Goal: Task Accomplishment & Management: Complete application form

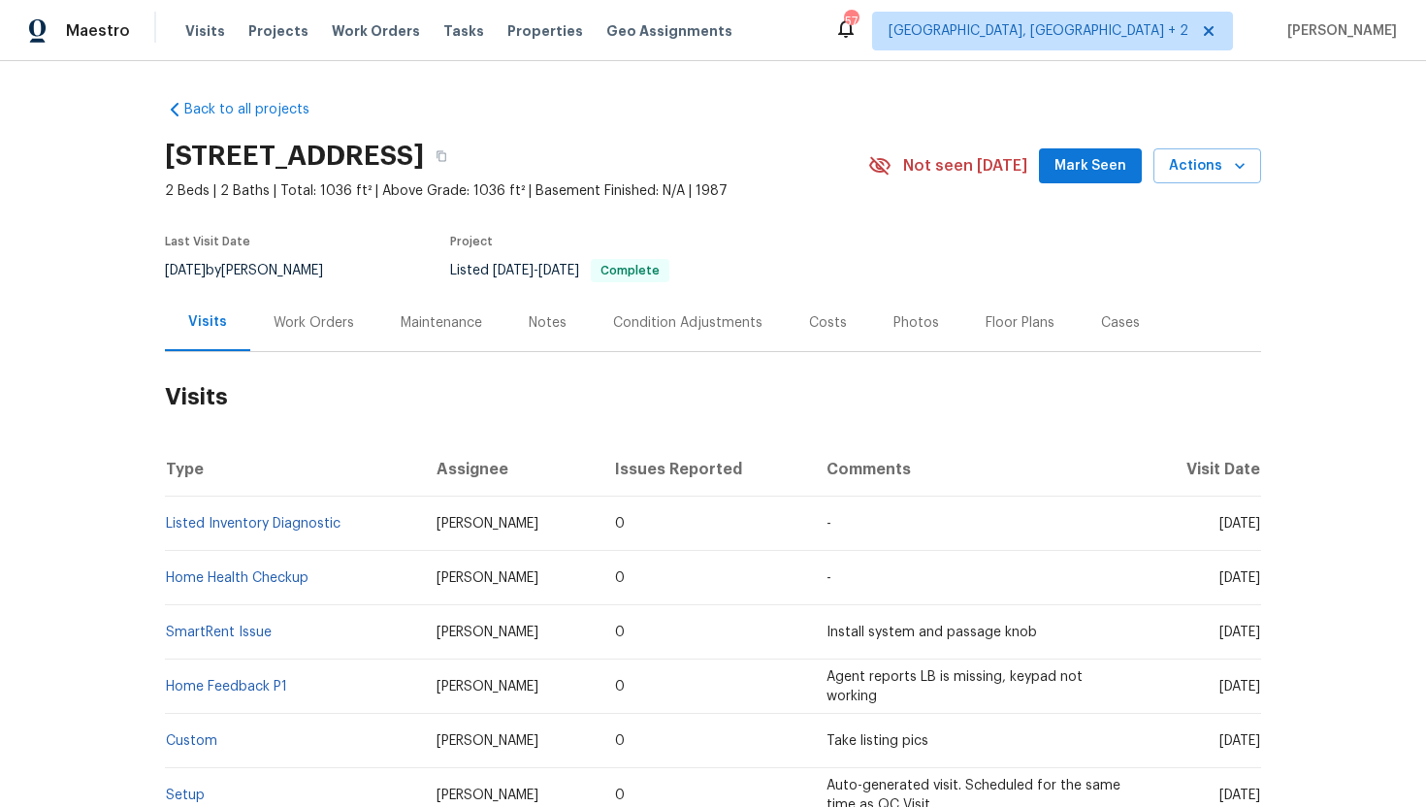
click at [316, 326] on div "Work Orders" at bounding box center [314, 322] width 81 height 19
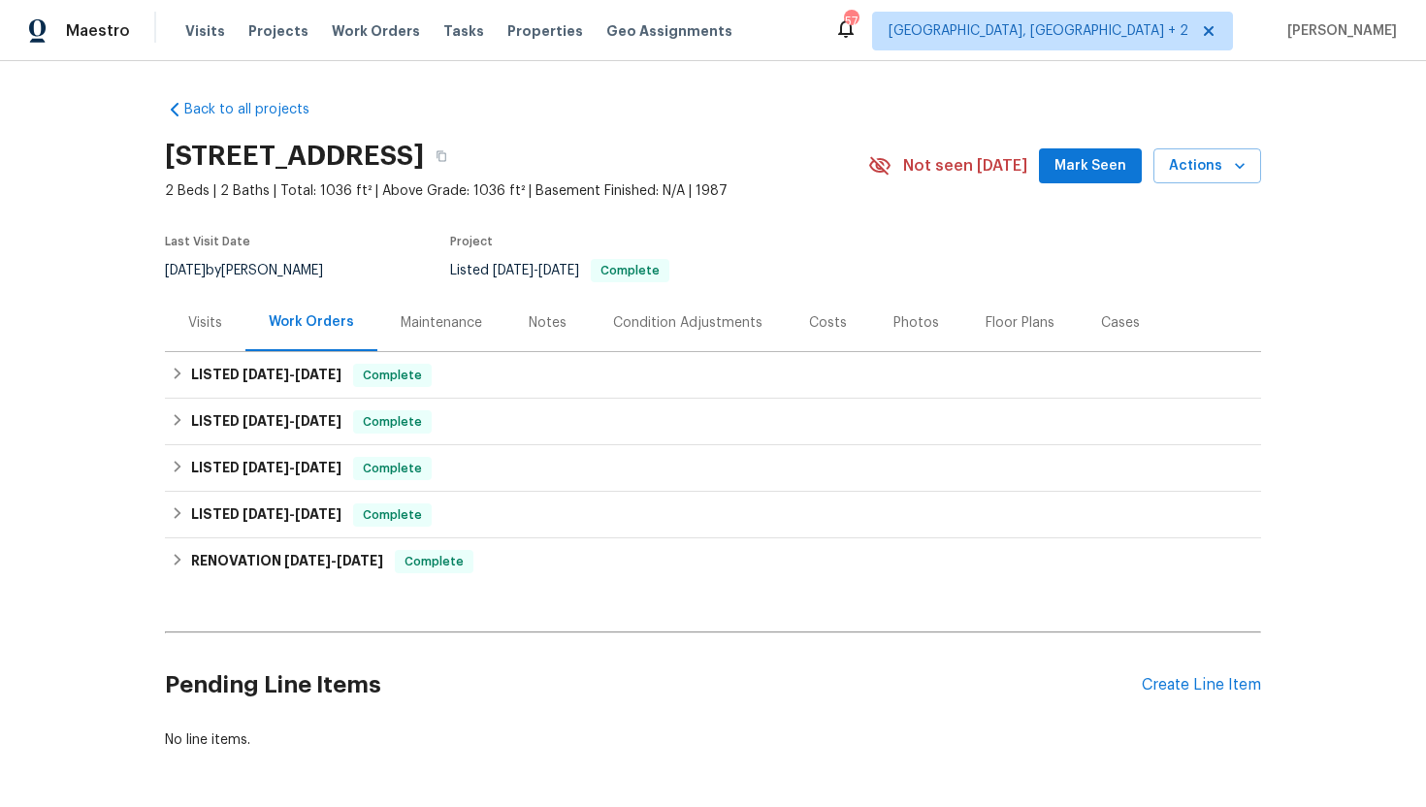
click at [215, 336] on div "Visits" at bounding box center [205, 322] width 81 height 57
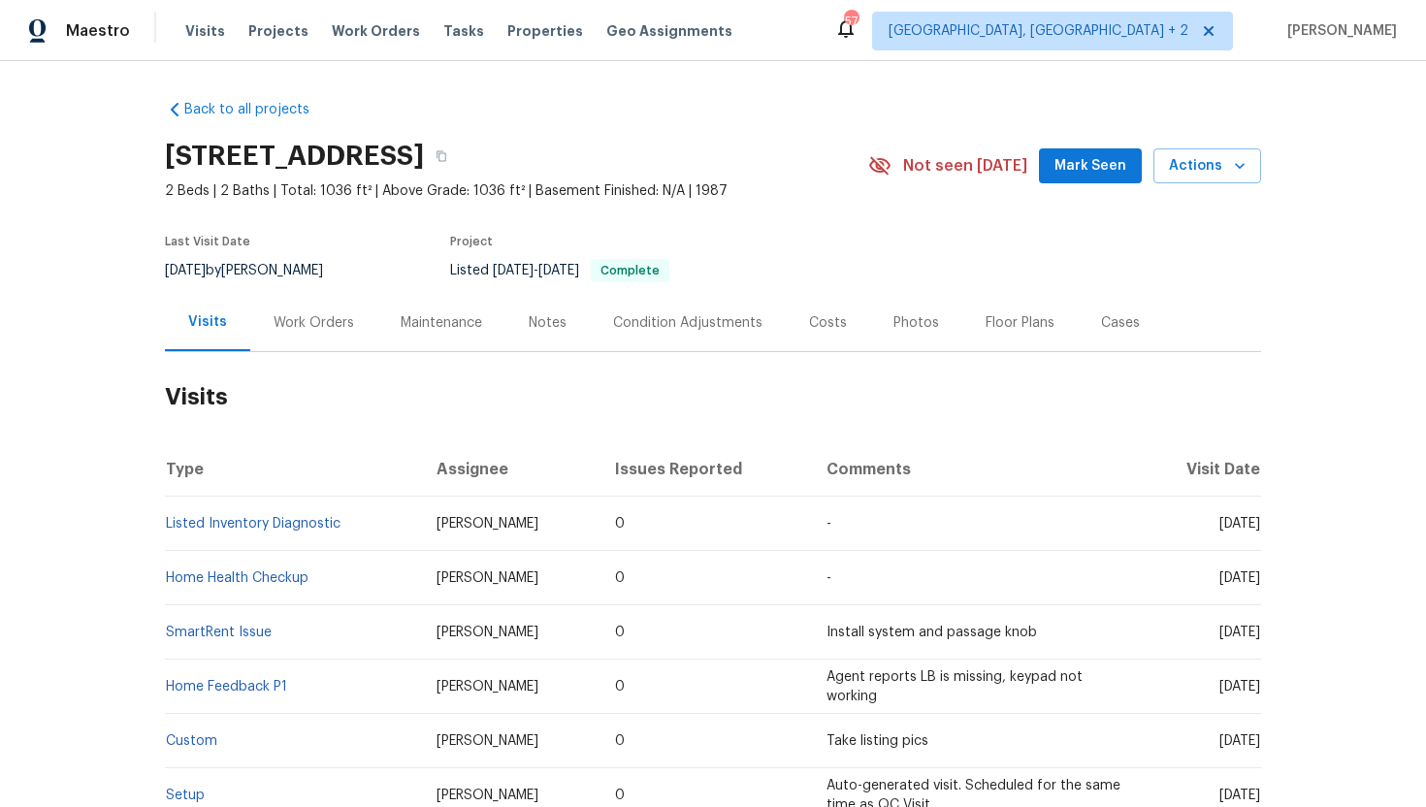
drag, startPoint x: 1184, startPoint y: 526, endPoint x: 1258, endPoint y: 530, distance: 73.8
click at [1258, 530] on span "[DATE]" at bounding box center [1239, 524] width 41 height 14
copy span "[DATE]"
click at [312, 346] on div "Work Orders" at bounding box center [313, 322] width 127 height 57
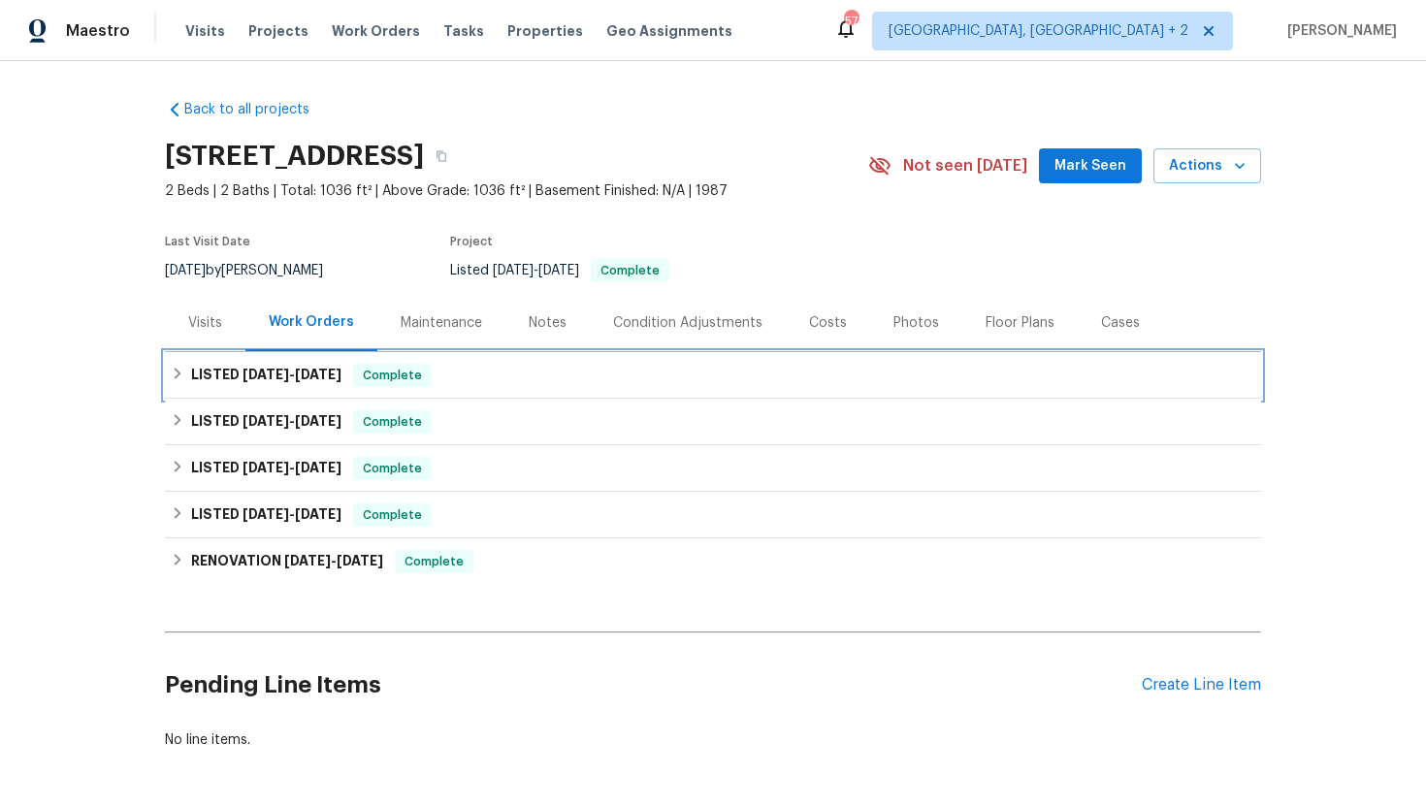
click at [330, 383] on h6 "LISTED 8/26/25 - 8/26/25" at bounding box center [266, 375] width 150 height 23
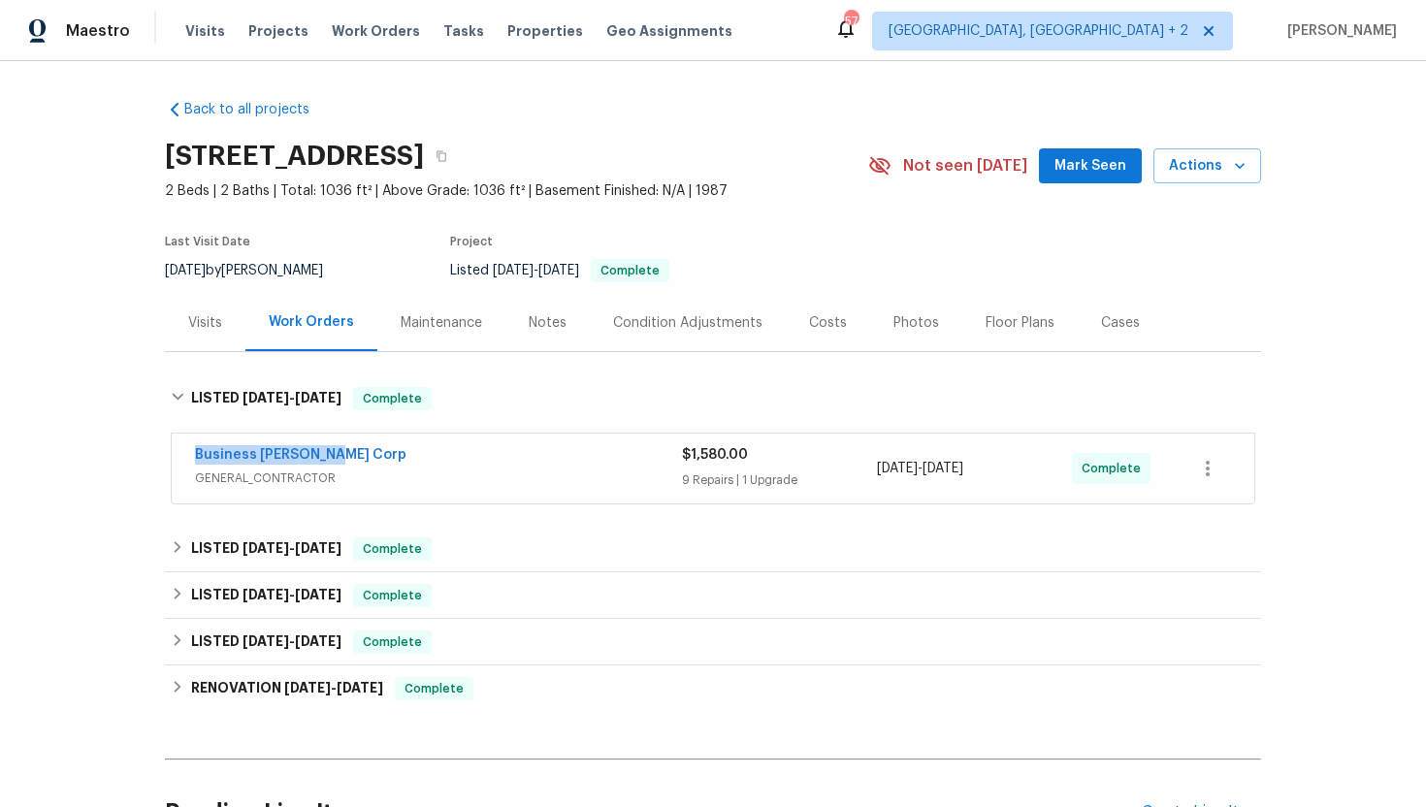
drag, startPoint x: 348, startPoint y: 460, endPoint x: 132, endPoint y: 460, distance: 216.3
click at [132, 460] on div "Back to all projects 3527 65th Avenue Cir E, Sarasota, FL 34243 2 Beds | 2 Bath…" at bounding box center [713, 434] width 1426 height 746
copy link "Business Morel Corp"
drag, startPoint x: 1037, startPoint y: 473, endPoint x: 880, endPoint y: 473, distance: 157.1
click at [880, 473] on div "8/26/2025 - 8/26/2025" at bounding box center [974, 468] width 195 height 47
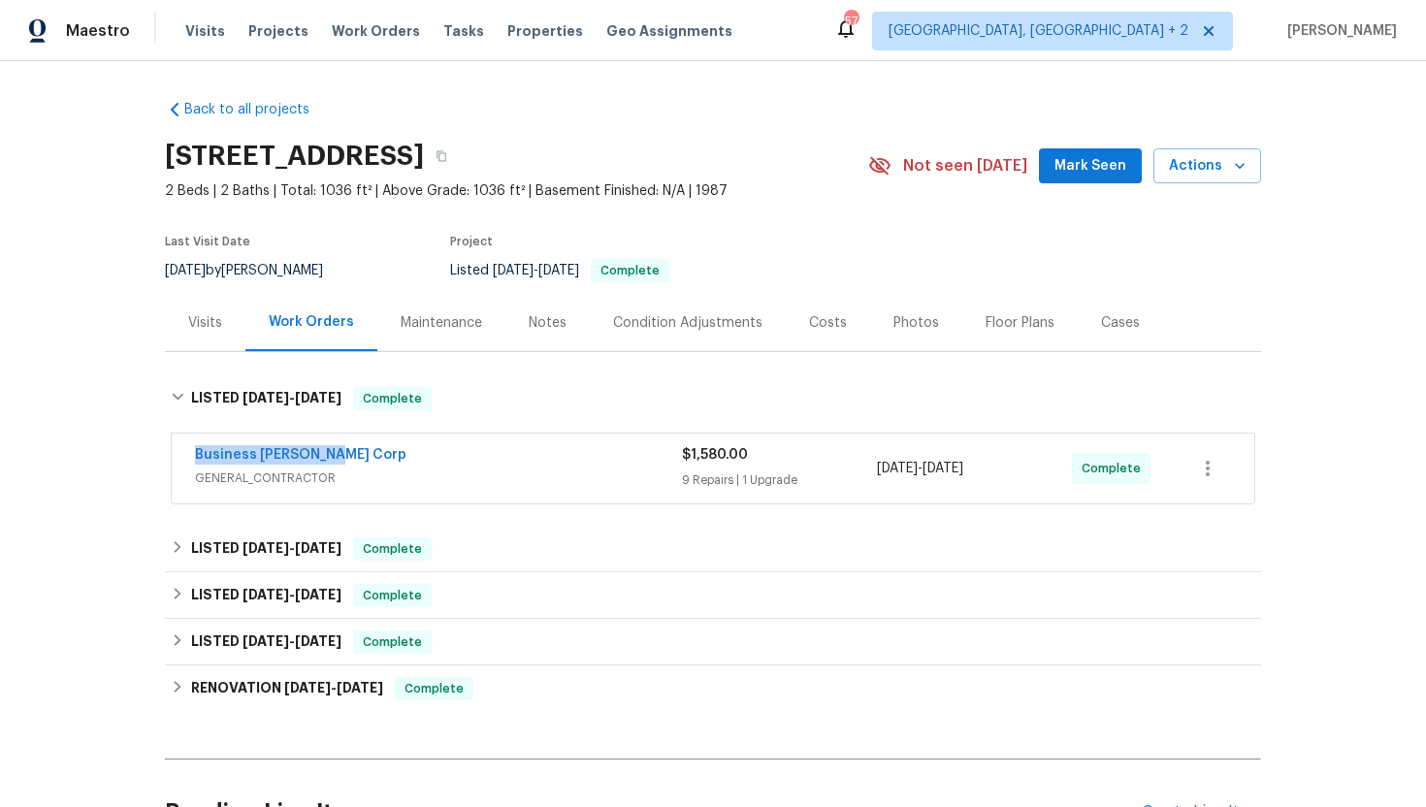
copy span "8/26/2025 - 8/26/2025"
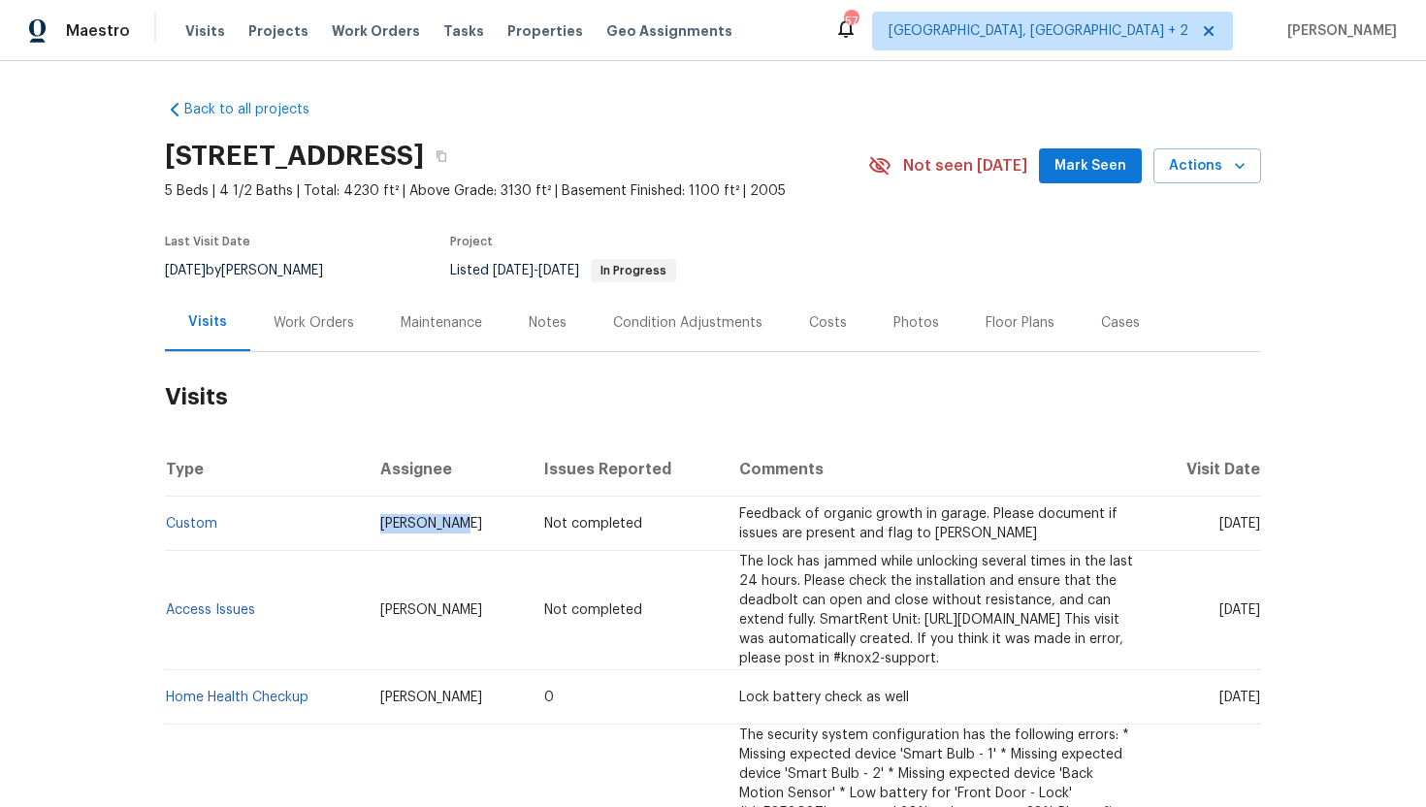
drag, startPoint x: 457, startPoint y: 529, endPoint x: 356, endPoint y: 529, distance: 100.9
click at [365, 529] on td "Matt McEvoy" at bounding box center [447, 524] width 164 height 54
copy span "Matt McEvoy"
click at [320, 315] on div "Work Orders" at bounding box center [314, 322] width 81 height 19
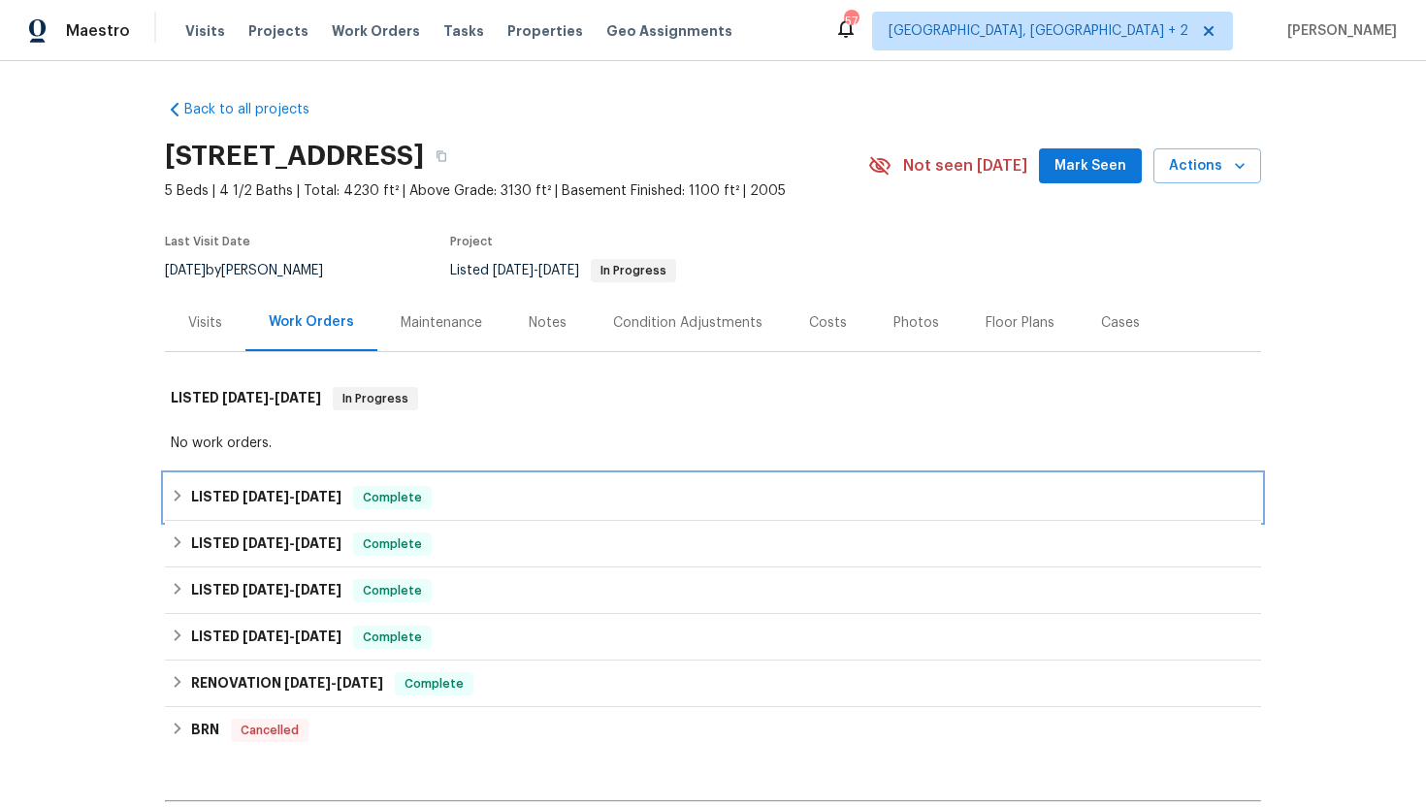
click at [356, 501] on div "LISTED 5/19/25 - 5/28/25 Complete" at bounding box center [713, 497] width 1085 height 23
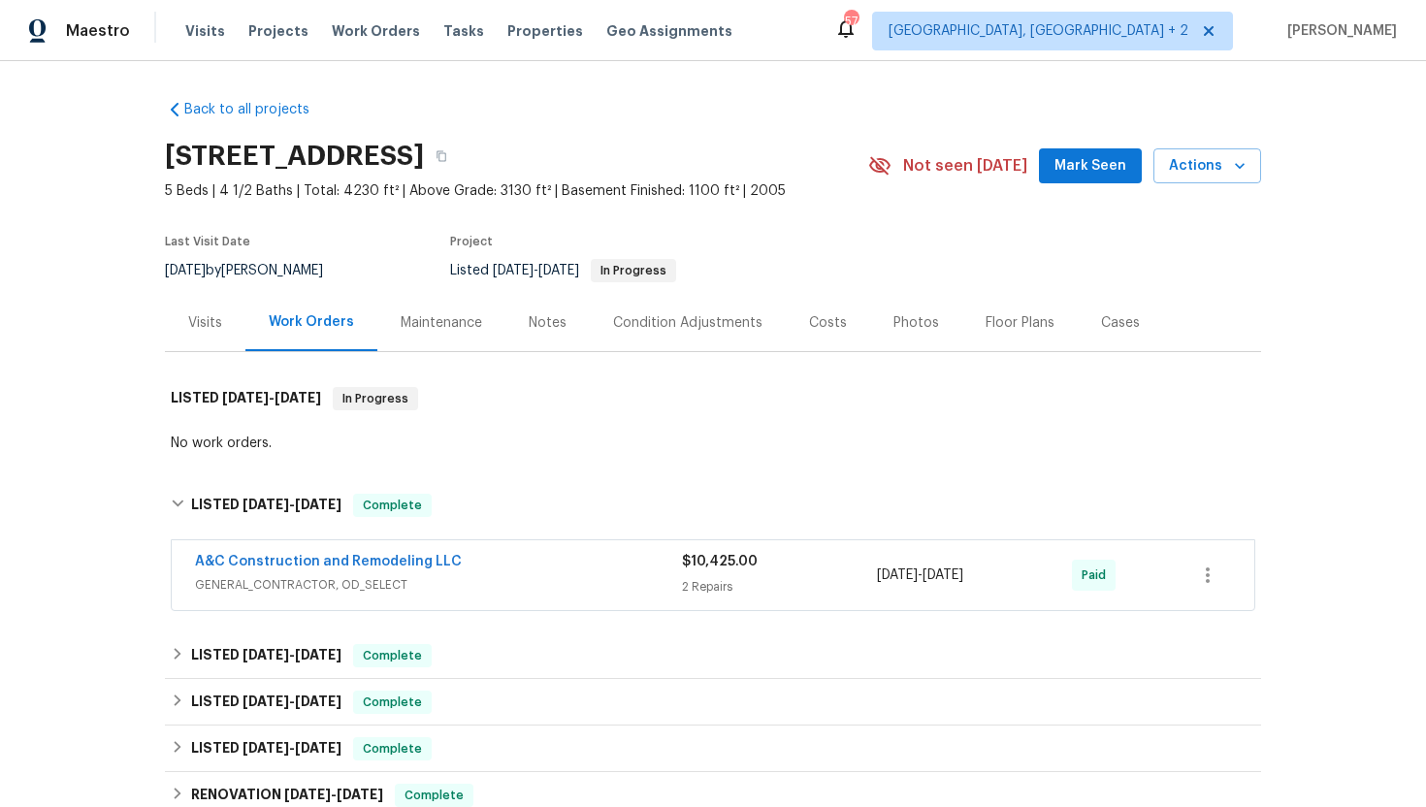
click at [487, 569] on div "A&C Construction and Remodeling LLC" at bounding box center [438, 563] width 487 height 23
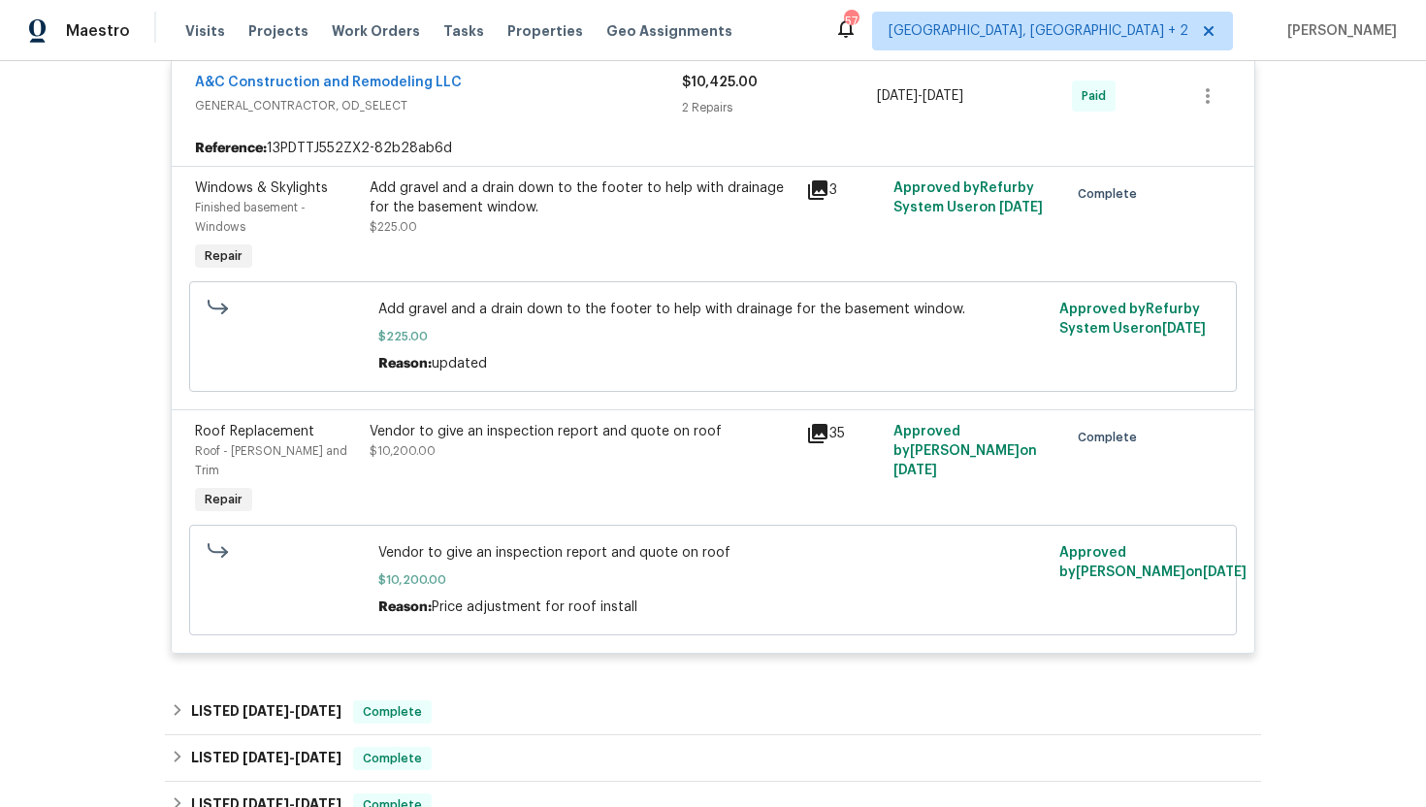
scroll to position [603, 0]
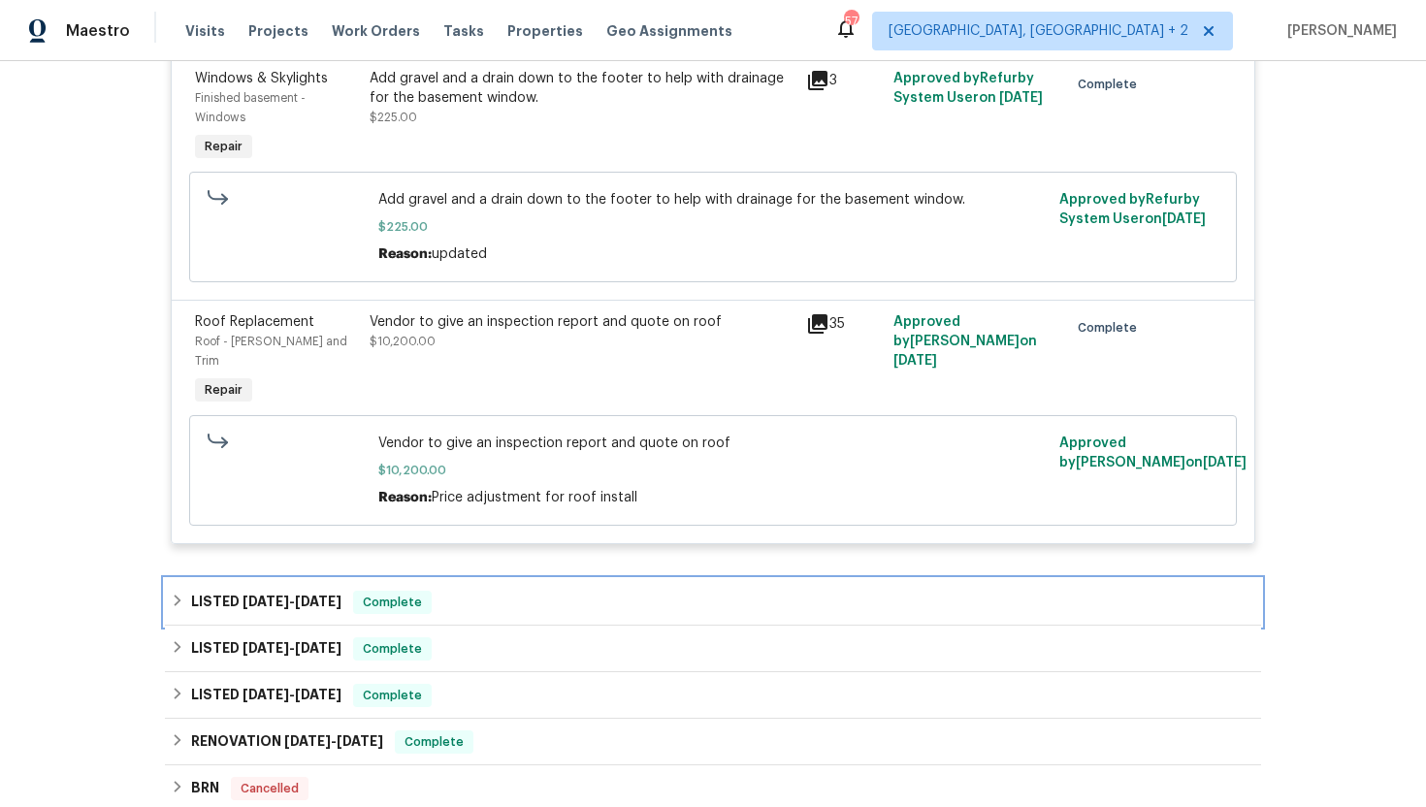
click at [387, 579] on div "LISTED 5/19/25 - 6/11/25 Complete" at bounding box center [713, 602] width 1096 height 47
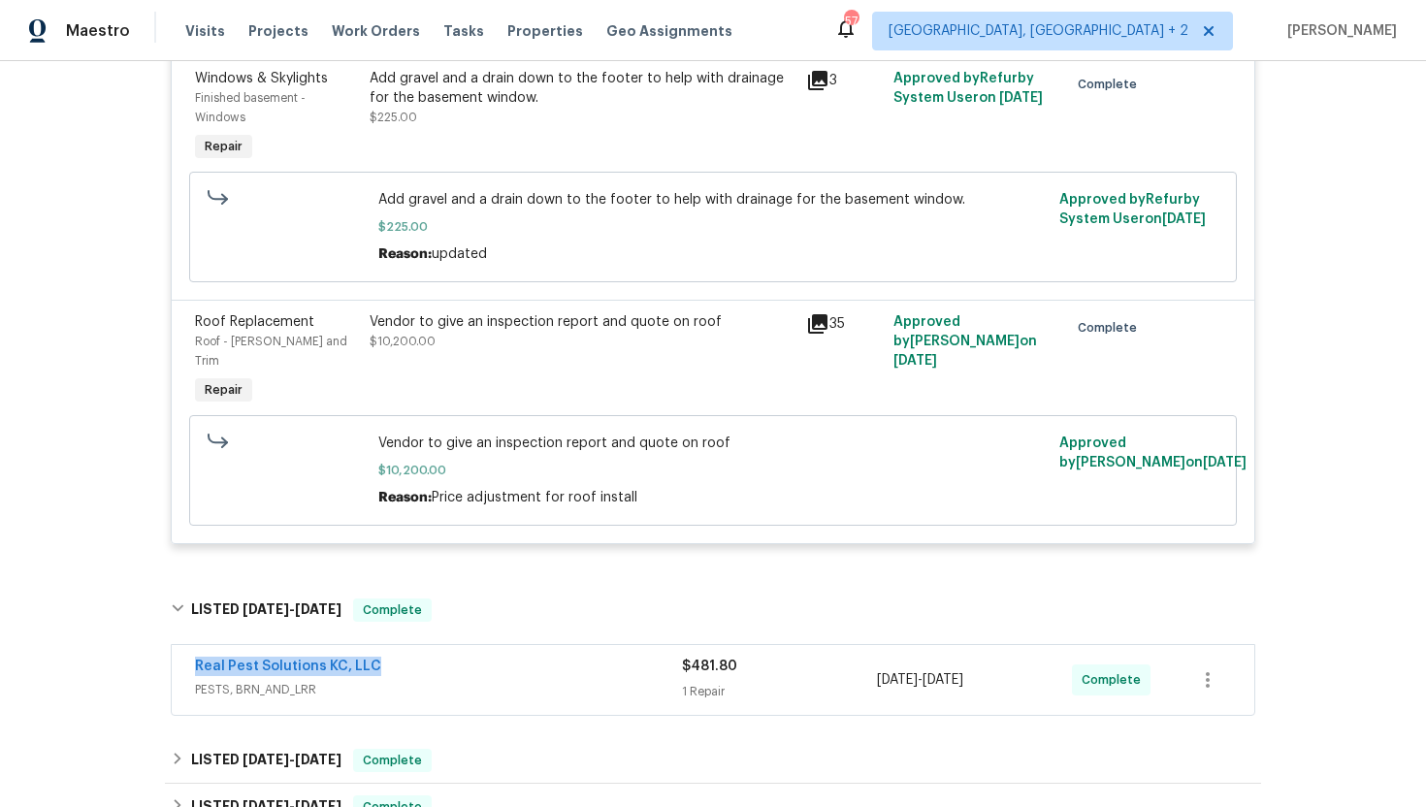
drag, startPoint x: 415, startPoint y: 632, endPoint x: 178, endPoint y: 629, distance: 236.7
click at [178, 645] on div "Real Pest Solutions KC, LLC PESTS, BRN_AND_LRR $481.80 1 Repair 5/19/2025 - 5/2…" at bounding box center [713, 680] width 1083 height 70
copy link "Real Pest Solutions KC, LLC"
drag, startPoint x: 1035, startPoint y: 638, endPoint x: 851, endPoint y: 641, distance: 184.3
click at [851, 657] on div "Real Pest Solutions KC, LLC PESTS, BRN_AND_LRR $481.80 1 Repair 5/19/2025 - 5/2…" at bounding box center [689, 680] width 989 height 47
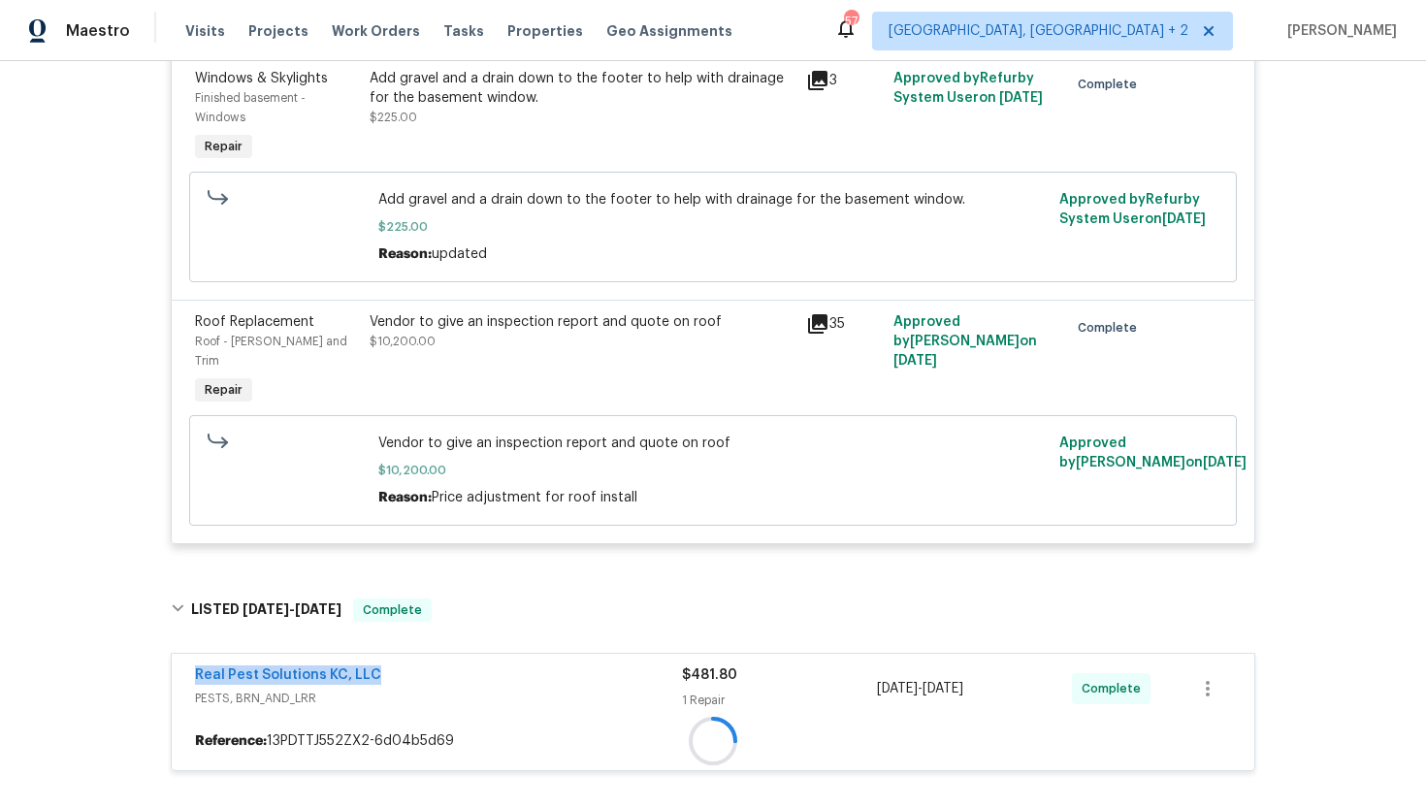
copy div "1 Repair 5/19/2025 - 5/23/2025"
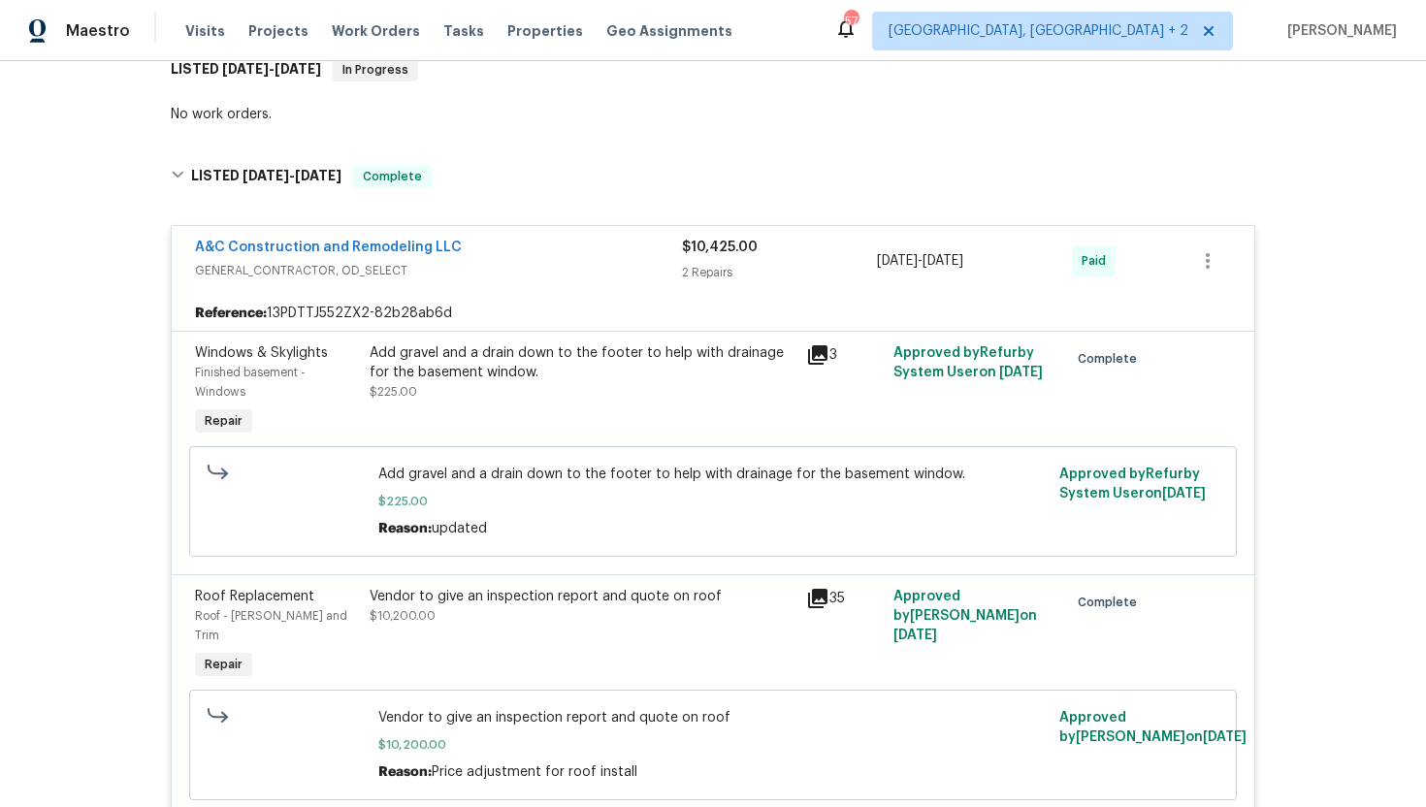
scroll to position [150, 0]
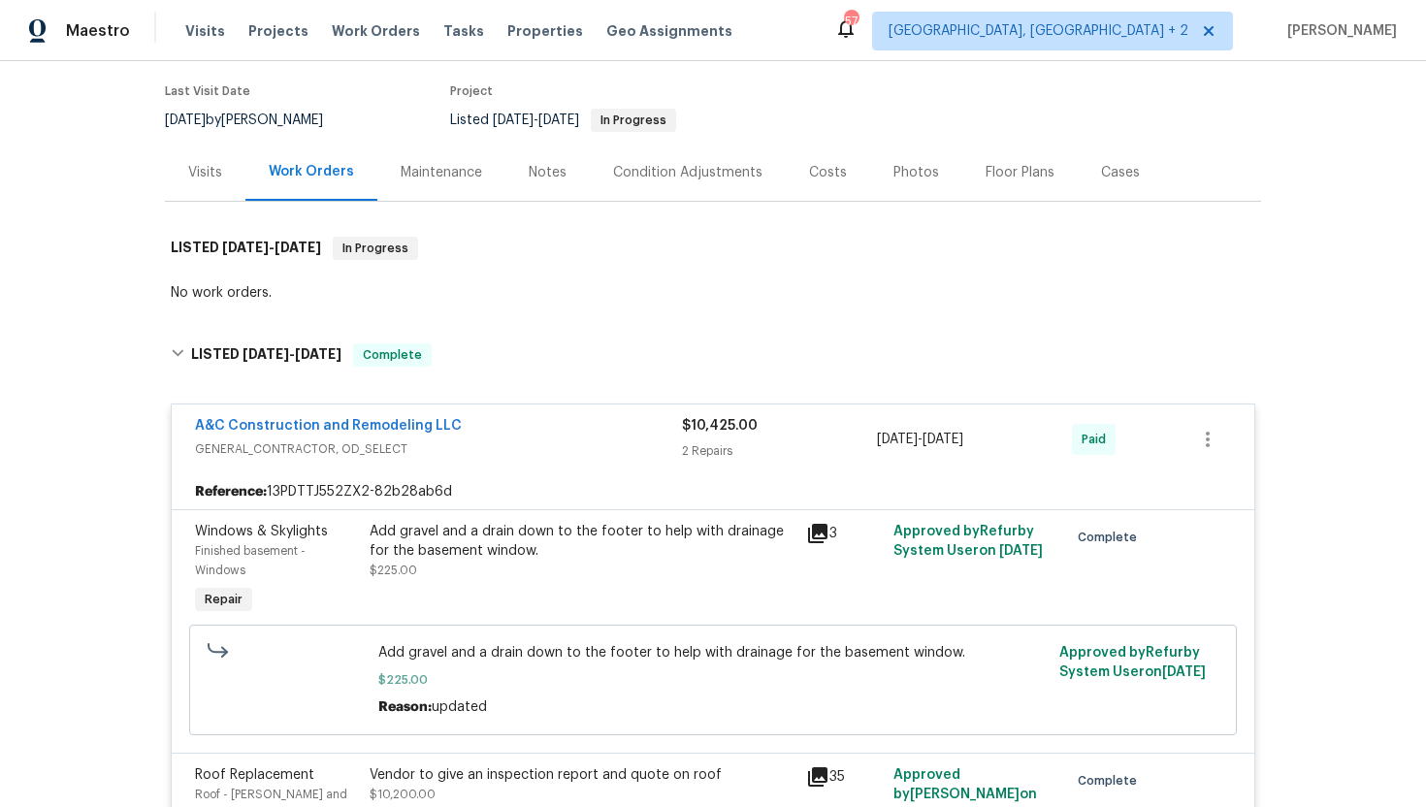
click at [212, 180] on div "Visits" at bounding box center [205, 172] width 34 height 19
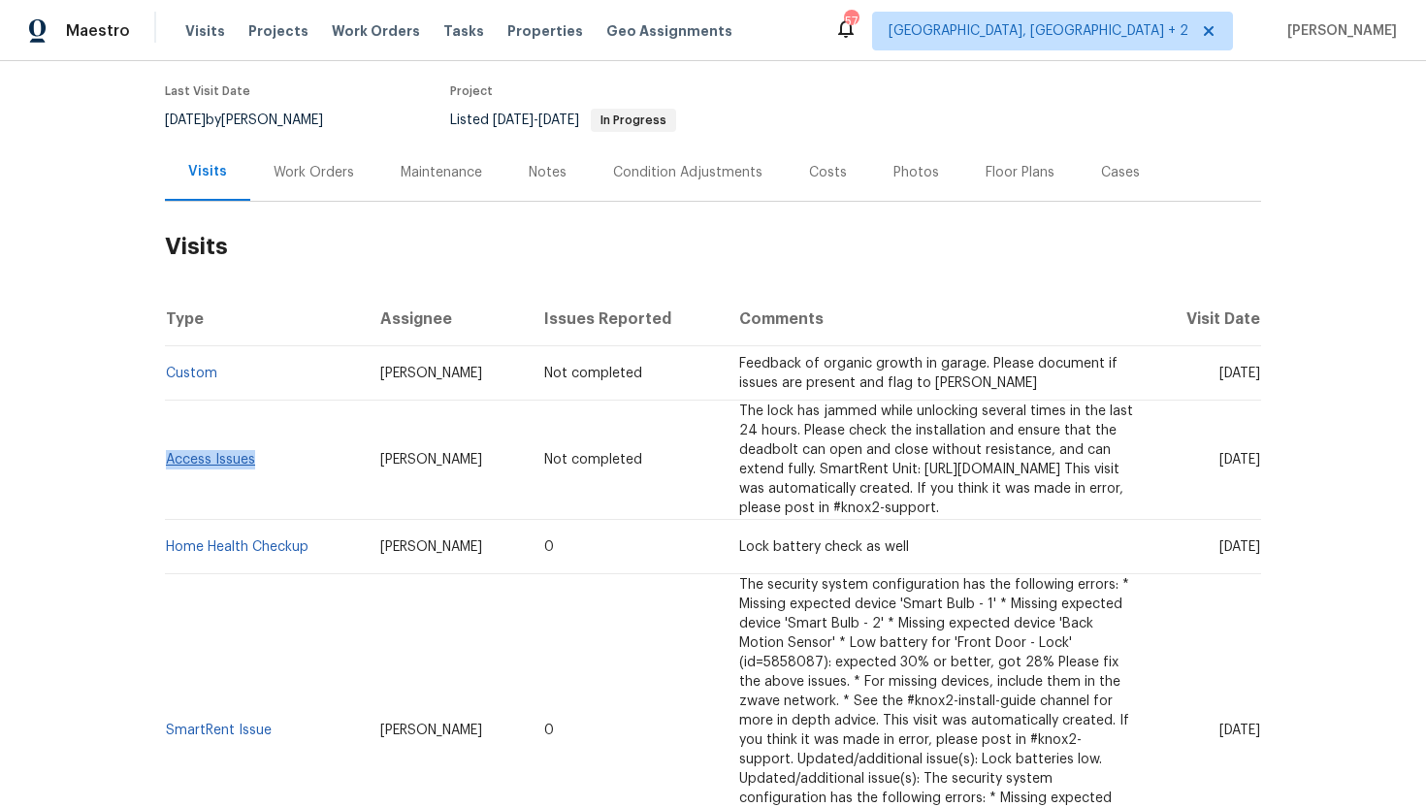
drag, startPoint x: 276, startPoint y: 470, endPoint x: 167, endPoint y: 471, distance: 109.6
click at [167, 470] on td "Access Issues" at bounding box center [265, 460] width 200 height 119
copy link "Access Issues"
click at [1219, 467] on span "Sat, Sep 13 2025" at bounding box center [1239, 460] width 41 height 14
drag, startPoint x: 1184, startPoint y: 471, endPoint x: 1261, endPoint y: 471, distance: 76.6
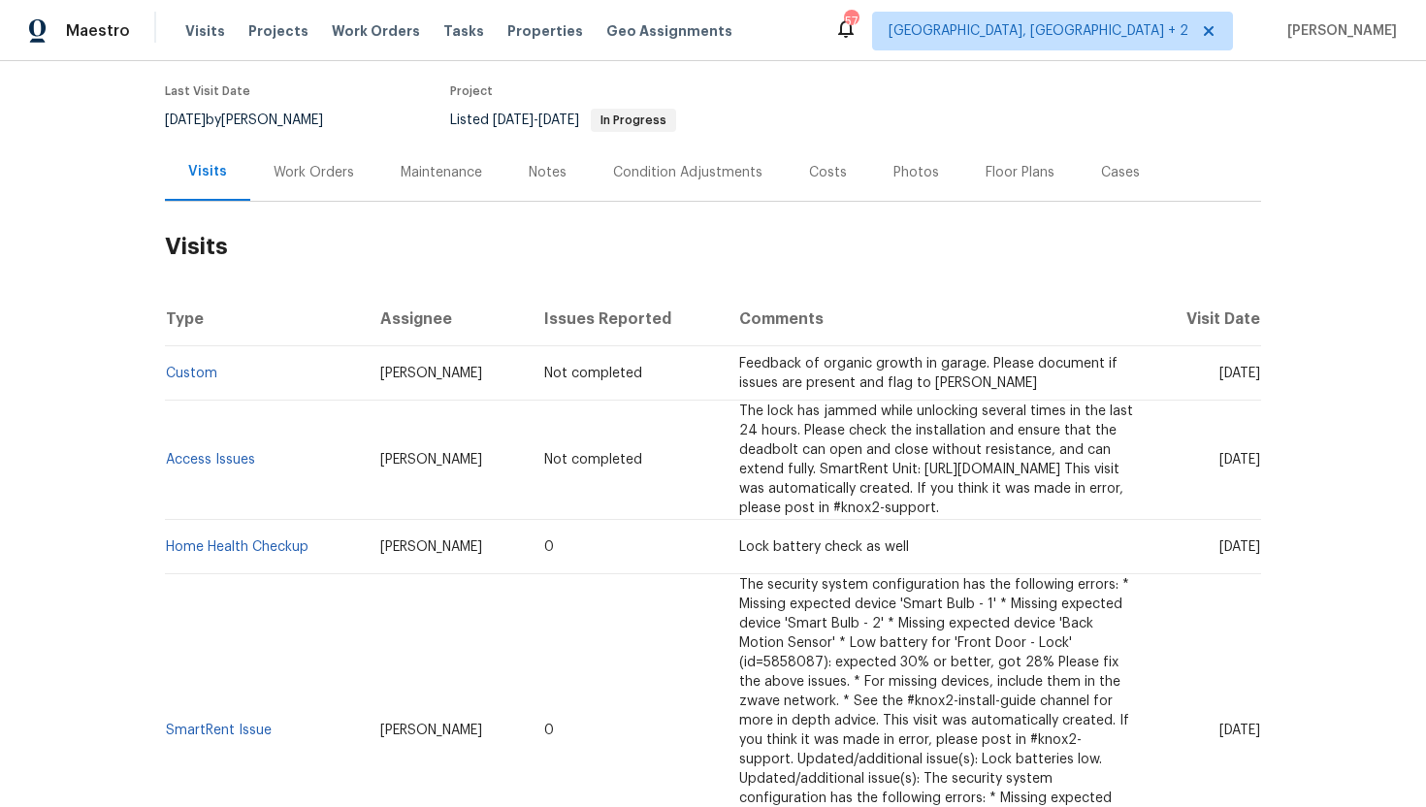
click at [1260, 471] on td "Sat, Sep 13 2025" at bounding box center [1206, 460] width 112 height 119
copy span "Sep 13 2025"
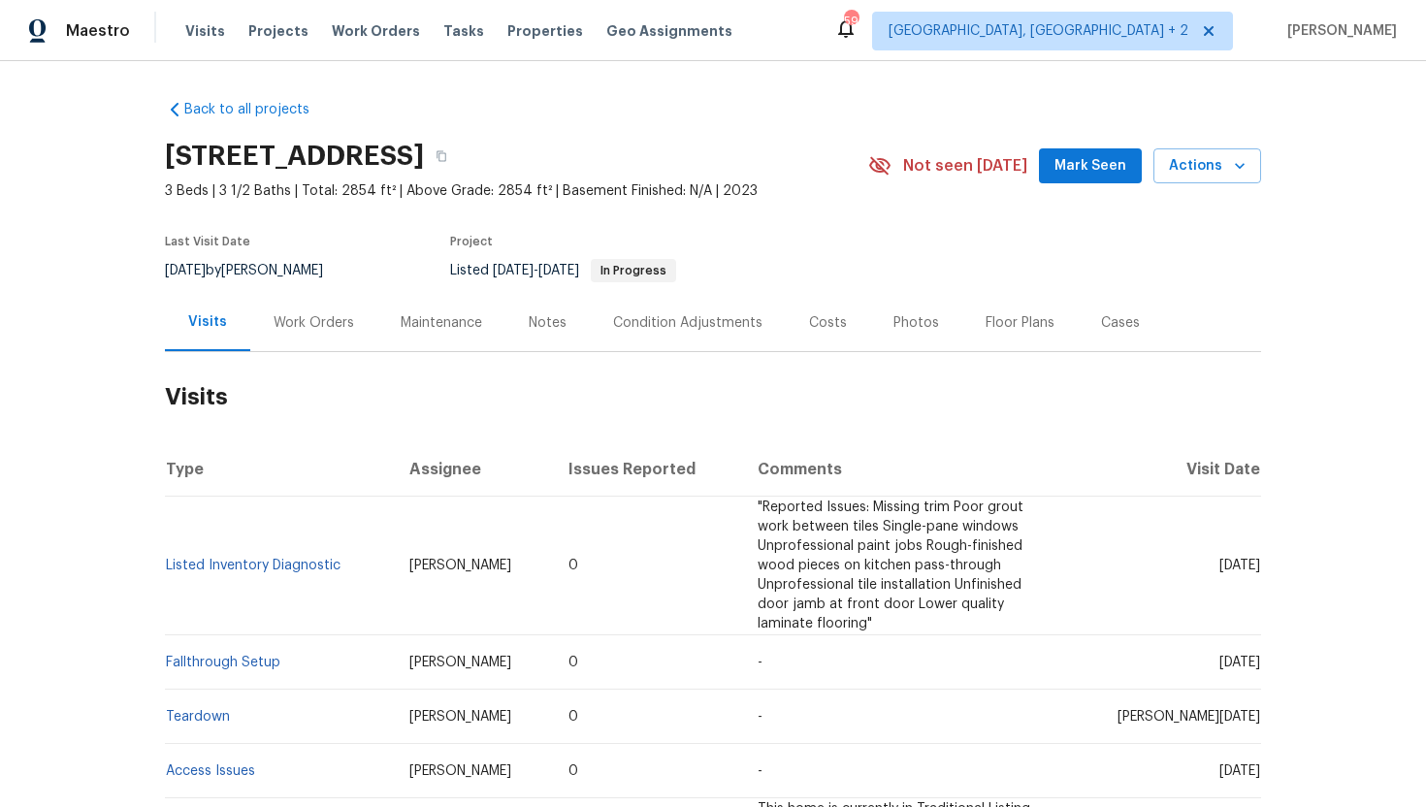
click at [330, 339] on div "Work Orders" at bounding box center [313, 322] width 127 height 57
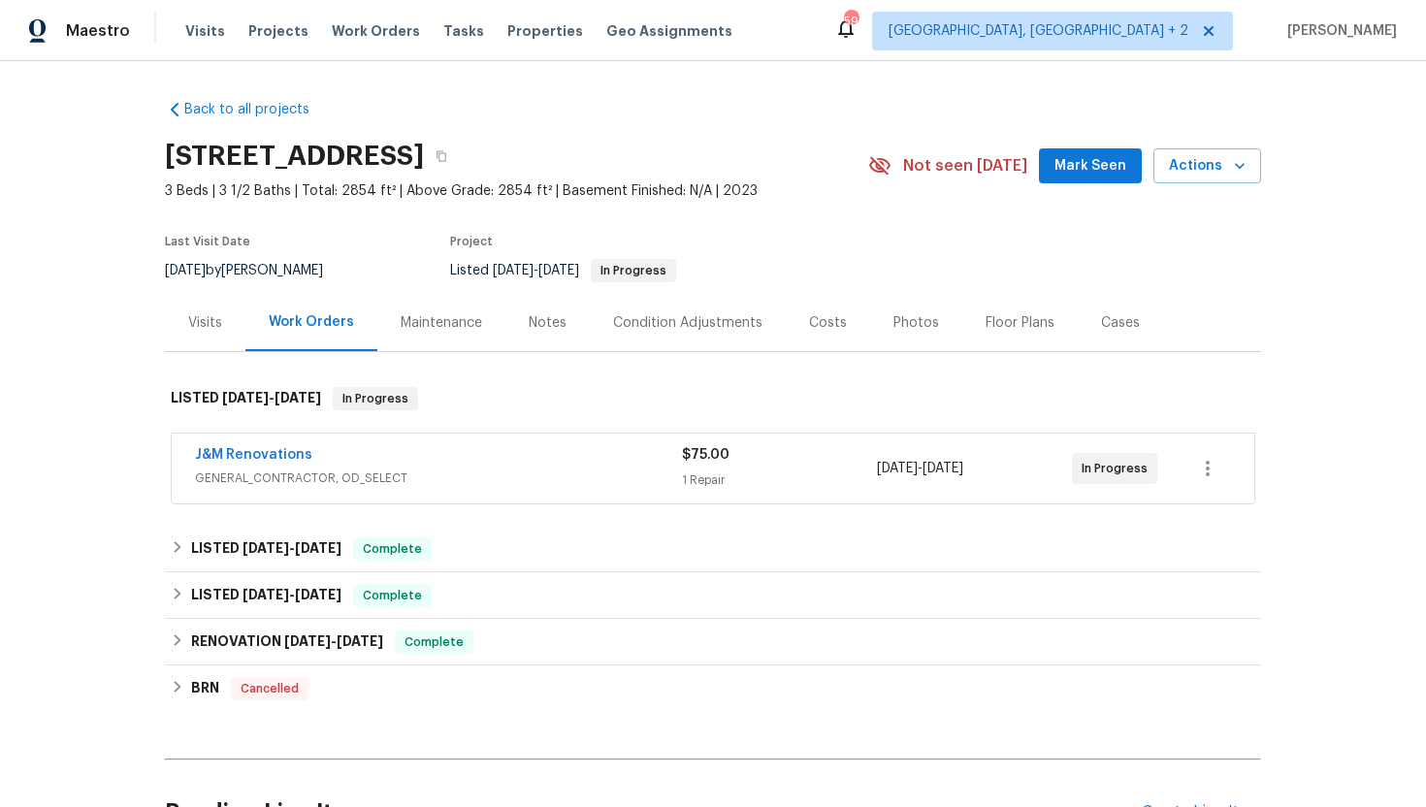
click at [461, 476] on span "GENERAL_CONTRACTOR, OD_SELECT" at bounding box center [438, 478] width 487 height 19
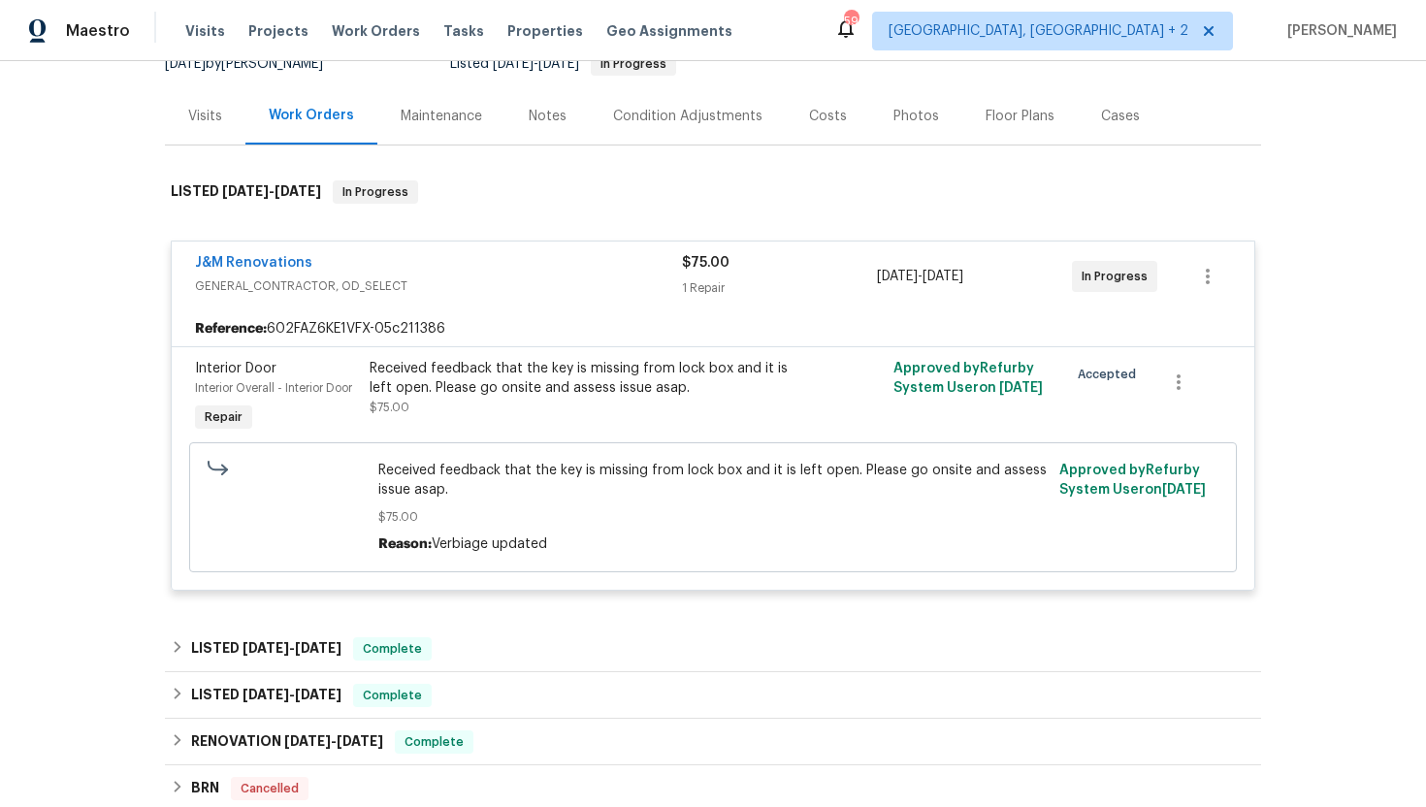
scroll to position [414, 0]
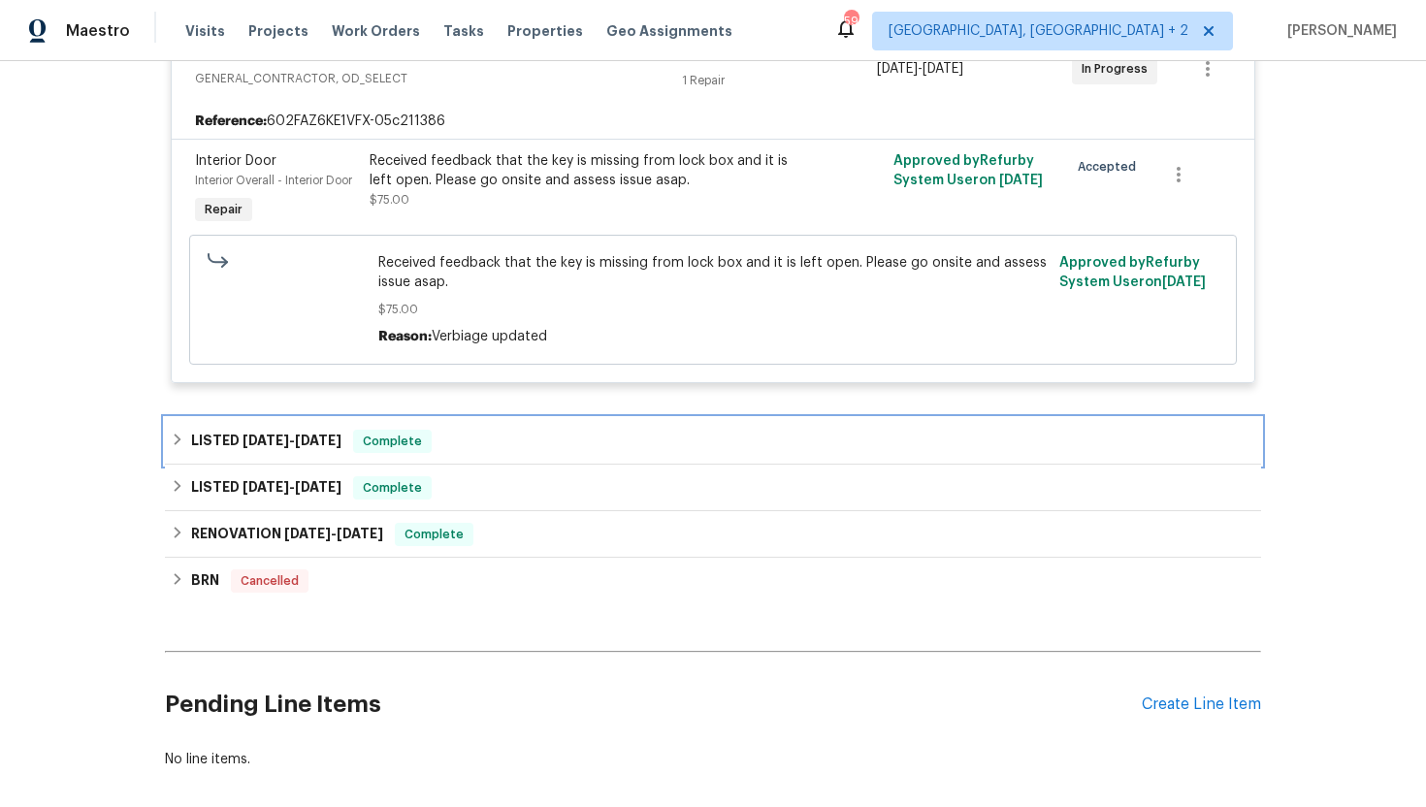
click at [447, 457] on div "LISTED 8/12/25 - 8/21/25 Complete" at bounding box center [713, 441] width 1096 height 47
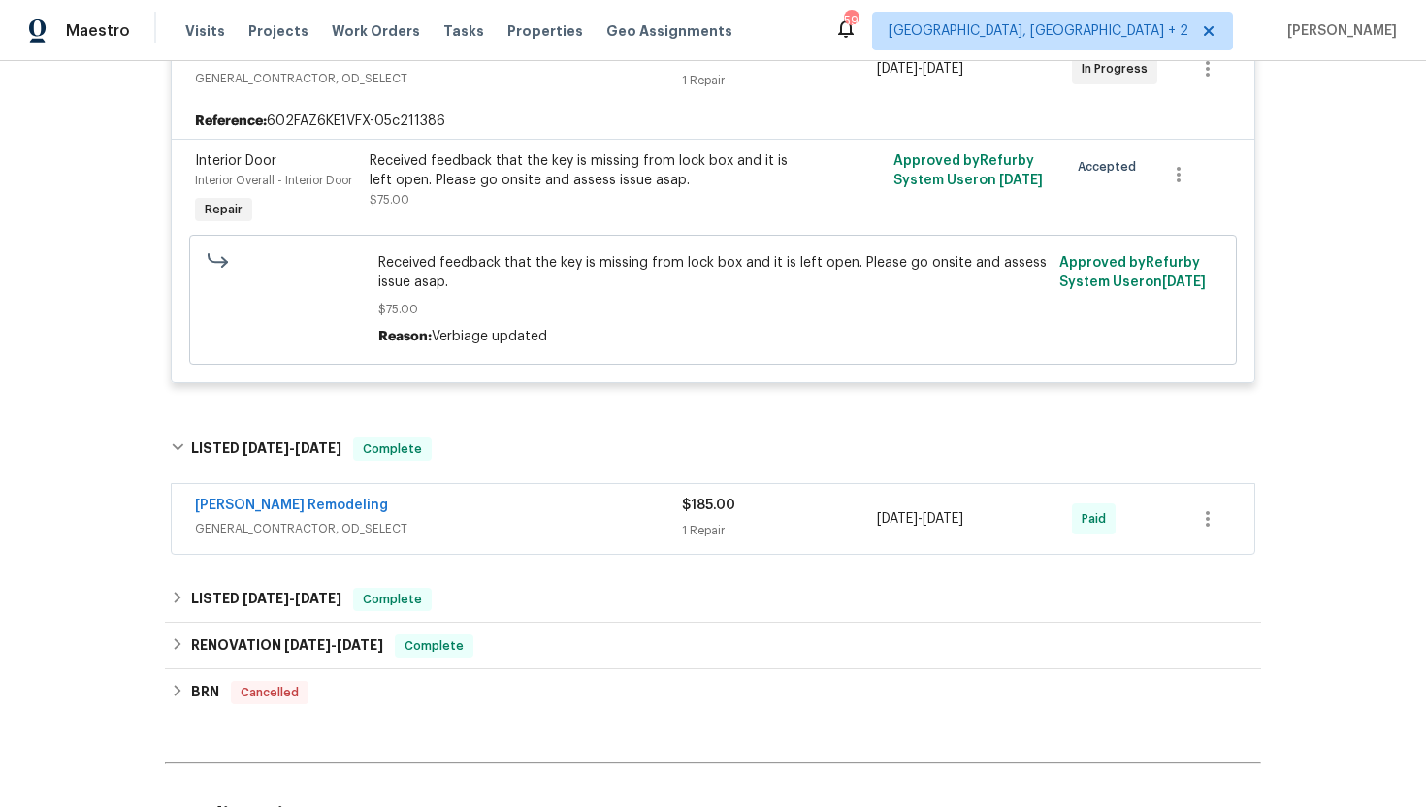
click at [436, 522] on span "GENERAL_CONTRACTOR, OD_SELECT" at bounding box center [438, 528] width 487 height 19
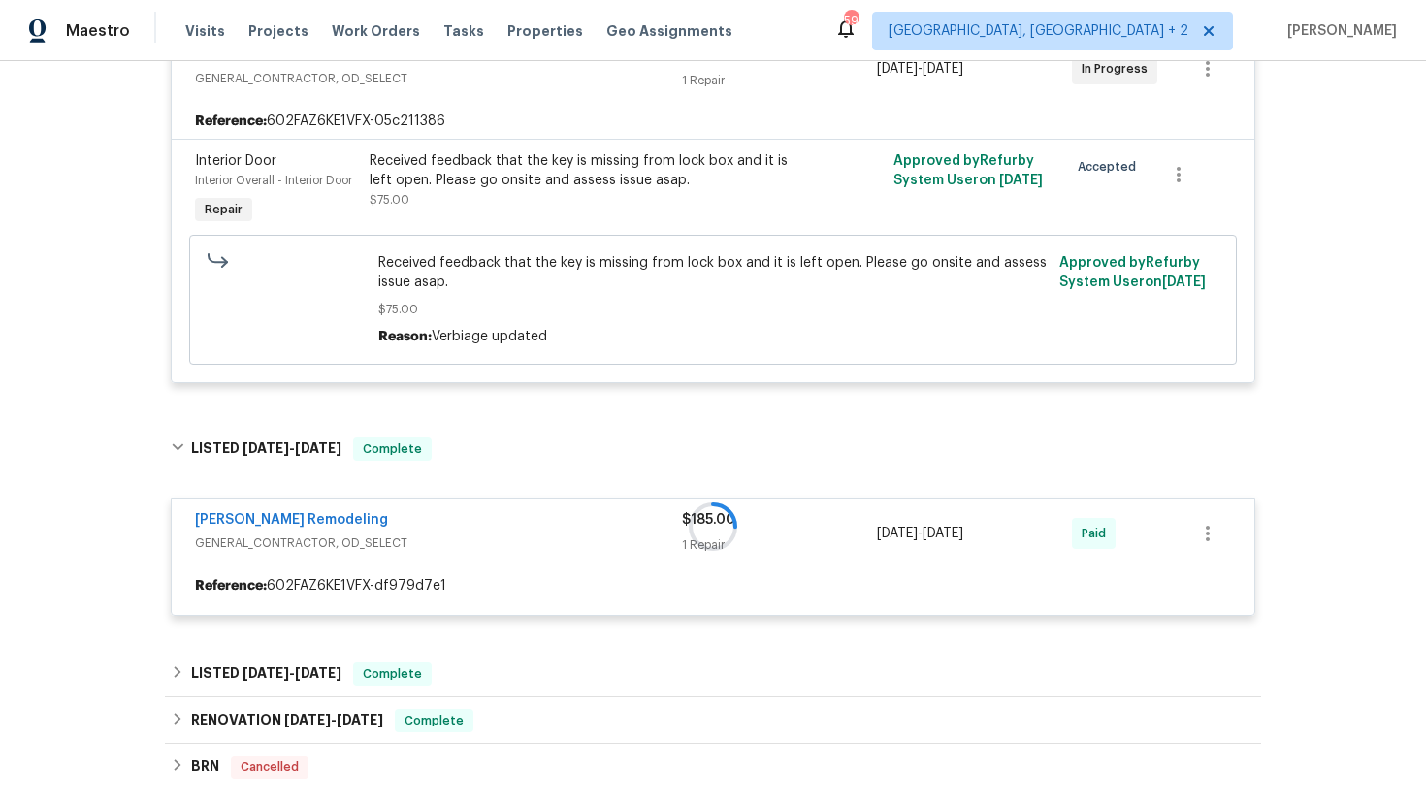
scroll to position [0, 0]
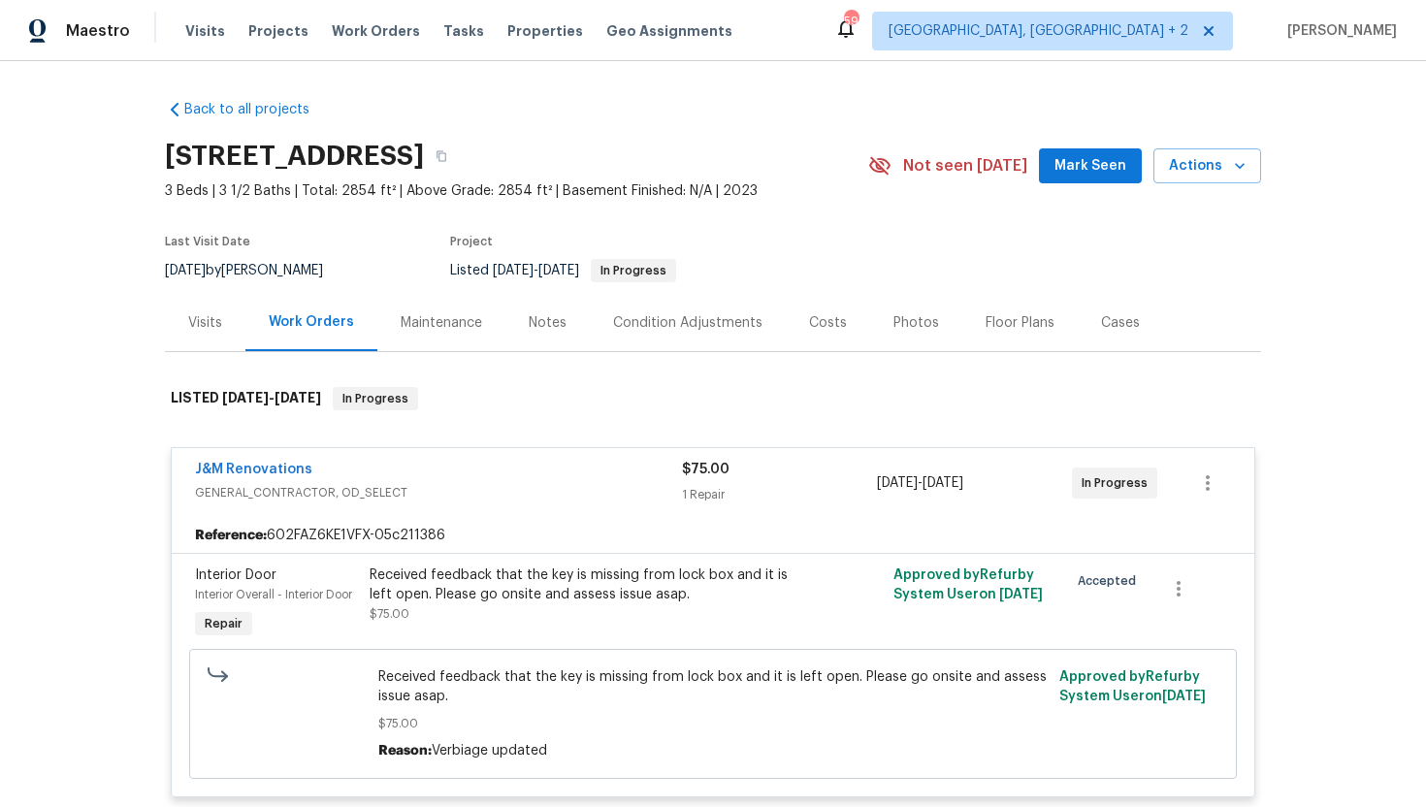
click at [211, 325] on div "Visits" at bounding box center [205, 322] width 34 height 19
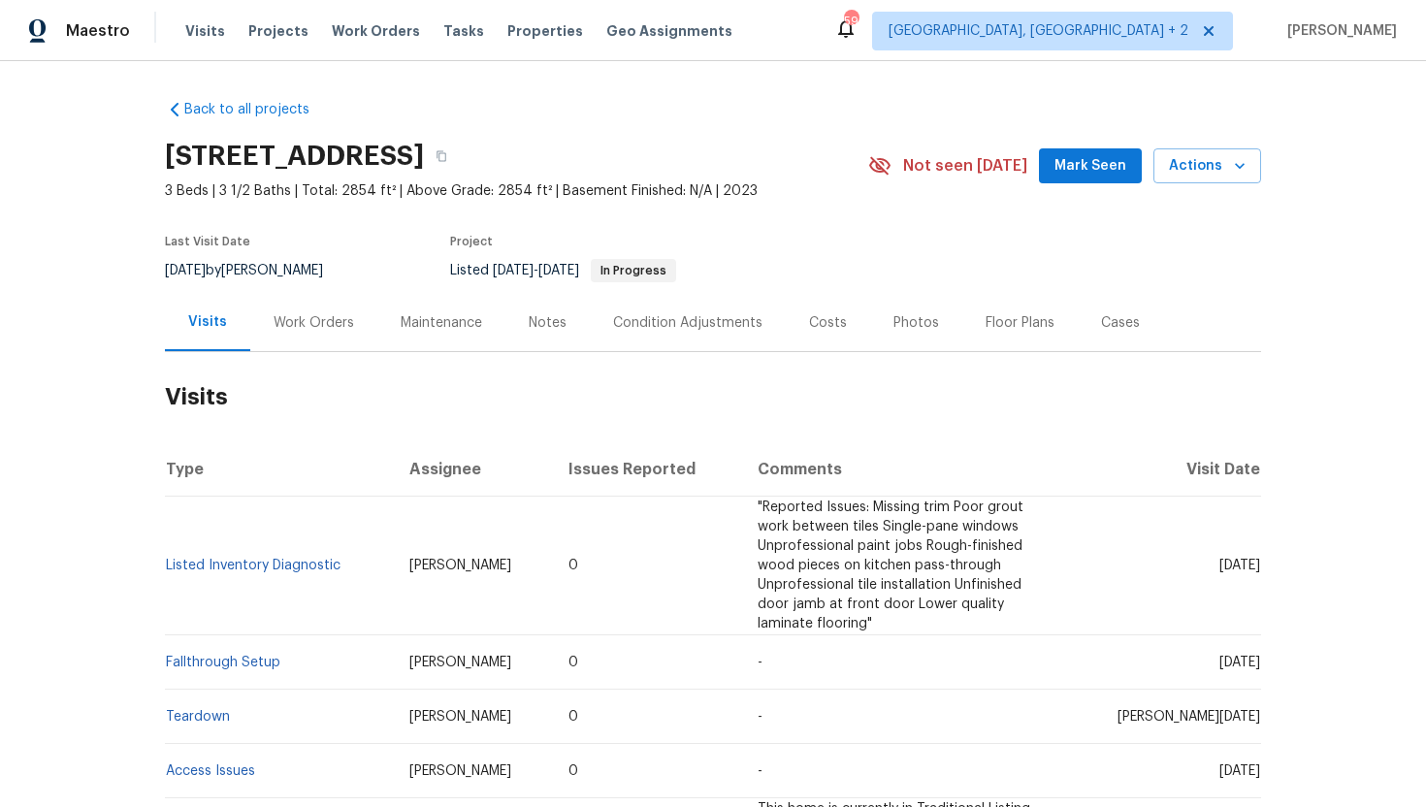
click at [1131, 319] on div "Cases" at bounding box center [1120, 322] width 85 height 57
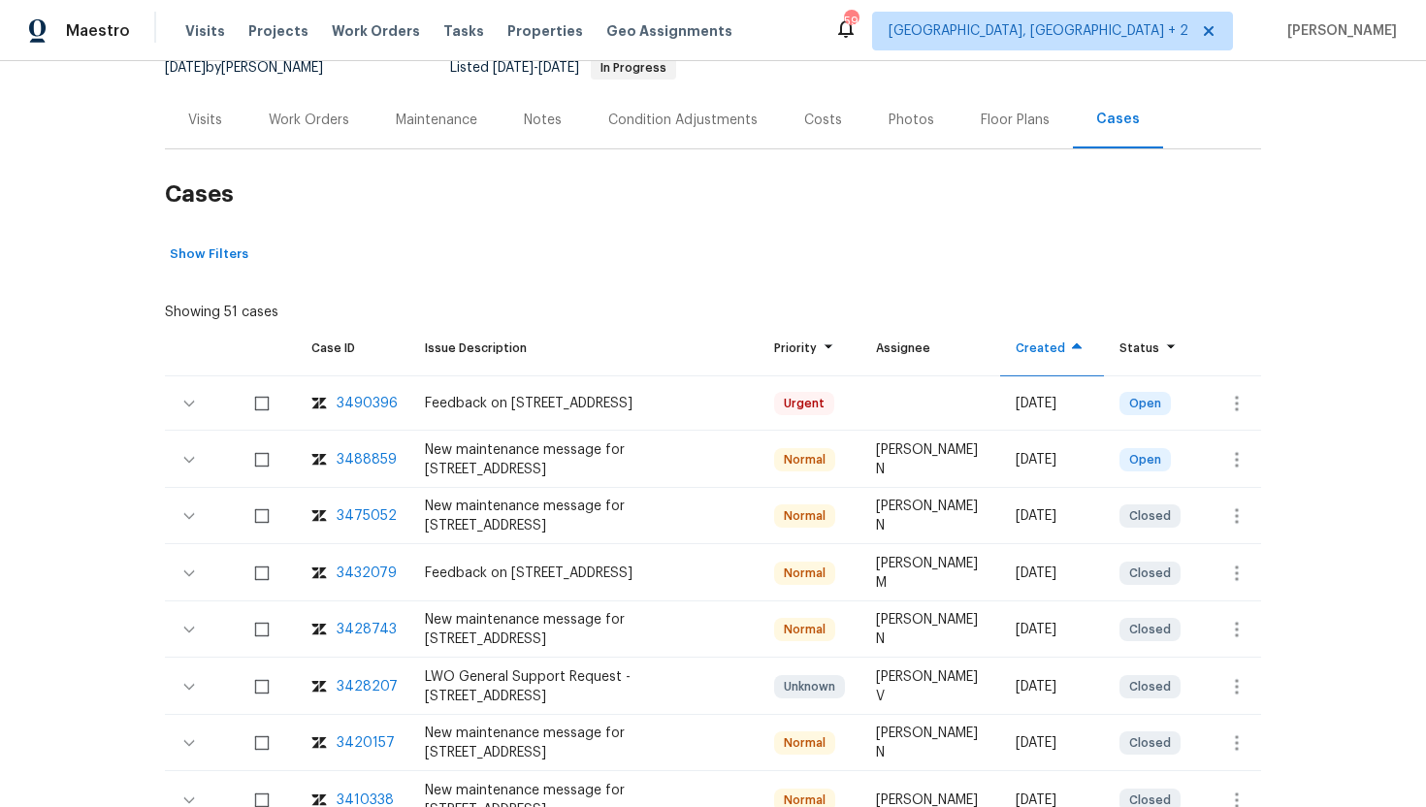
scroll to position [266, 0]
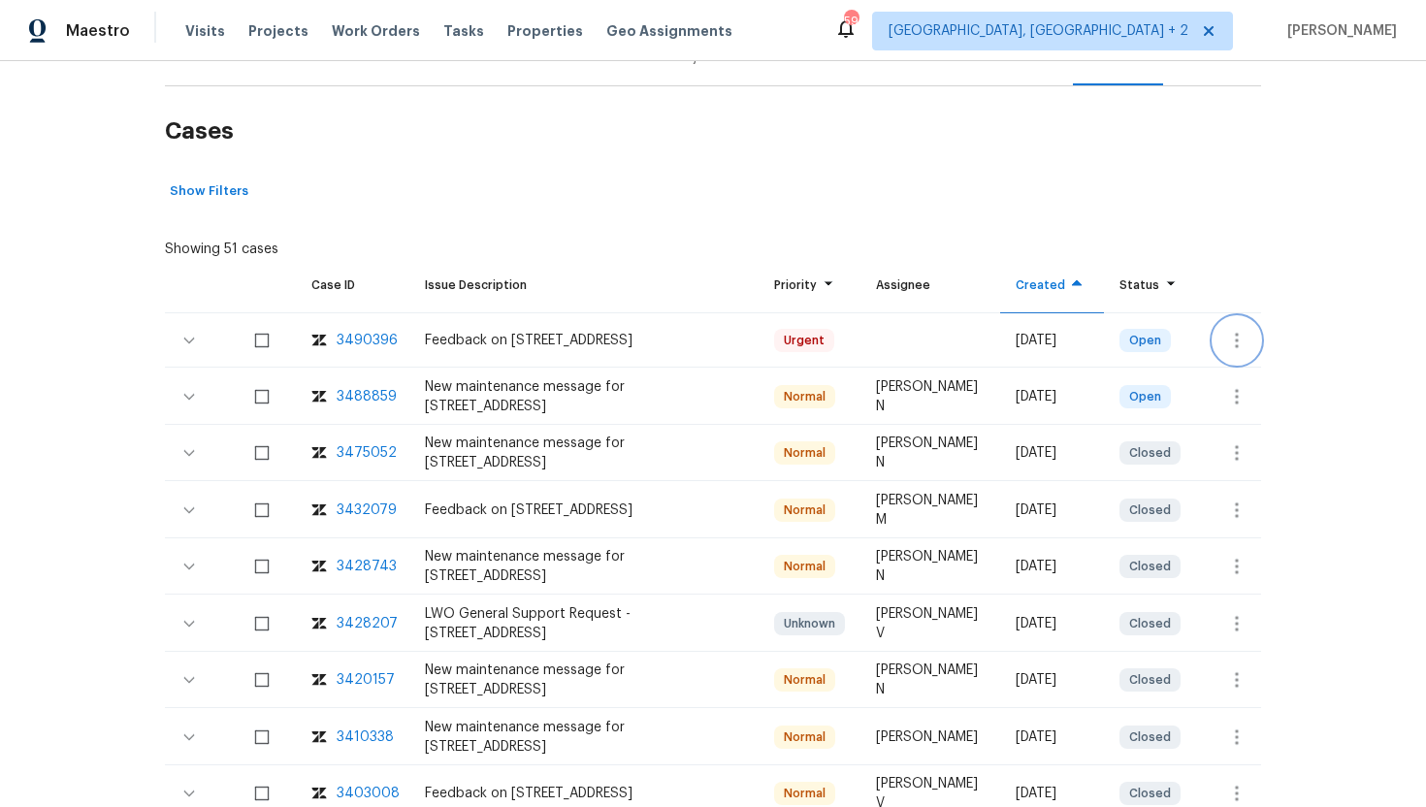
click at [1252, 342] on button "button" at bounding box center [1237, 340] width 47 height 47
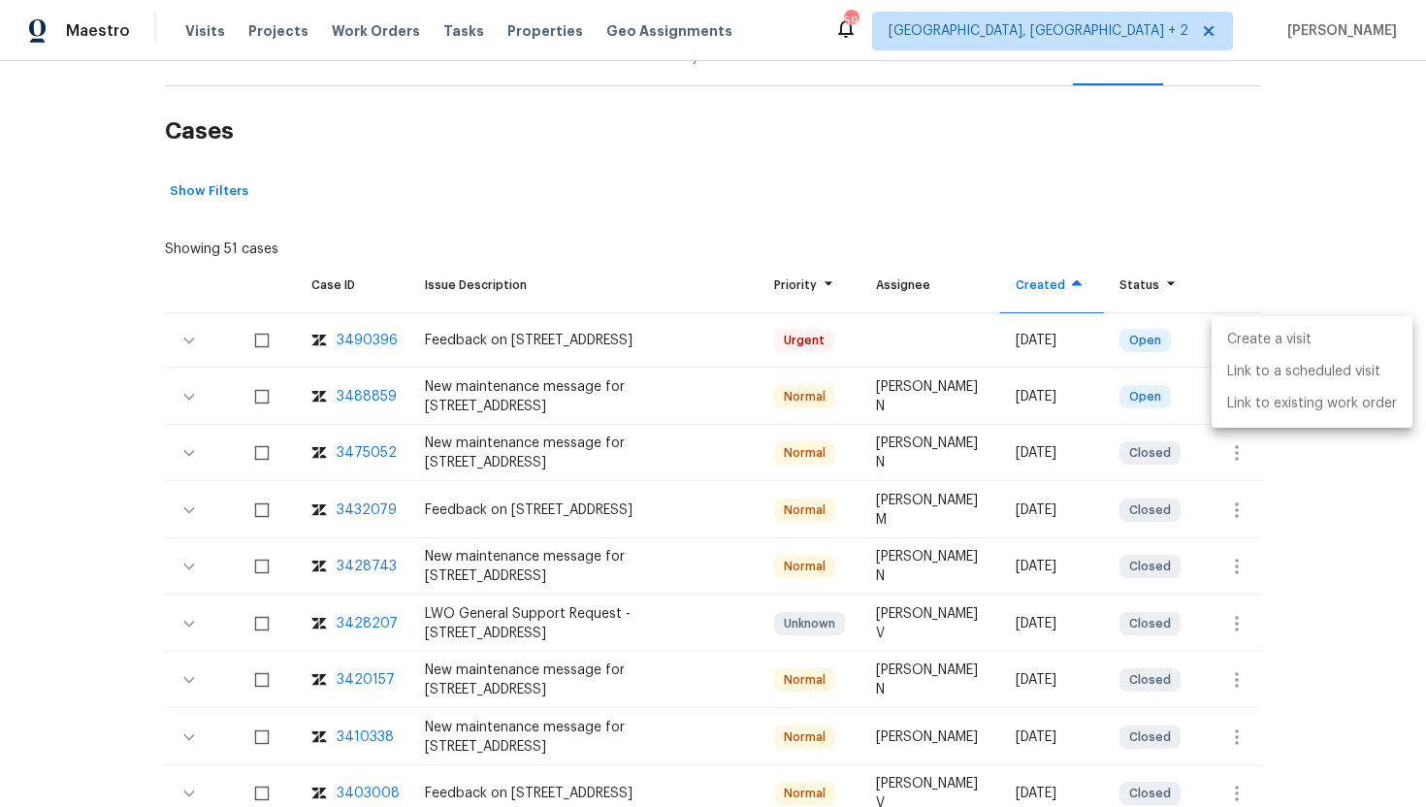
click at [1266, 343] on li "Create a visit" at bounding box center [1312, 340] width 201 height 32
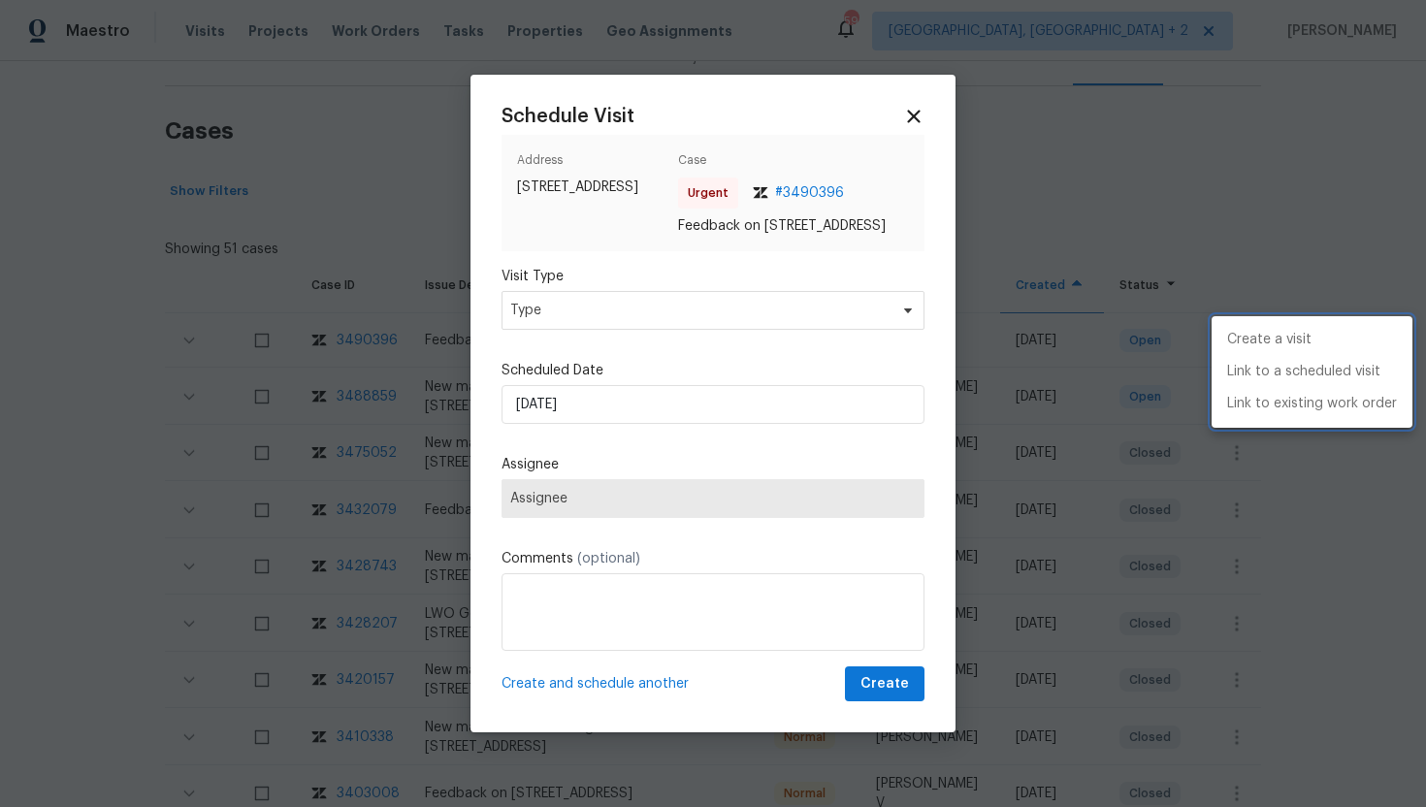
click at [600, 304] on div at bounding box center [713, 403] width 1426 height 807
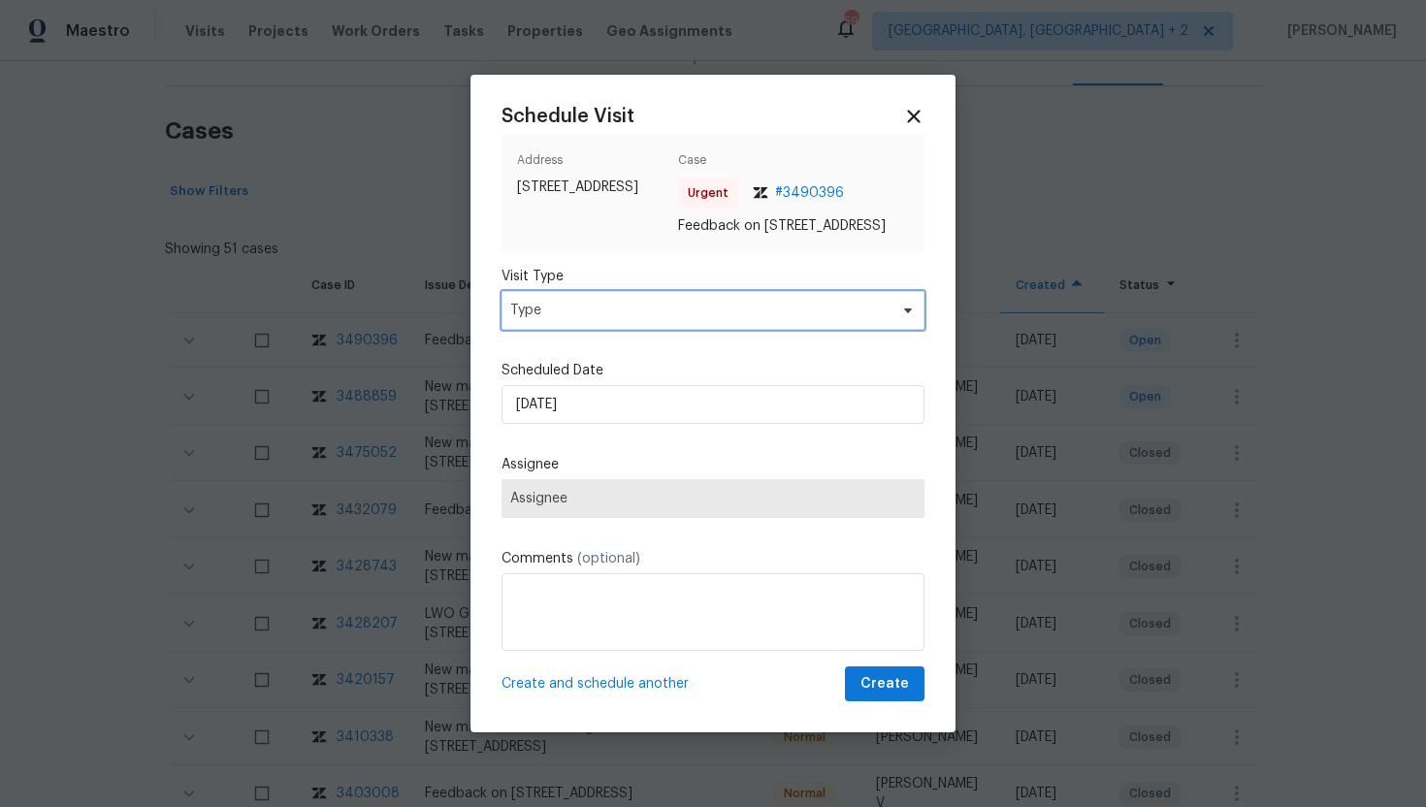
click at [595, 320] on span "Type" at bounding box center [698, 310] width 377 height 19
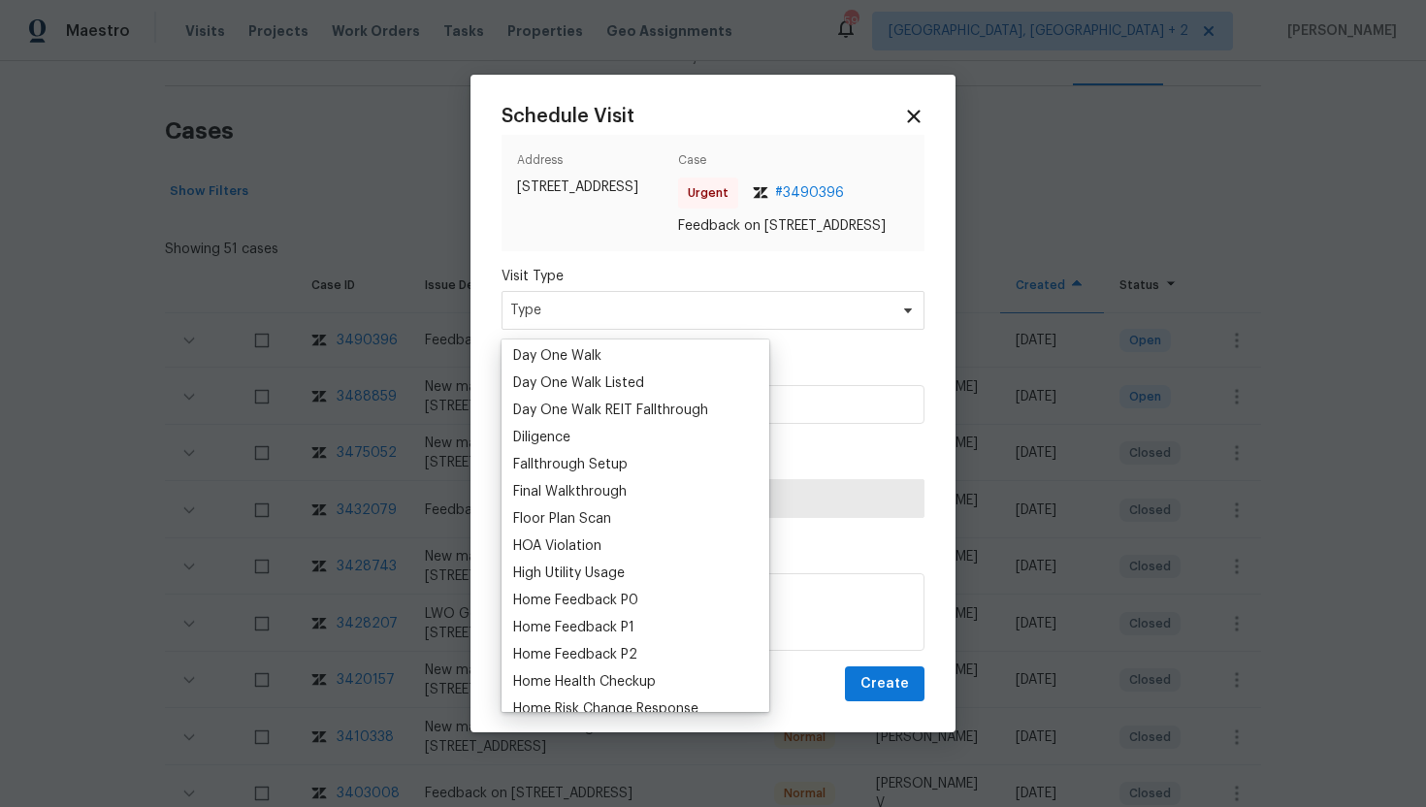
scroll to position [388, 0]
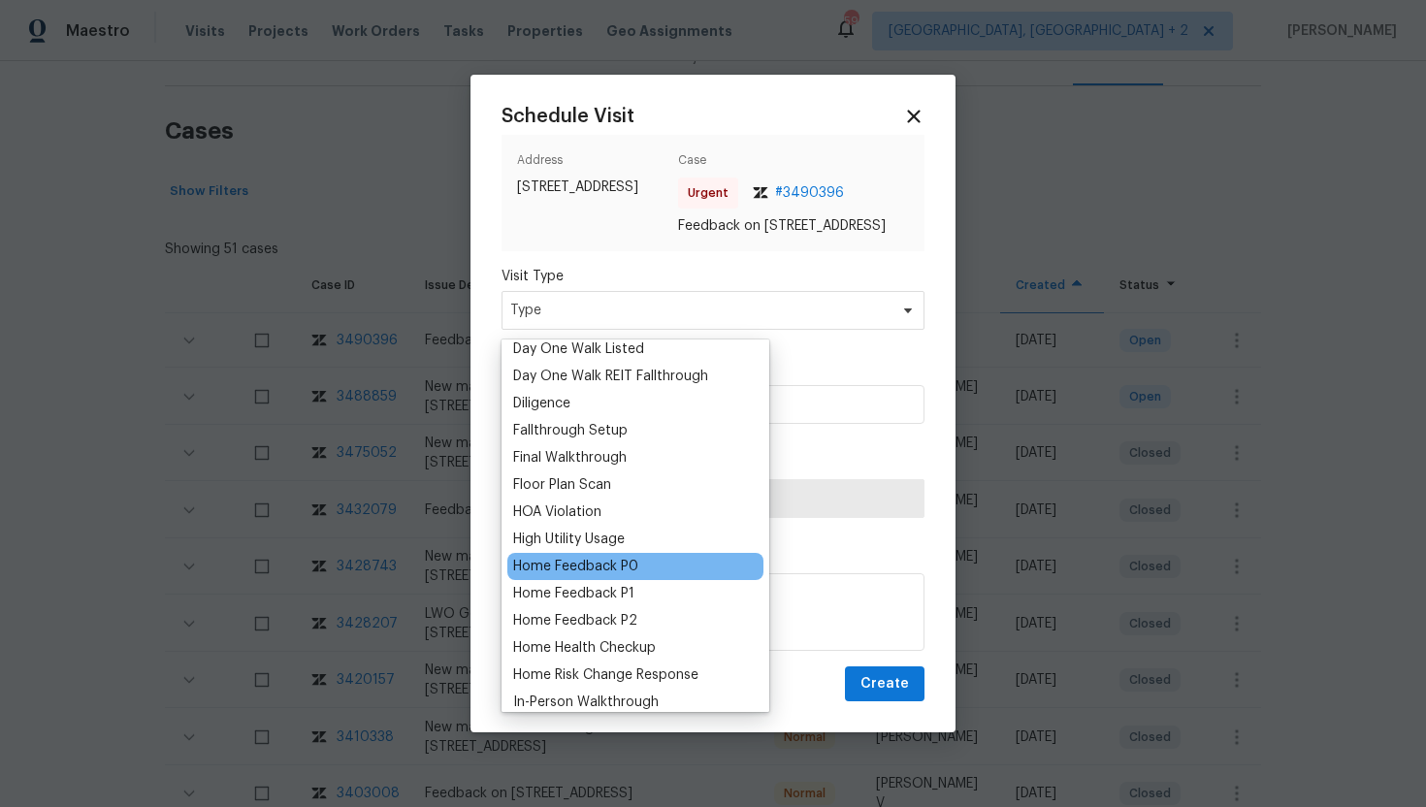
click at [638, 565] on div "Home Feedback P0" at bounding box center [635, 566] width 256 height 27
click at [627, 564] on div "Home Feedback P0" at bounding box center [575, 566] width 125 height 19
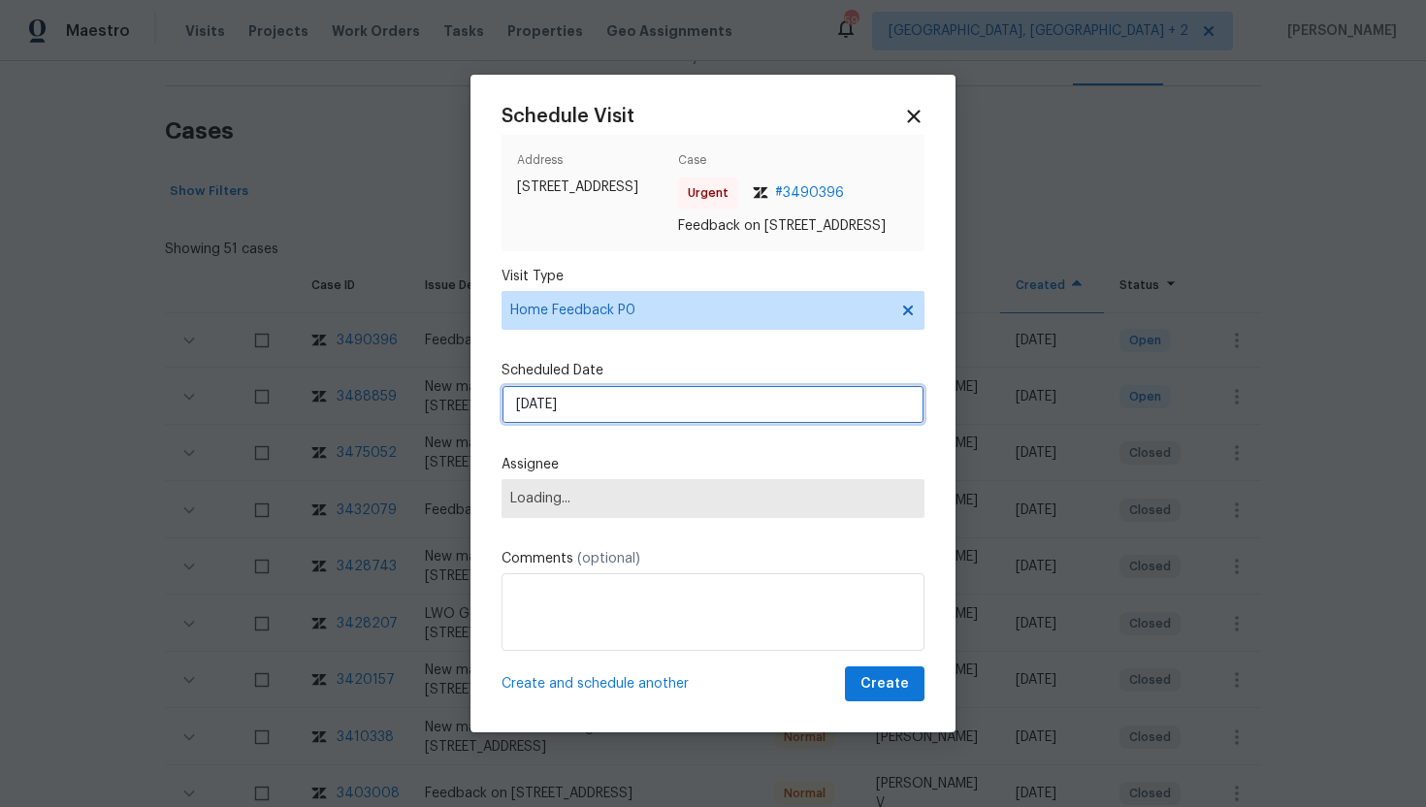
click at [628, 413] on input "9/15/2025" at bounding box center [713, 404] width 423 height 39
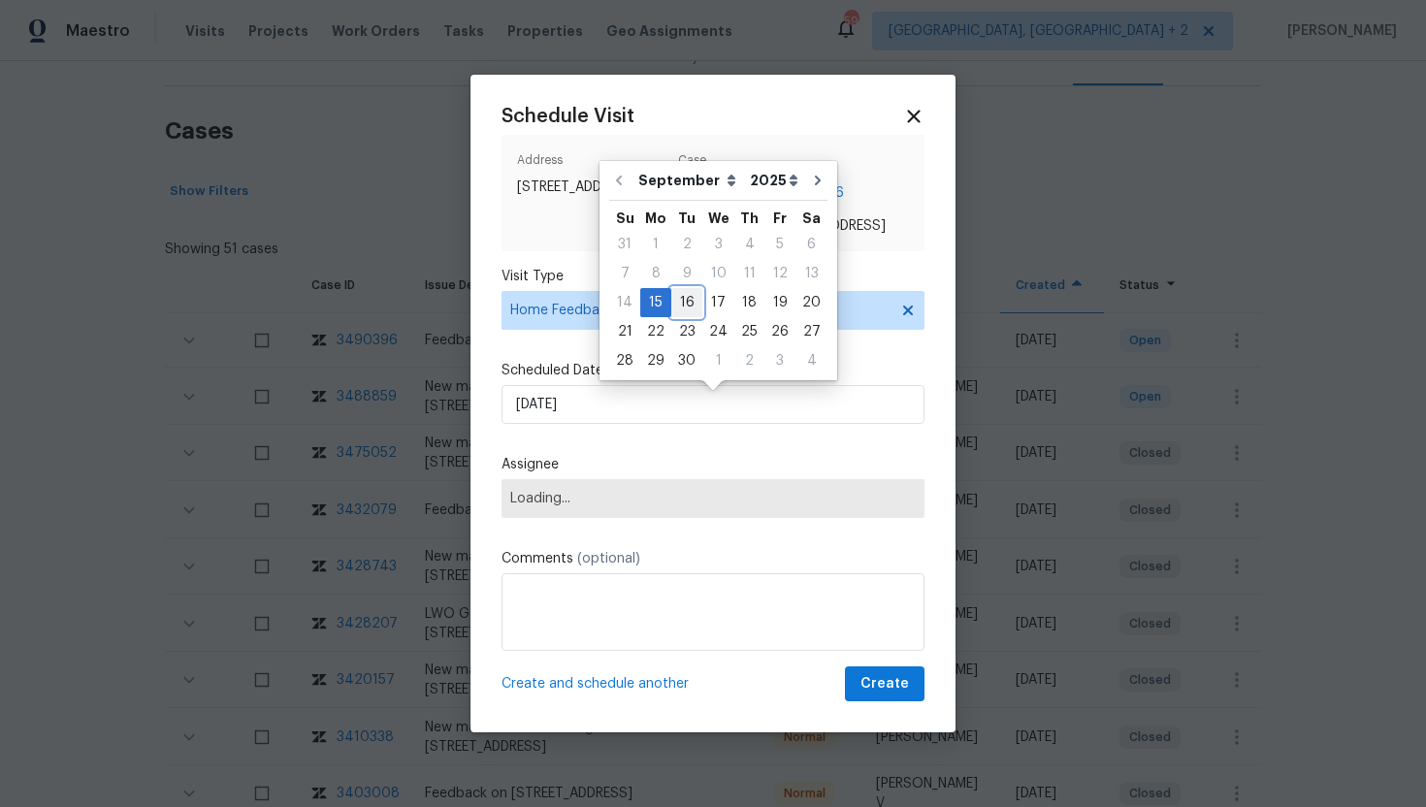
click at [691, 302] on div "16" at bounding box center [686, 302] width 31 height 27
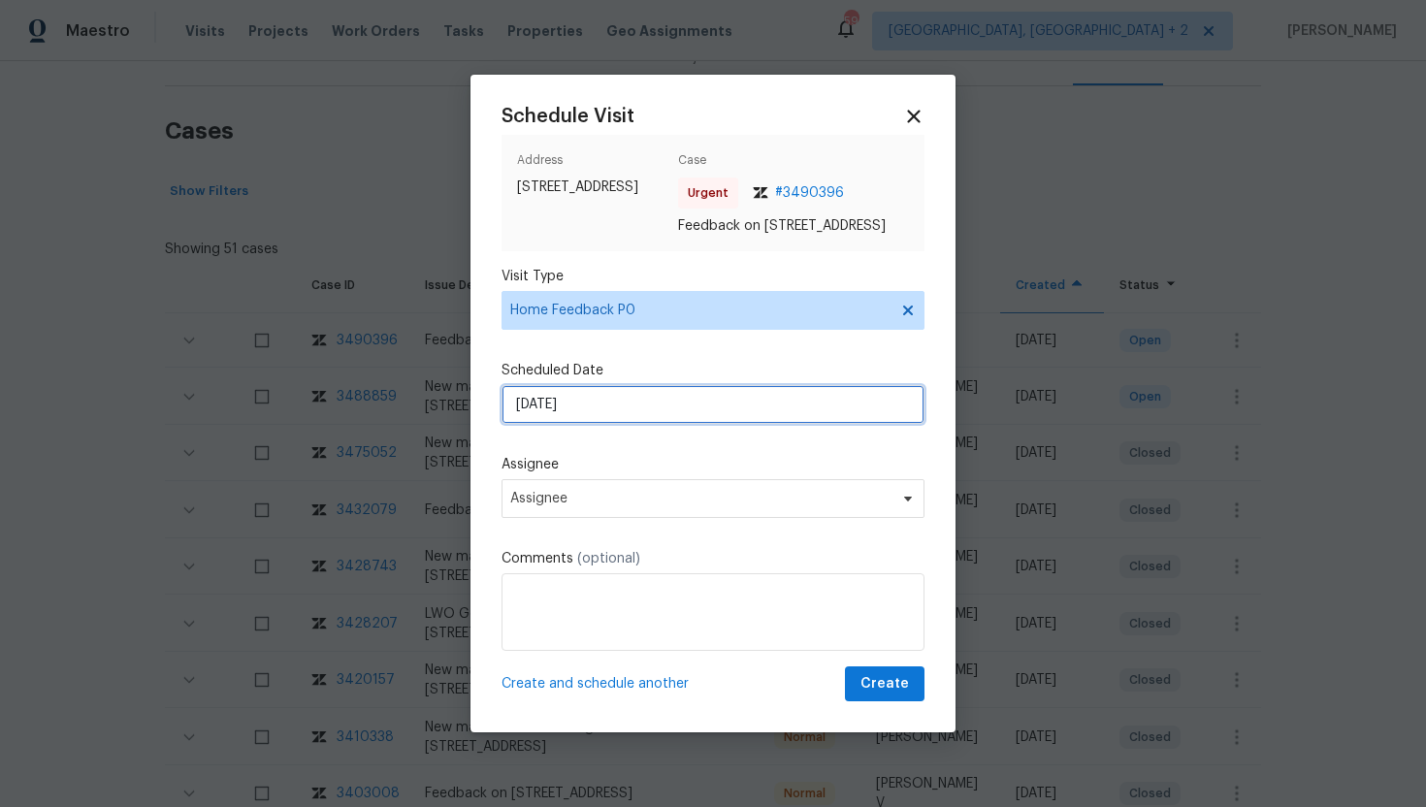
click at [600, 420] on input "9/16/2025" at bounding box center [713, 404] width 423 height 39
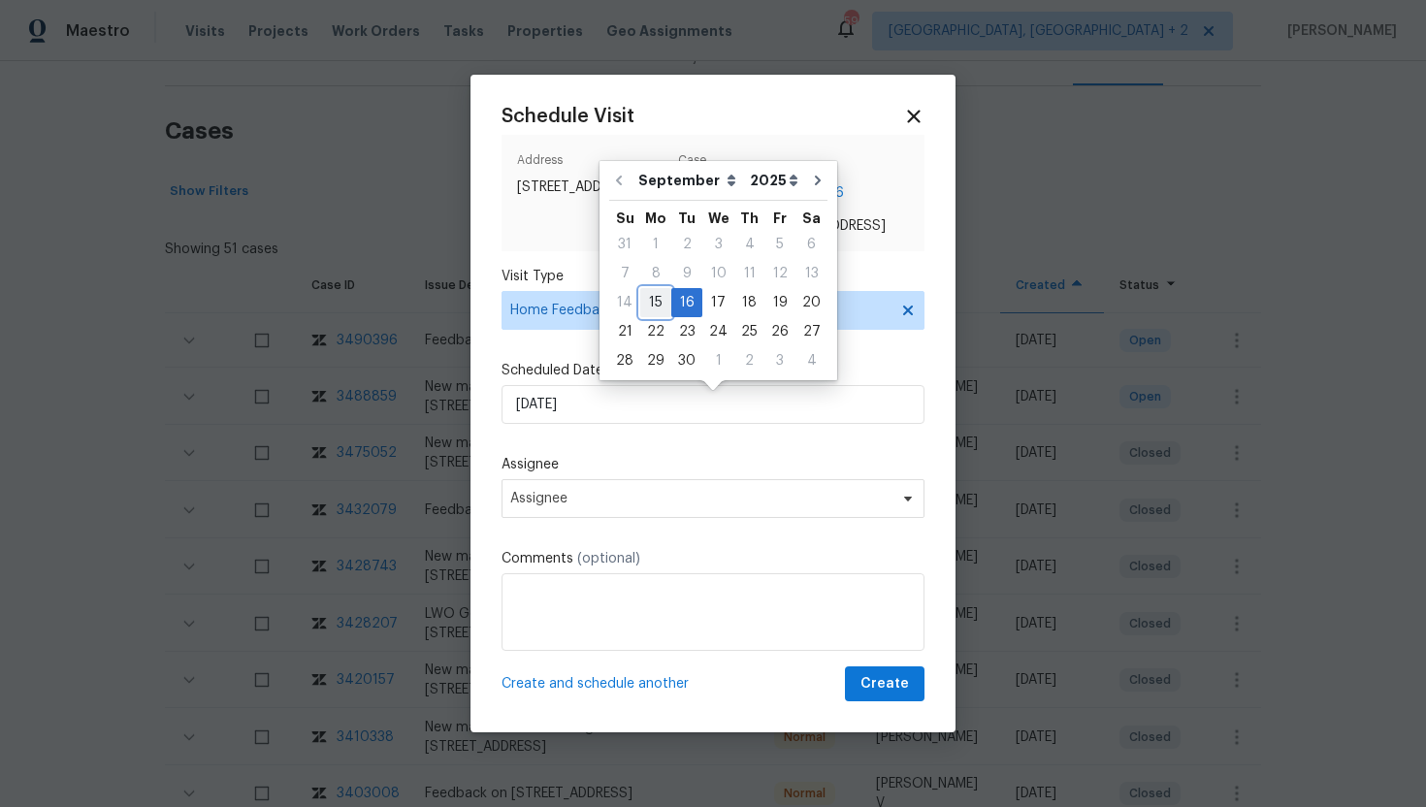
click at [652, 308] on div "15" at bounding box center [655, 302] width 31 height 27
type input "9/15/2025"
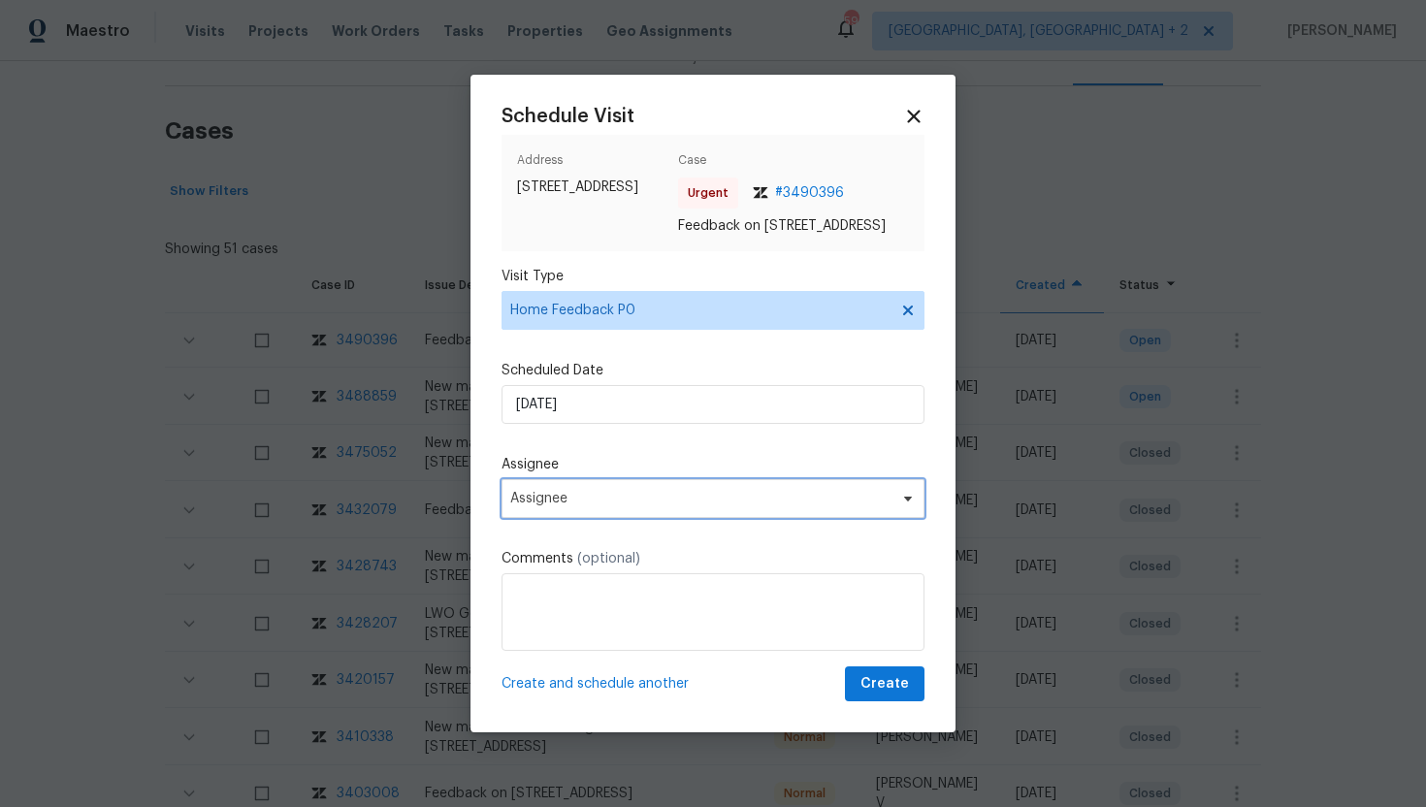
click at [600, 503] on span "Assignee" at bounding box center [700, 499] width 380 height 16
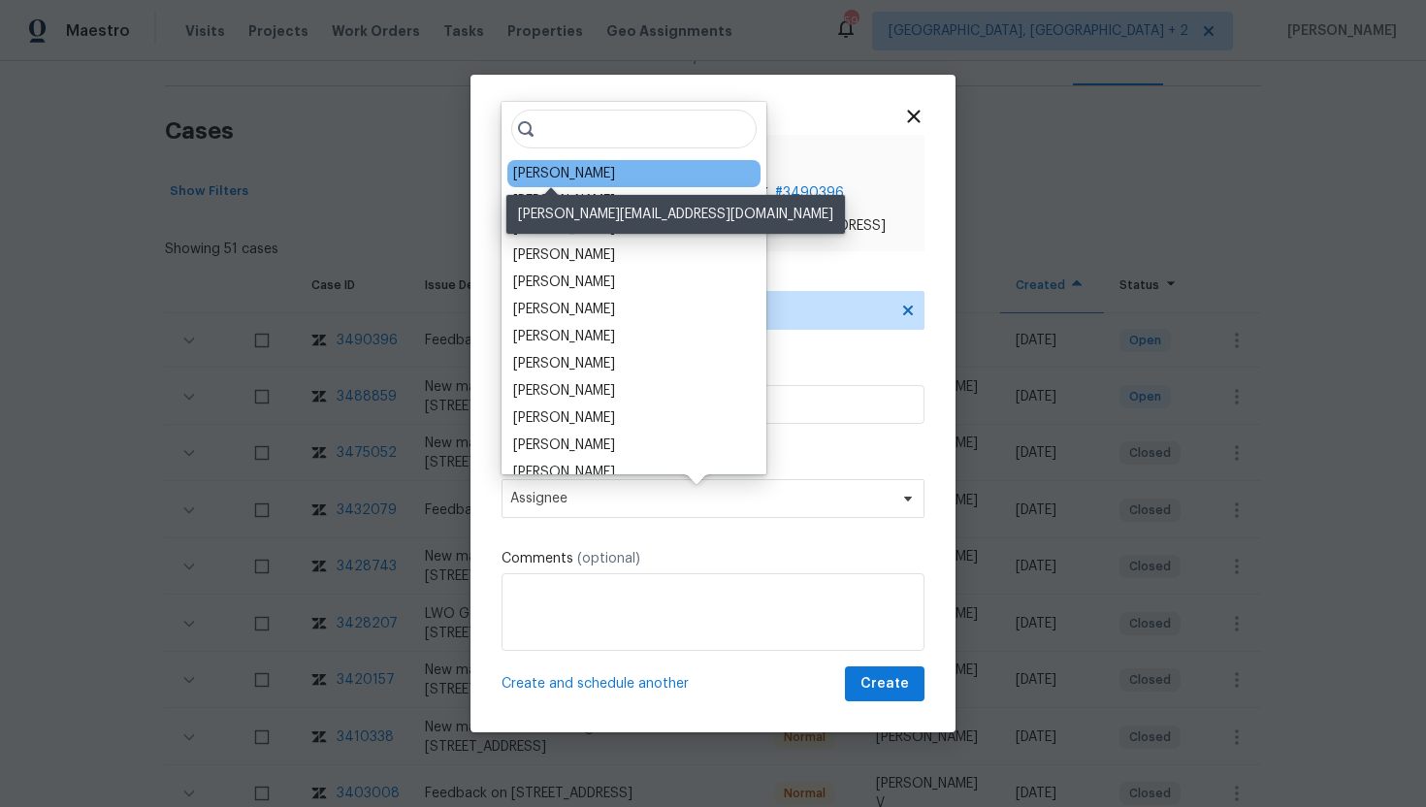
click at [568, 170] on div "Ken Romain" at bounding box center [564, 173] width 102 height 19
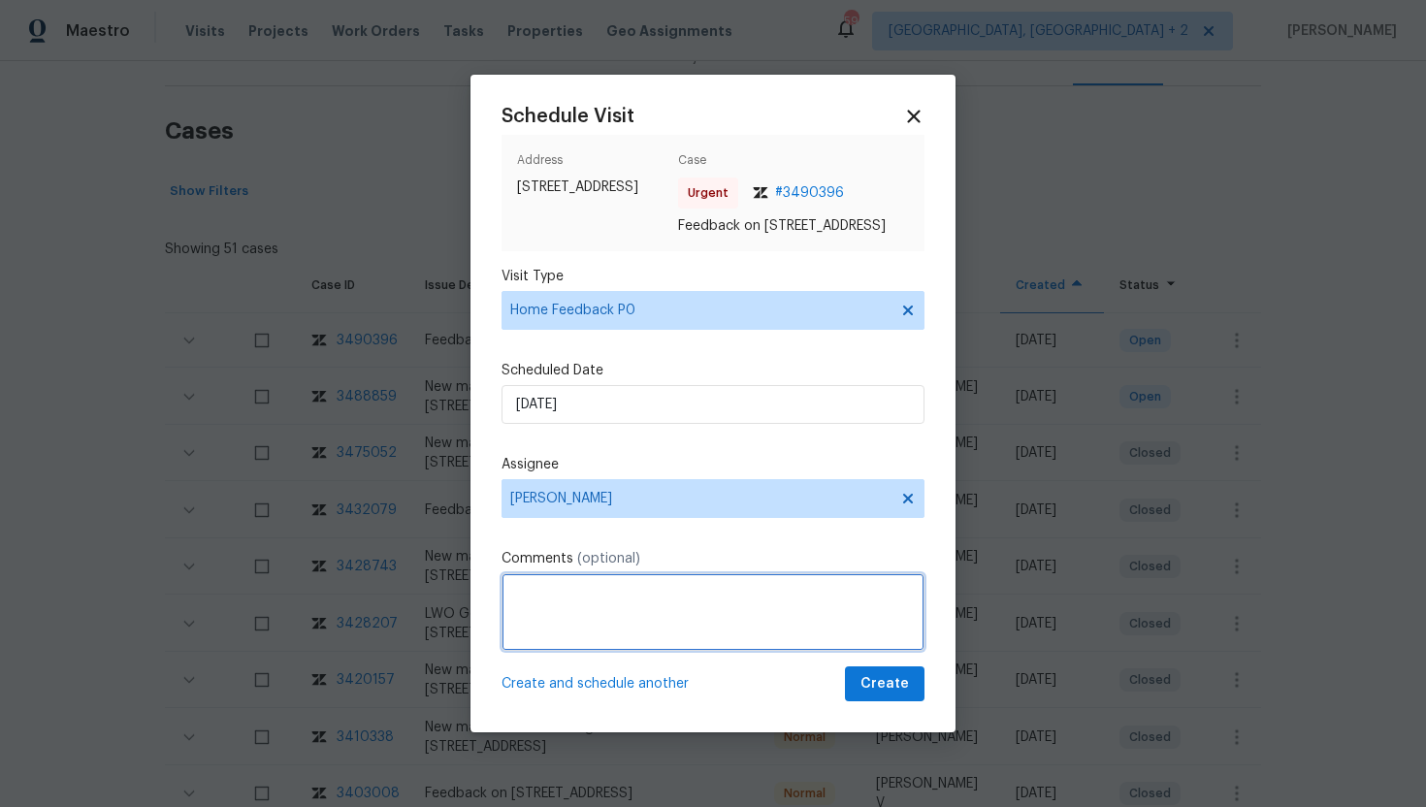
click at [565, 618] on textarea at bounding box center [713, 612] width 423 height 78
paste textarea "Feedback Message: The interior as well as exterior need to be cleaned. The exte…"
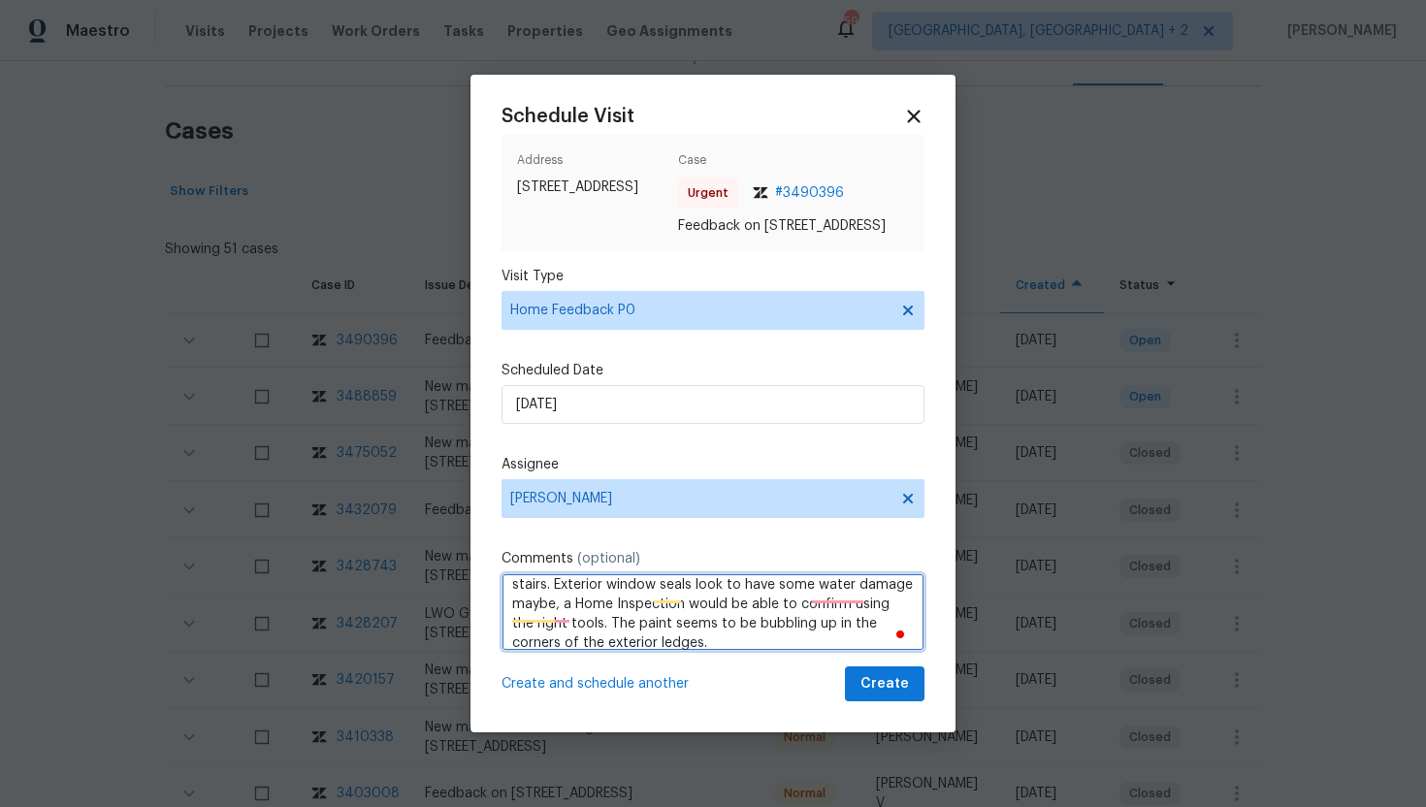
scroll to position [125, 0]
click at [833, 591] on textarea "Feedback Message: The interior as well as exterior need to be cleaned. The exte…" at bounding box center [713, 612] width 423 height 78
click at [567, 613] on textarea "Feedback Message: The interior as well as exterior need to be cleaned. The exte…" at bounding box center [713, 612] width 423 height 78
click at [566, 618] on textarea "Feedback Message: The interior as well as exterior need to be cleaned. The exte…" at bounding box center [713, 612] width 423 height 78
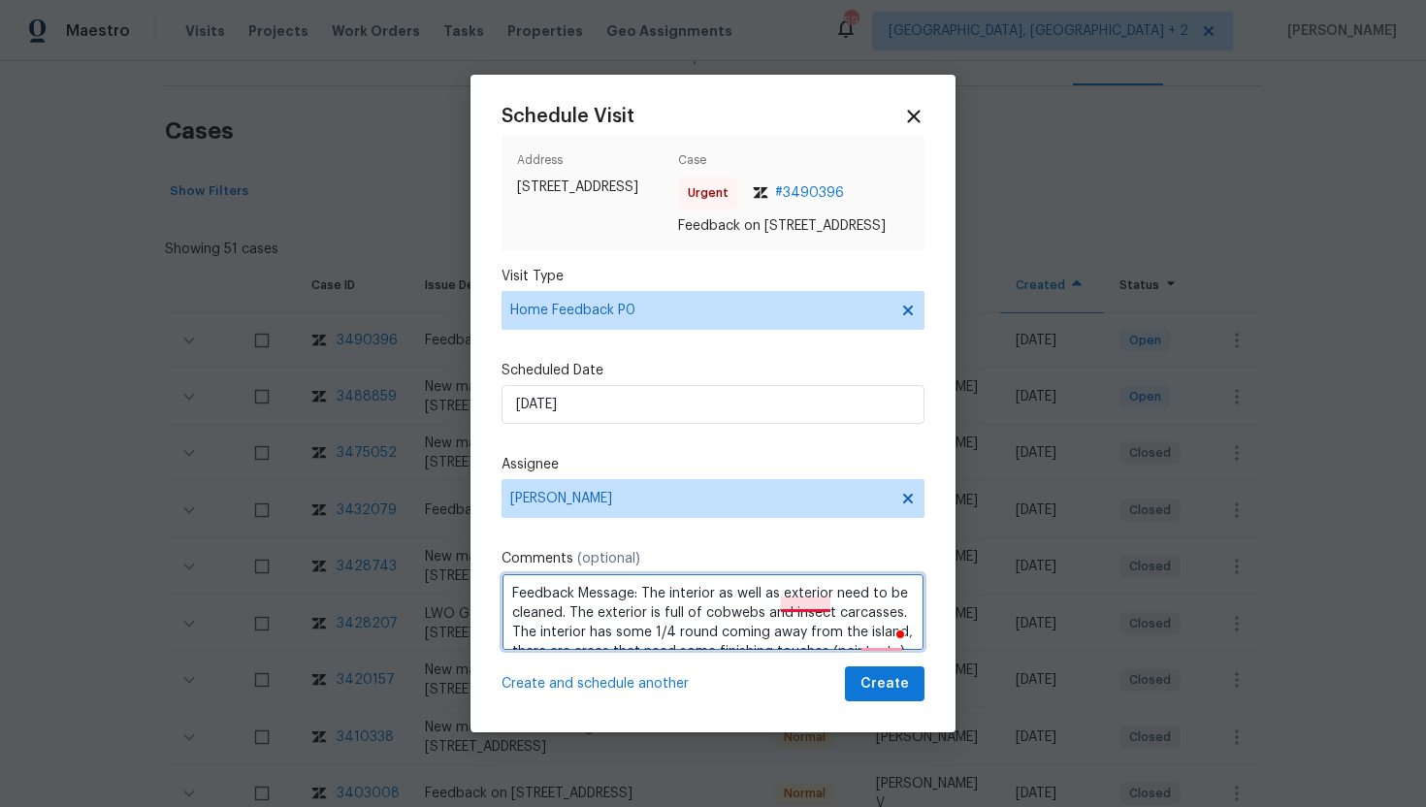
click at [802, 597] on textarea "Feedback Message: The interior as well as exterior need to be cleaned. The exte…" at bounding box center [713, 612] width 423 height 78
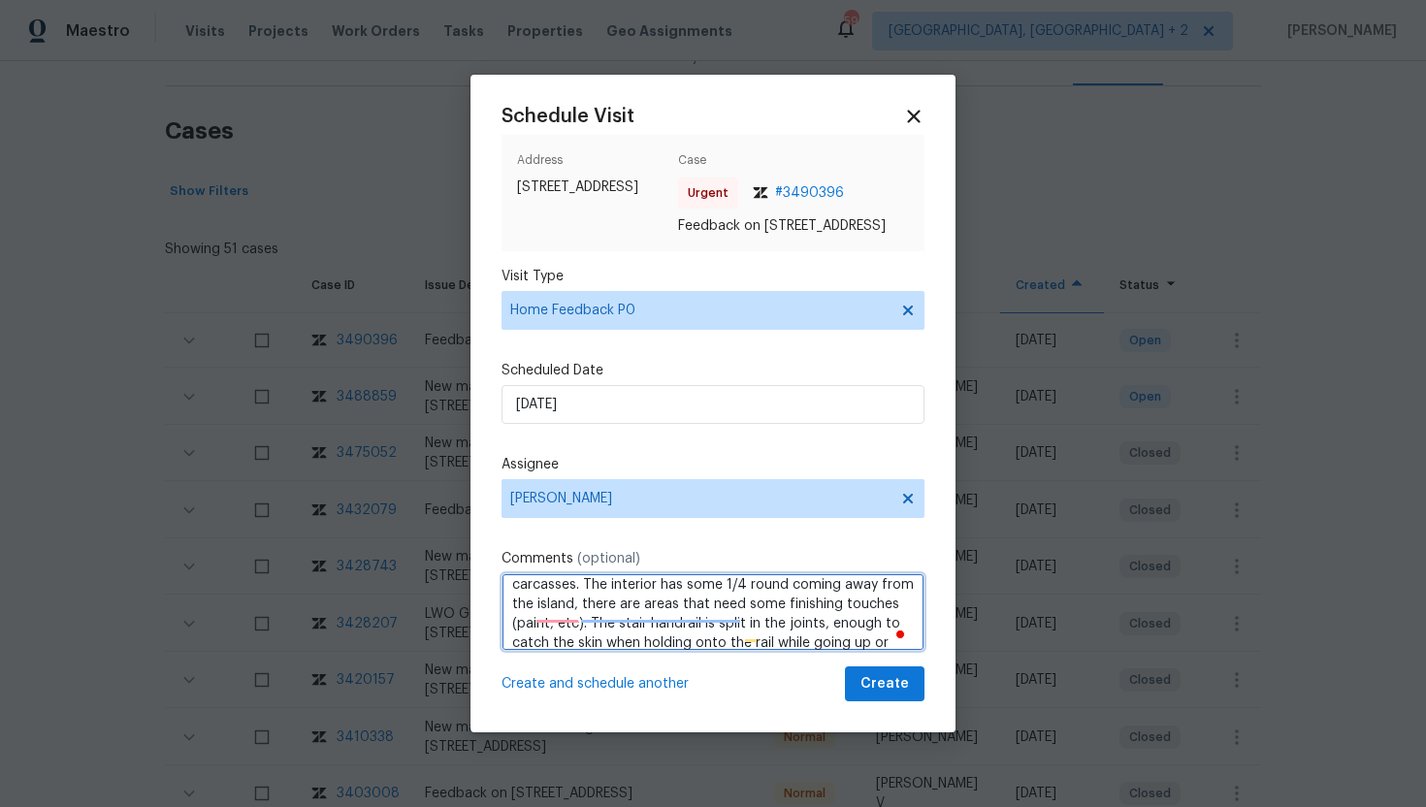
scroll to position [51, 0]
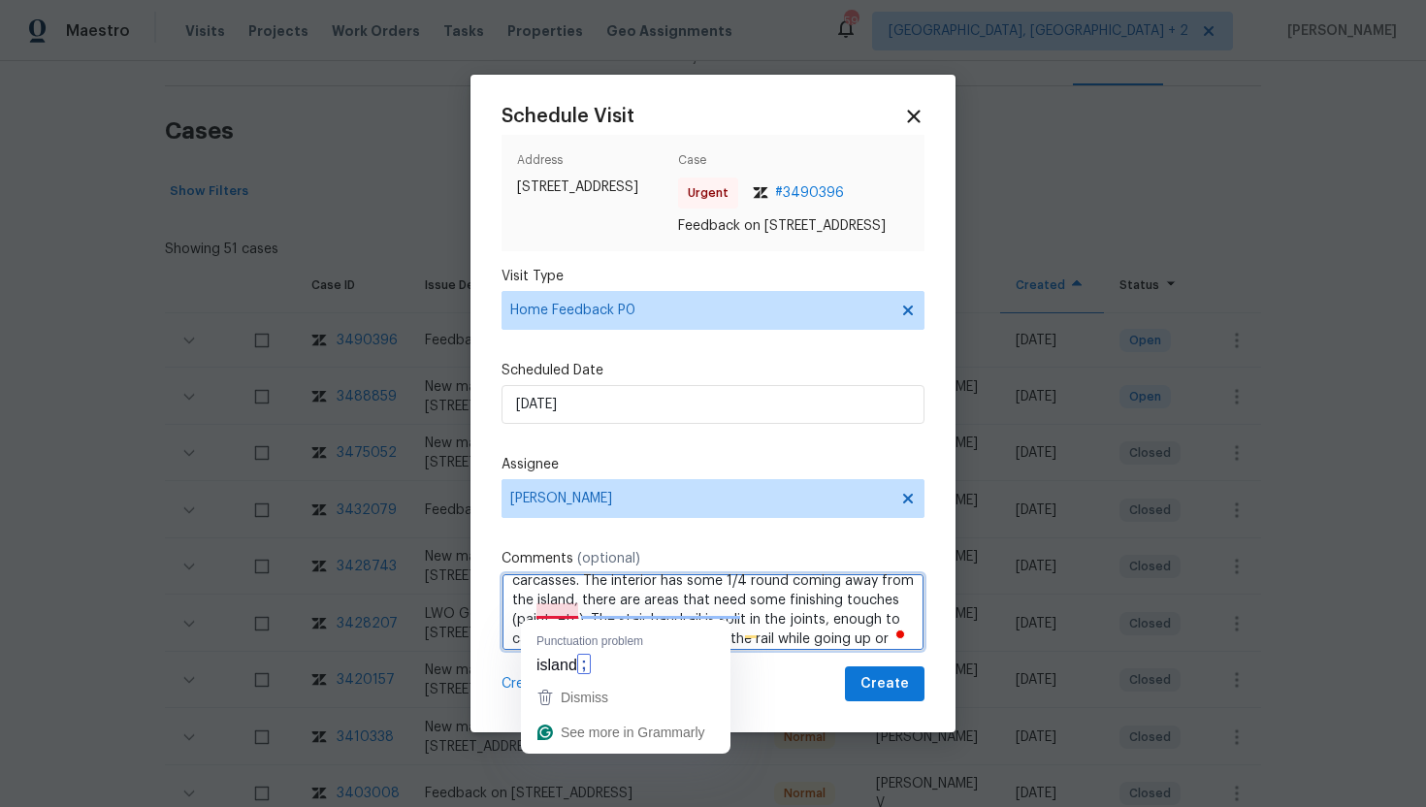
click at [553, 610] on textarea "Feedback Message: The interior as well as the exterior need to be cleaned. The …" at bounding box center [713, 612] width 423 height 78
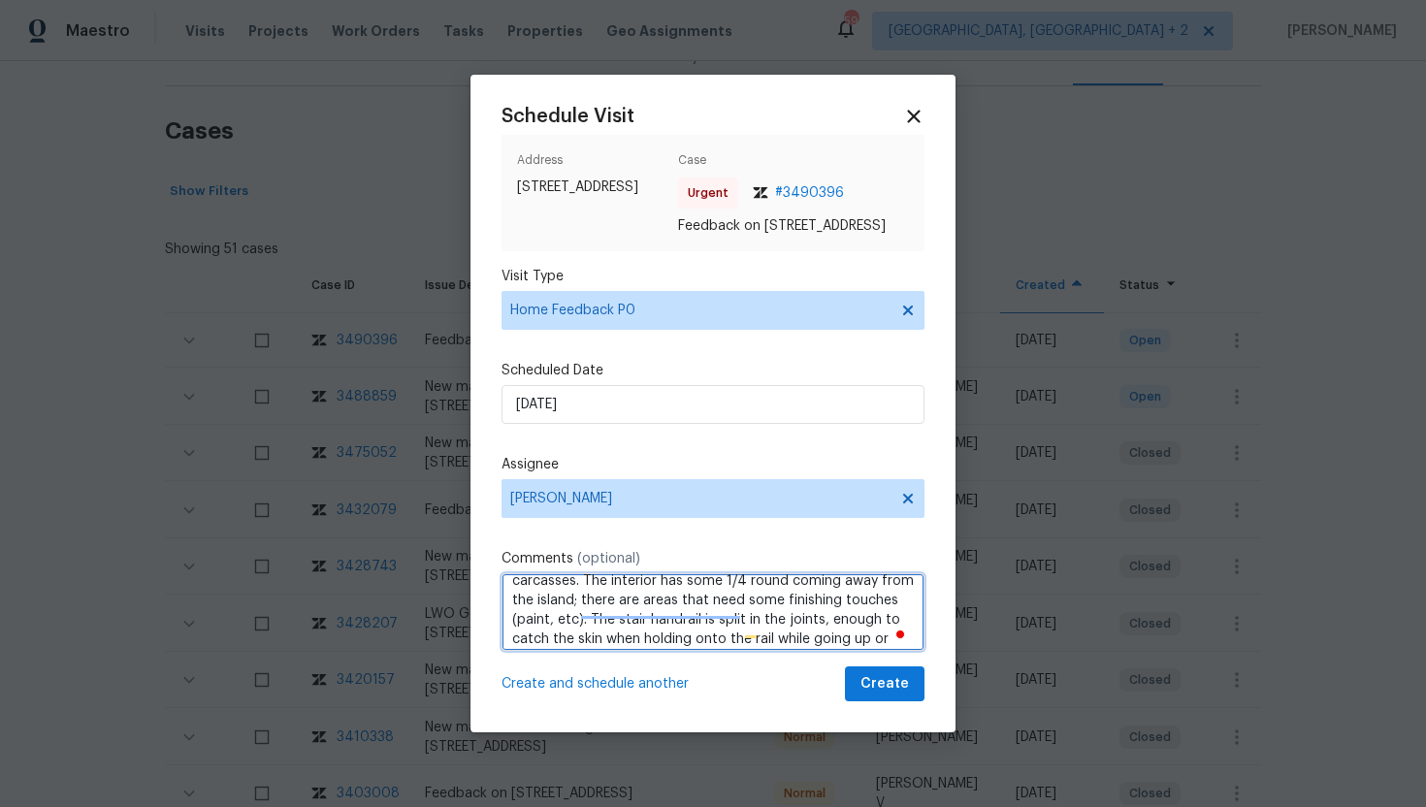
type textarea "Feedback Message: The interior as well as the exterior need to be cleaned. The …"
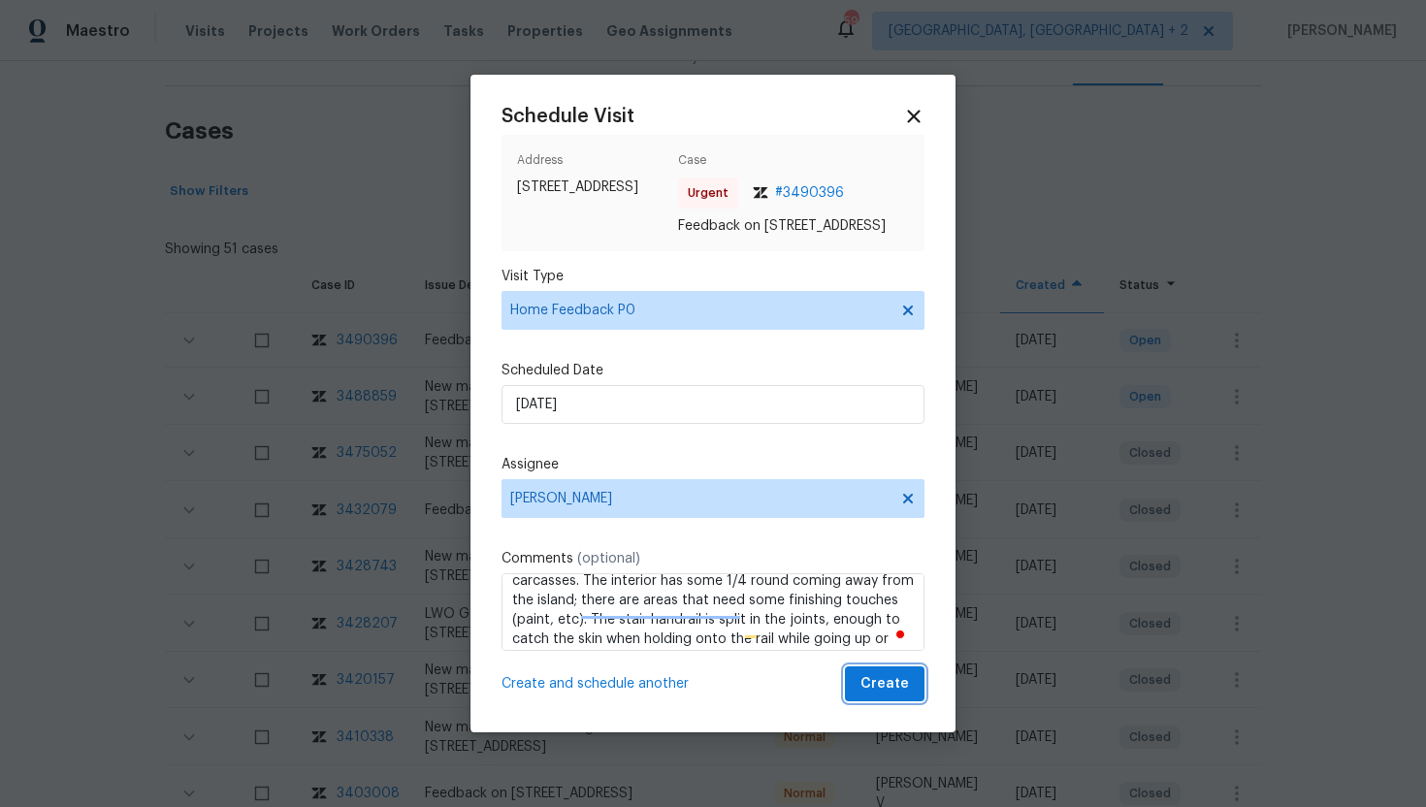
drag, startPoint x: 910, startPoint y: 699, endPoint x: 784, endPoint y: 593, distance: 165.2
click at [910, 699] on button "Create" at bounding box center [885, 684] width 80 height 36
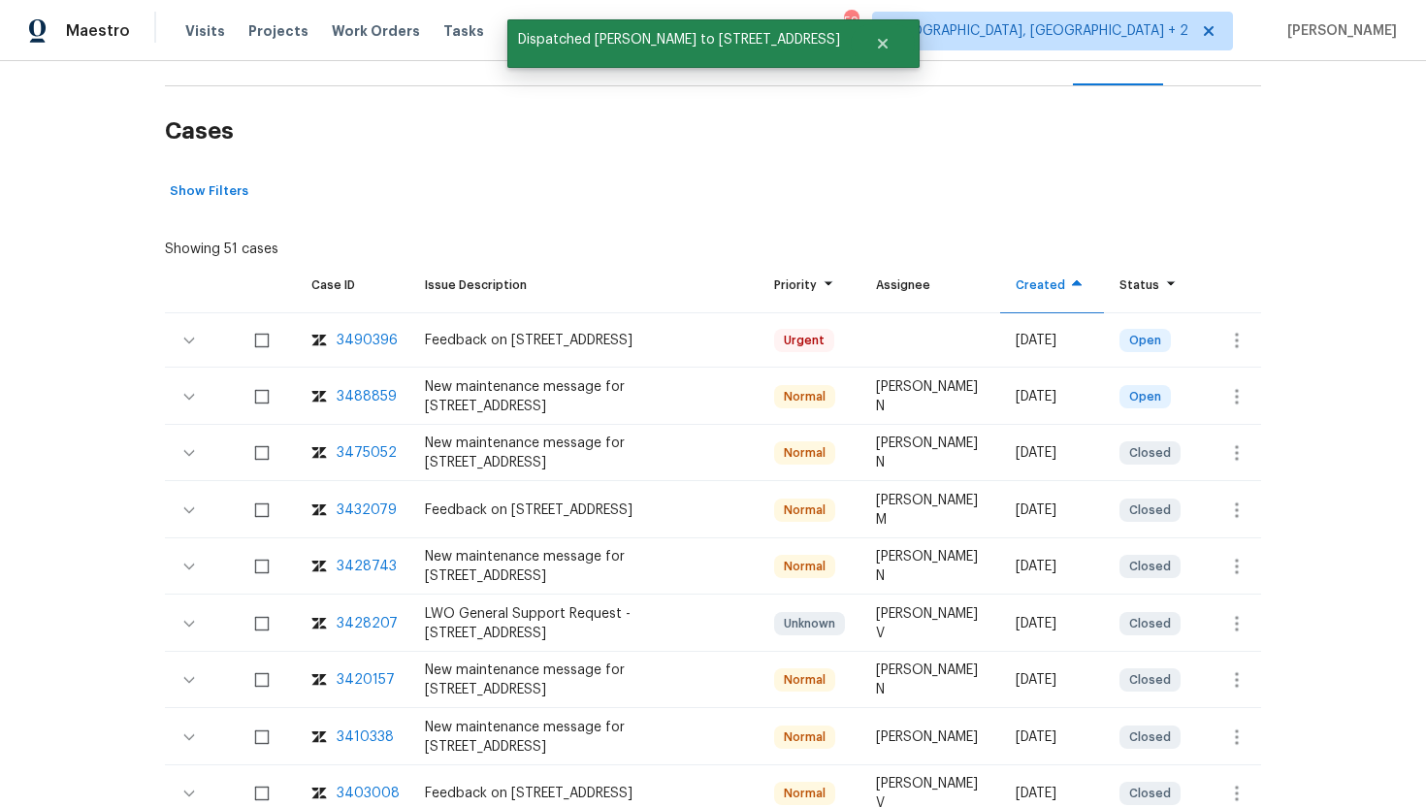
scroll to position [128, 0]
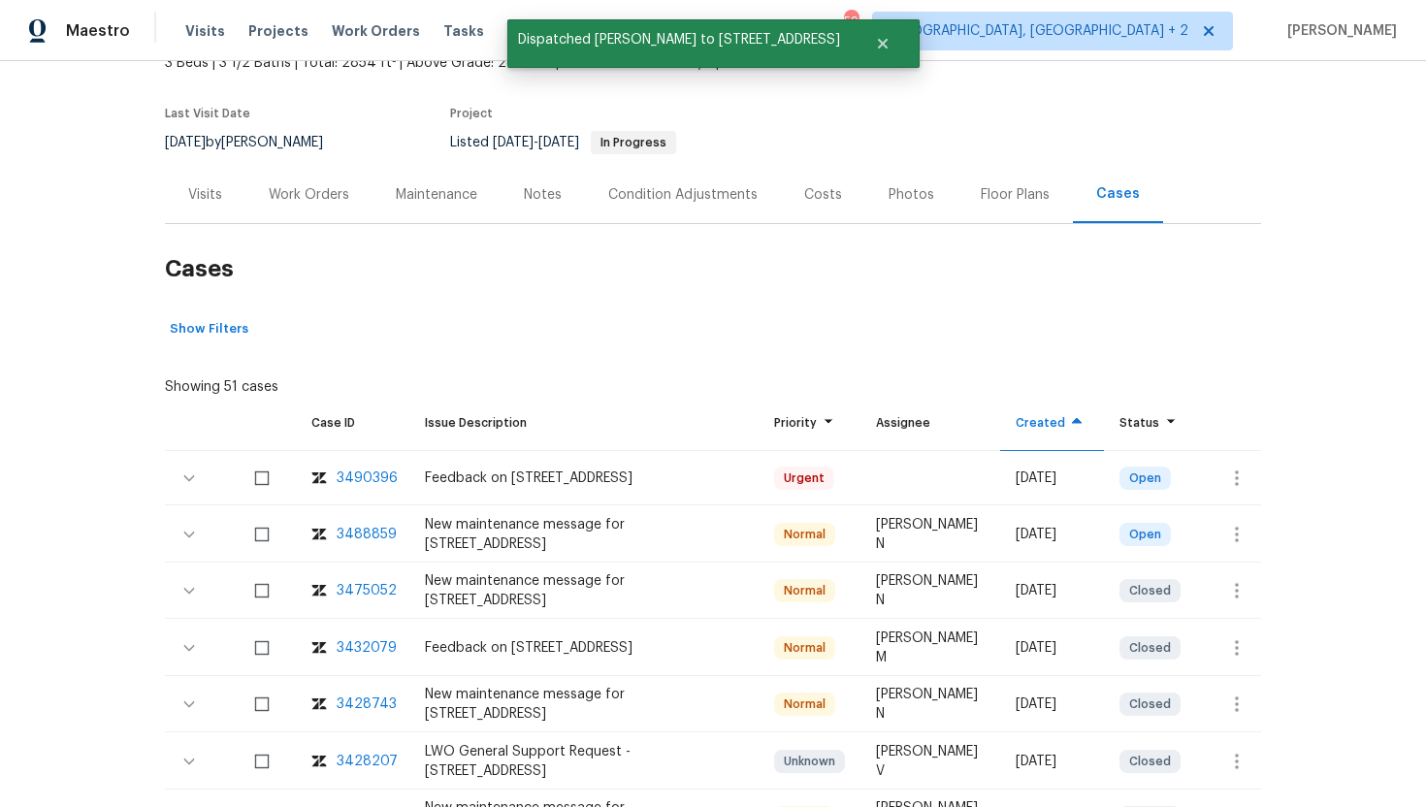
click at [228, 199] on div "Visits" at bounding box center [205, 194] width 81 height 57
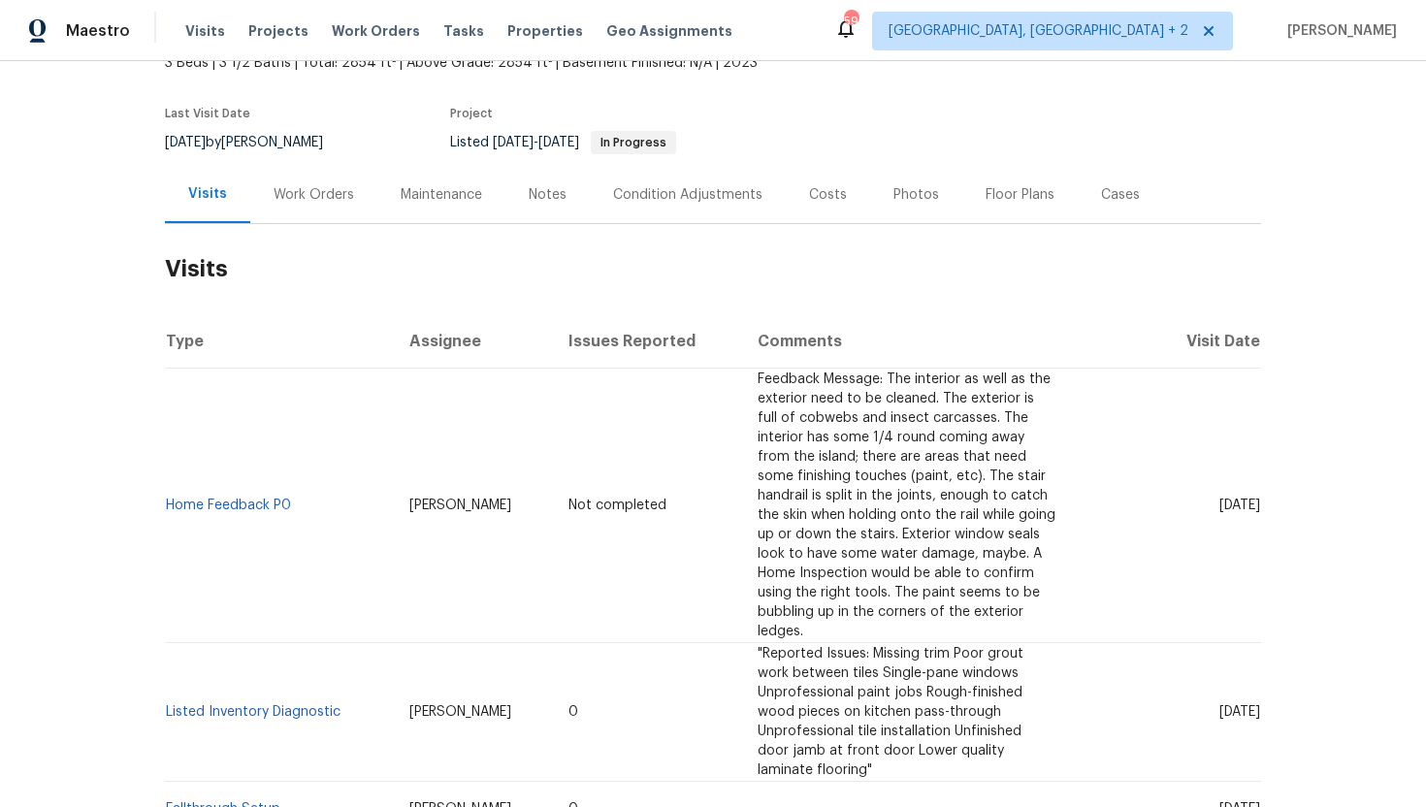
click at [1180, 539] on td "[DATE]" at bounding box center [1166, 506] width 190 height 275
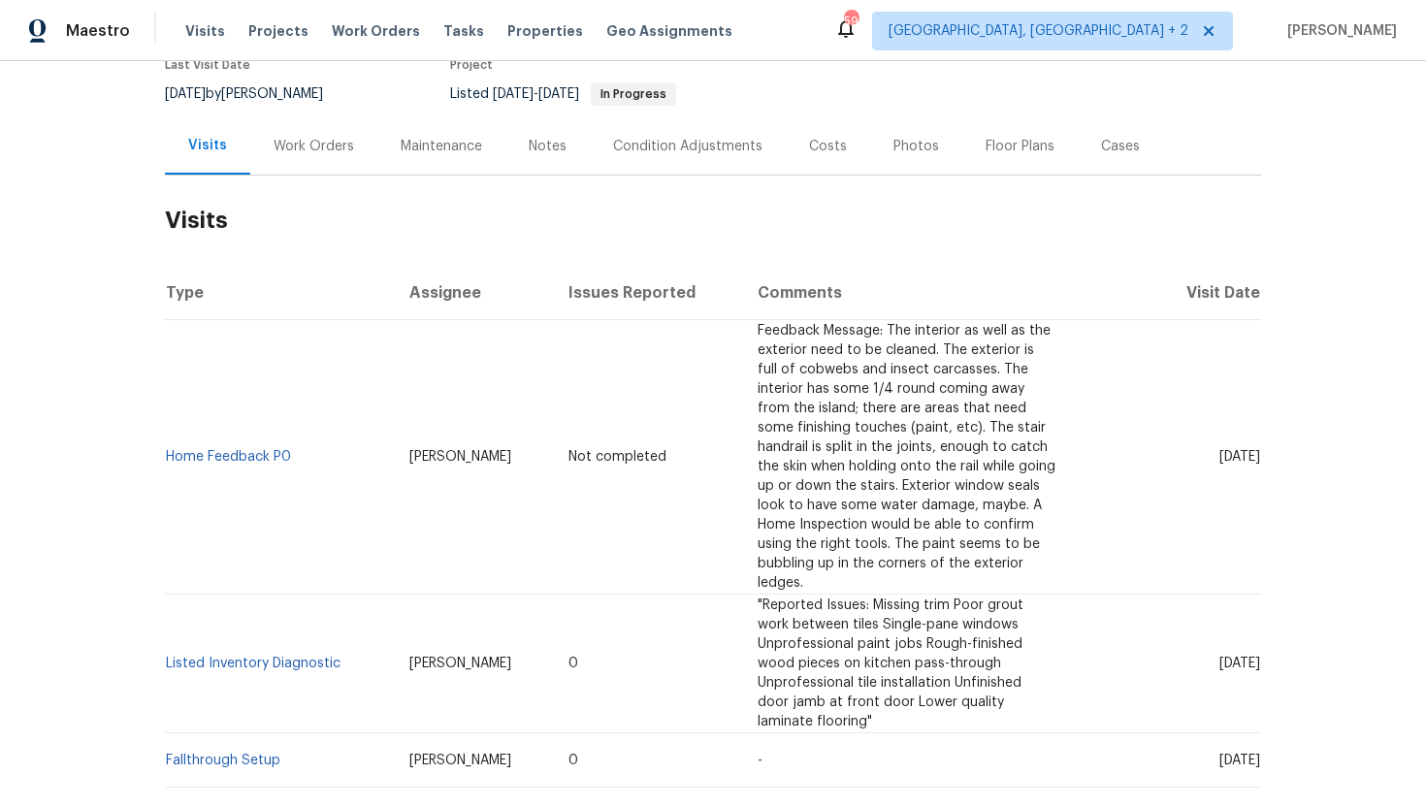
scroll to position [245, 0]
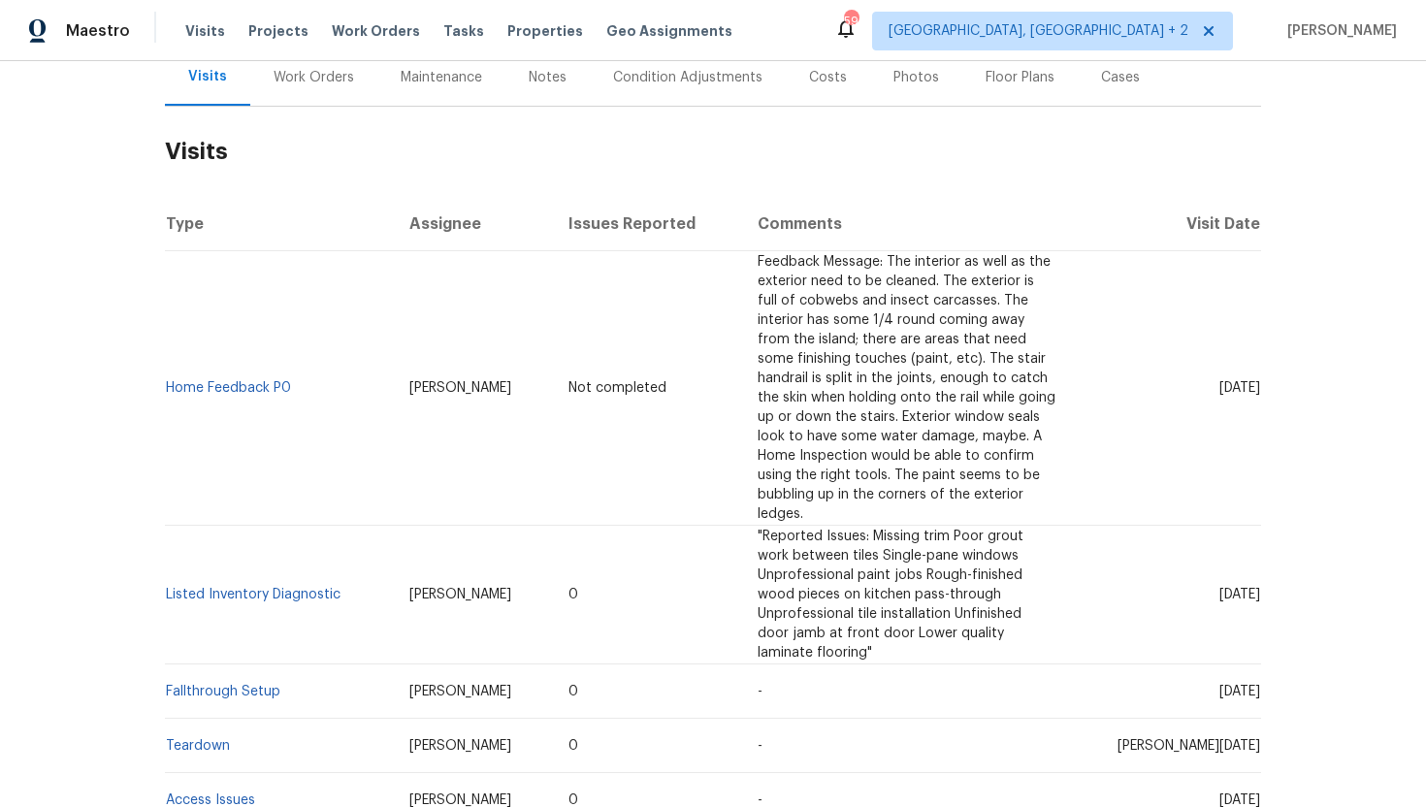
click at [1195, 570] on td "[DATE]" at bounding box center [1166, 595] width 190 height 139
drag, startPoint x: 1180, startPoint y: 598, endPoint x: 1257, endPoint y: 601, distance: 77.7
click at [1257, 601] on td "[DATE]" at bounding box center [1166, 595] width 190 height 139
copy span "Sep 08 2025"
click at [291, 81] on div "Work Orders" at bounding box center [314, 77] width 81 height 19
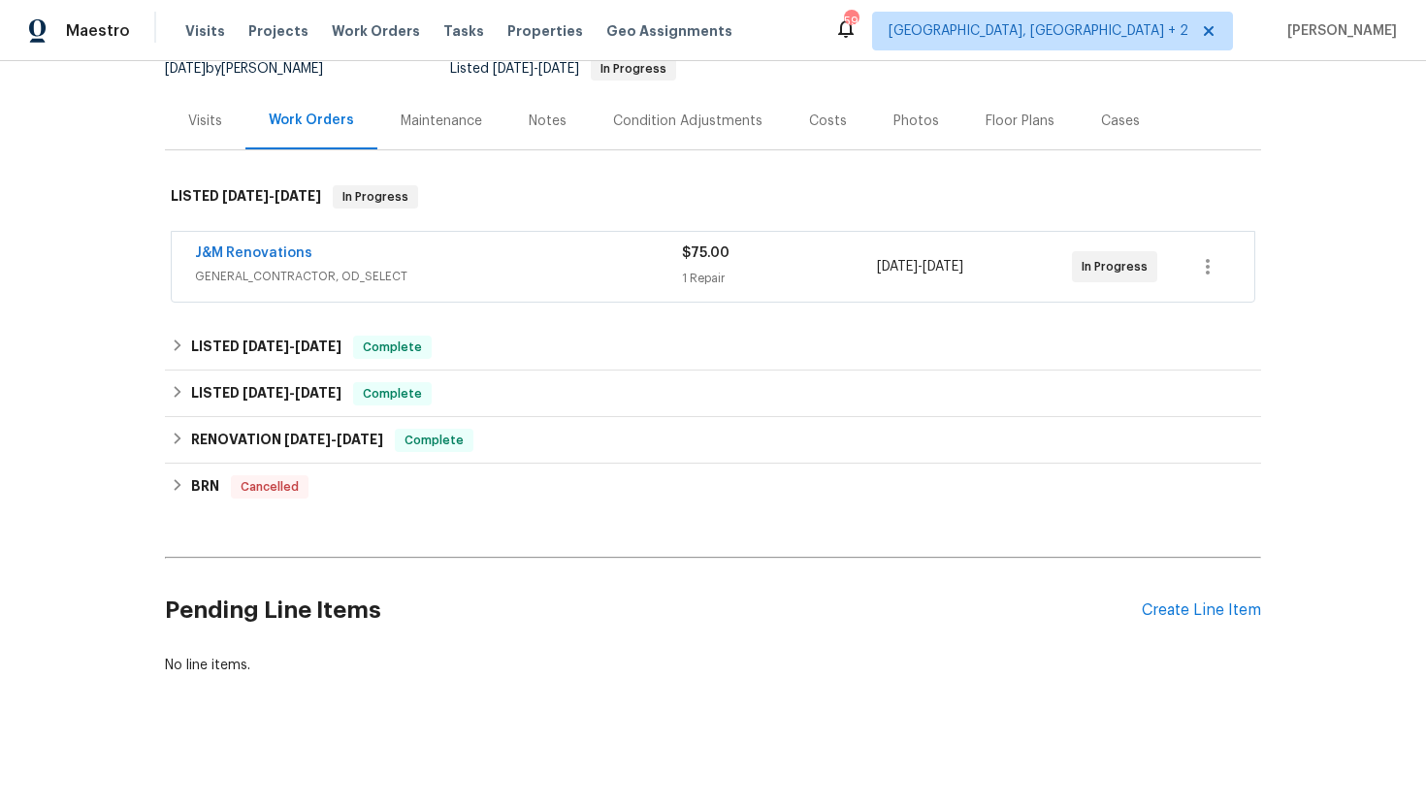
scroll to position [202, 0]
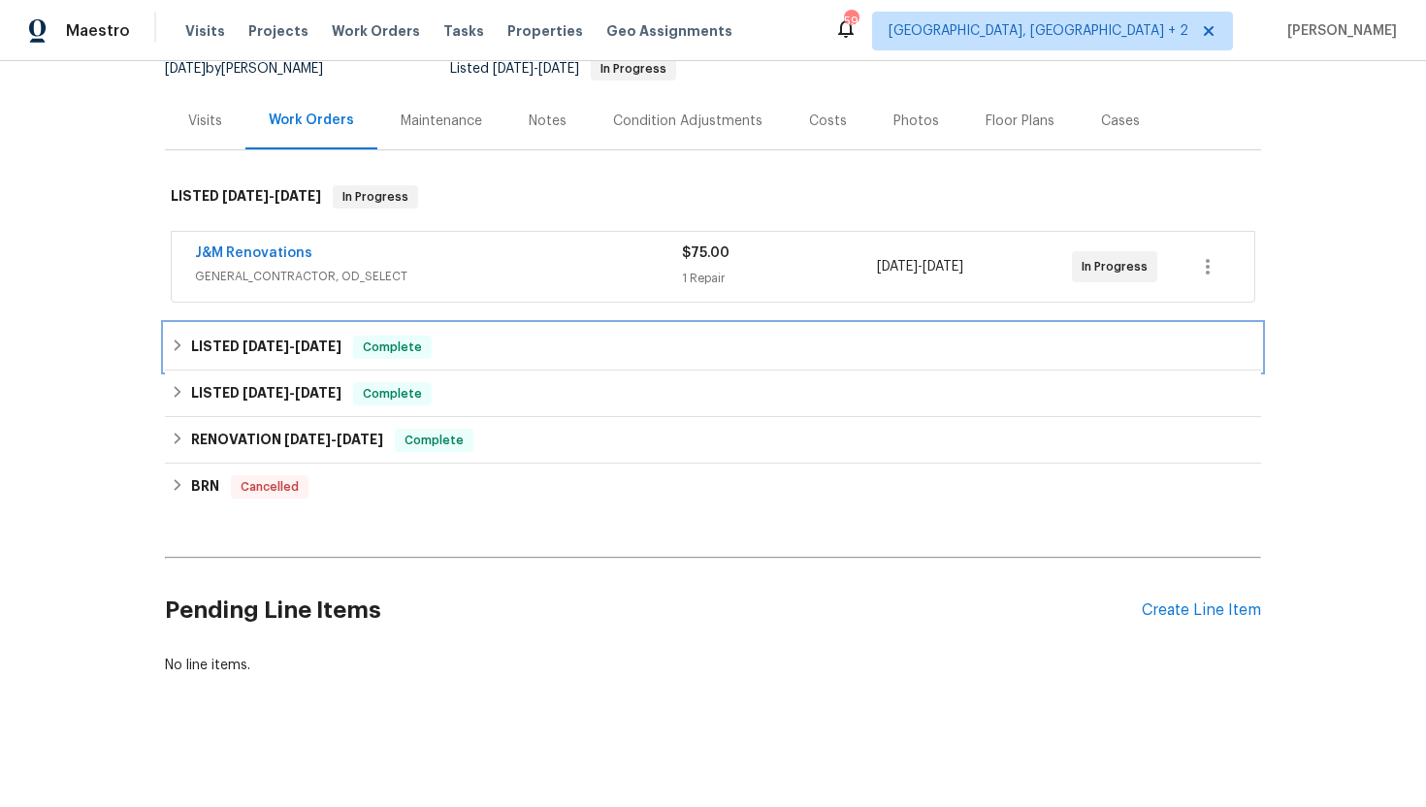
click at [396, 359] on div "LISTED 8/12/25 - 8/21/25 Complete" at bounding box center [713, 347] width 1096 height 47
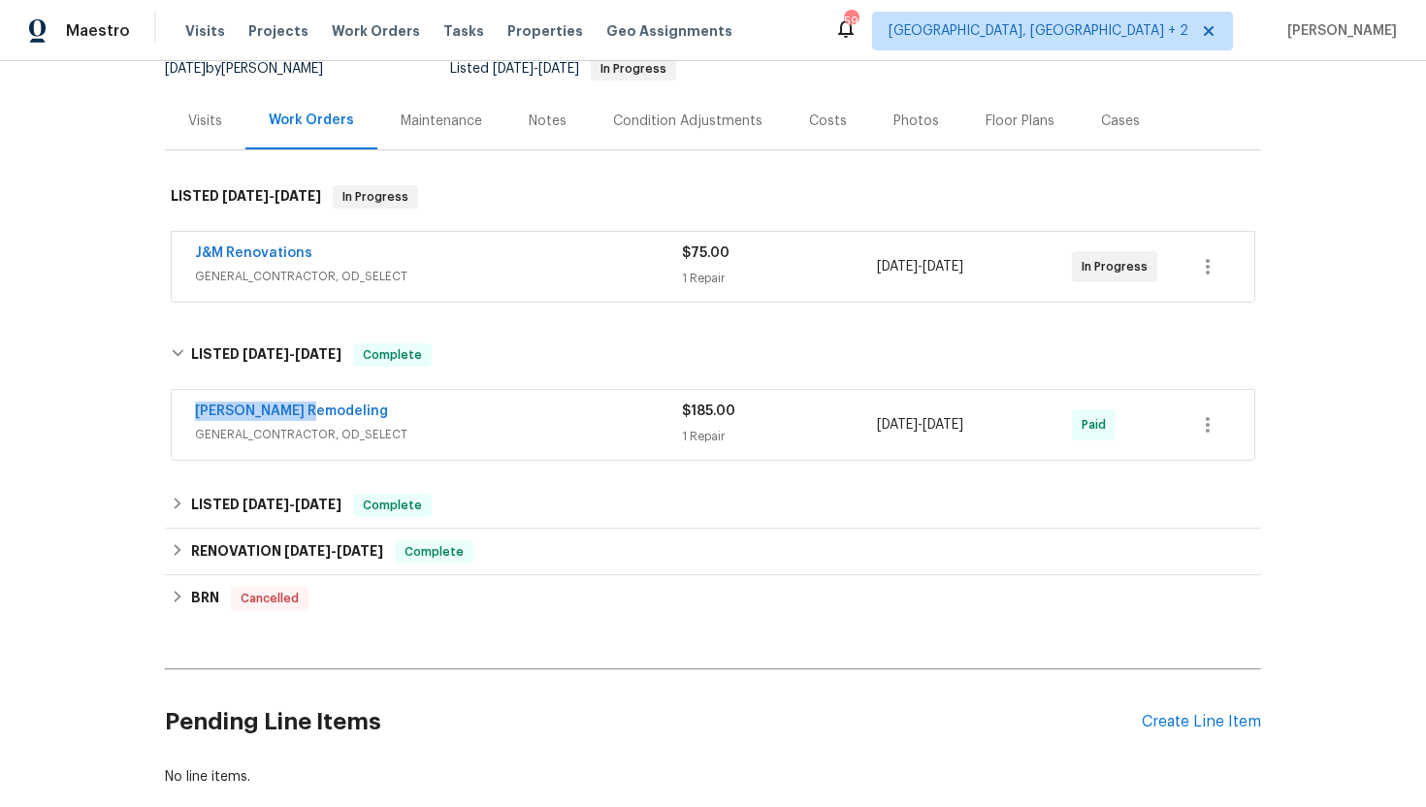
drag, startPoint x: 339, startPoint y: 412, endPoint x: 128, endPoint y: 412, distance: 210.5
click at [128, 412] on div "Back to all projects 4502 Brookhaven Dr, Greensboro, NC 27406 3 Beds | 3 1/2 Ba…" at bounding box center [713, 434] width 1426 height 746
copy link "Pino Remodeling"
drag, startPoint x: 1013, startPoint y: 423, endPoint x: 880, endPoint y: 423, distance: 132.9
click at [880, 423] on span "8/16/2025 - 8/16/2025" at bounding box center [920, 424] width 86 height 19
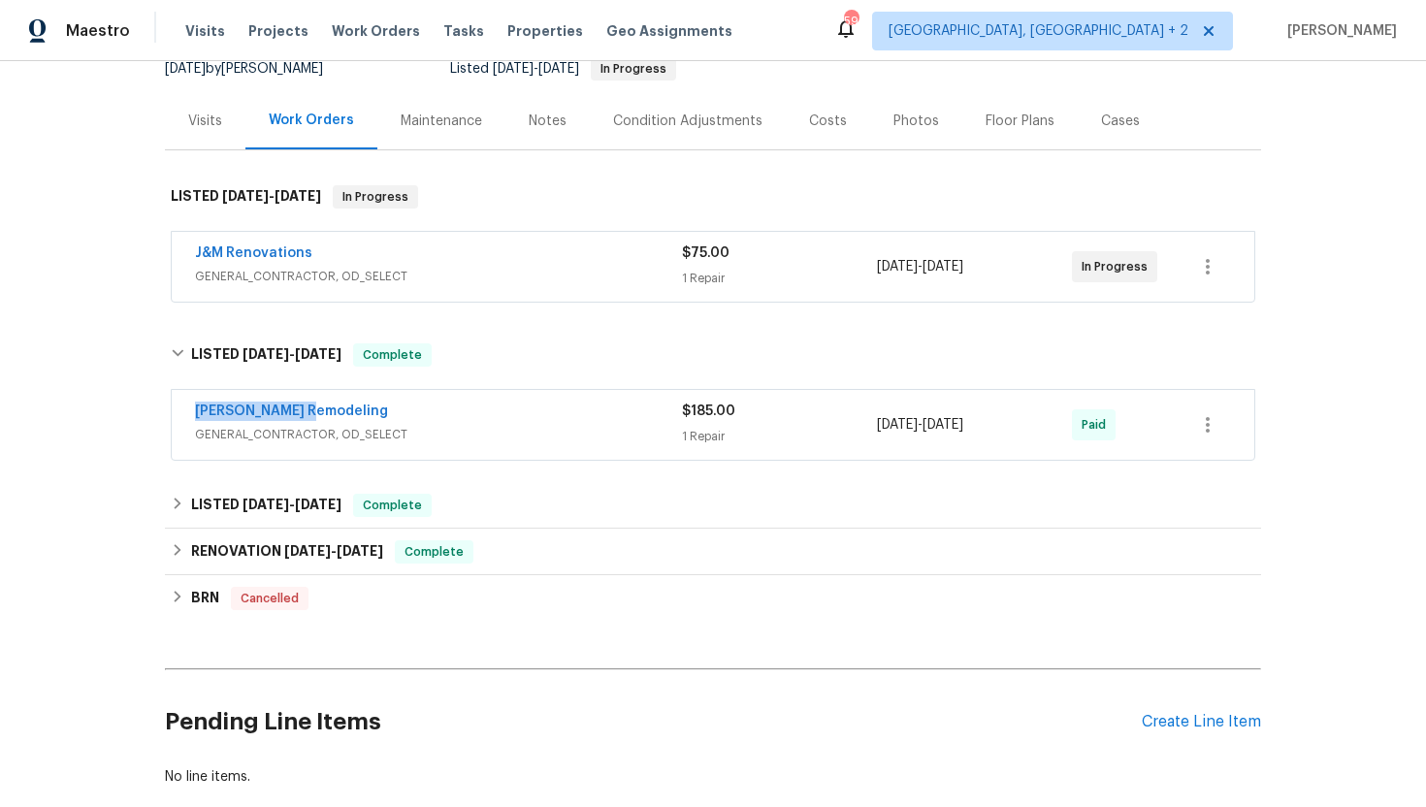
copy span "8/16/2025 - 8/16/2025"
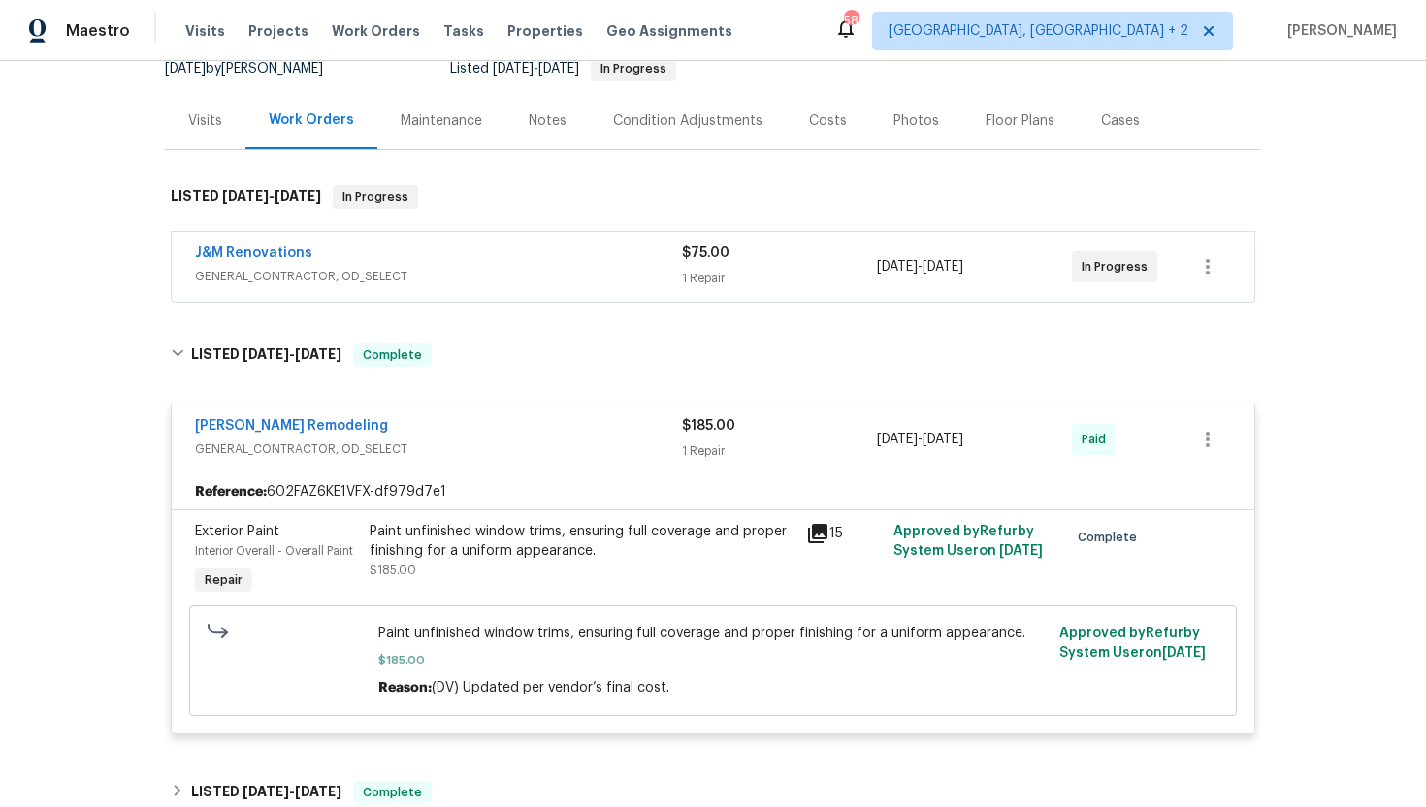
click at [214, 135] on div "Visits" at bounding box center [205, 120] width 81 height 57
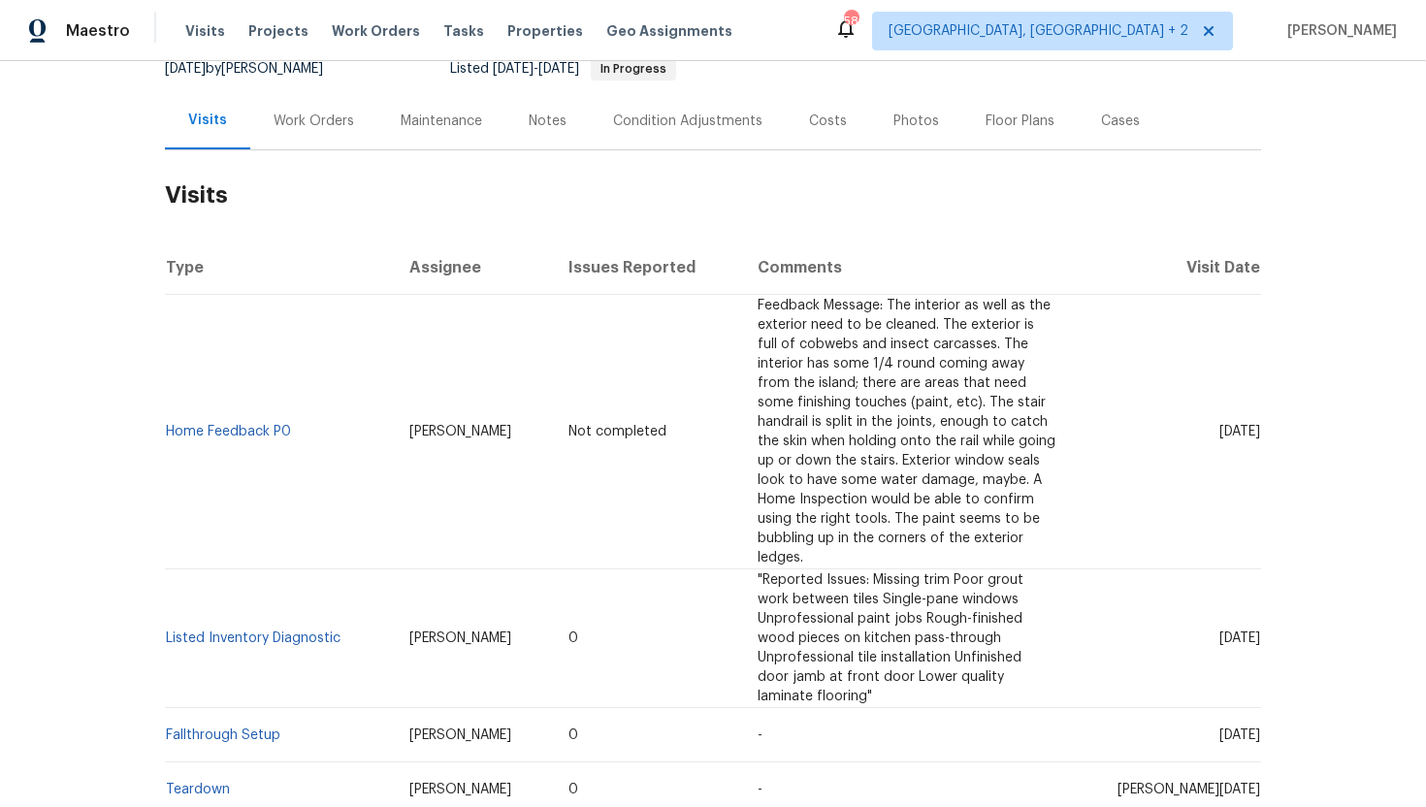
drag, startPoint x: 1184, startPoint y: 436, endPoint x: 1261, endPoint y: 437, distance: 76.6
click at [1260, 437] on td "[DATE]" at bounding box center [1166, 432] width 190 height 275
copy span "Sep 15 2025"
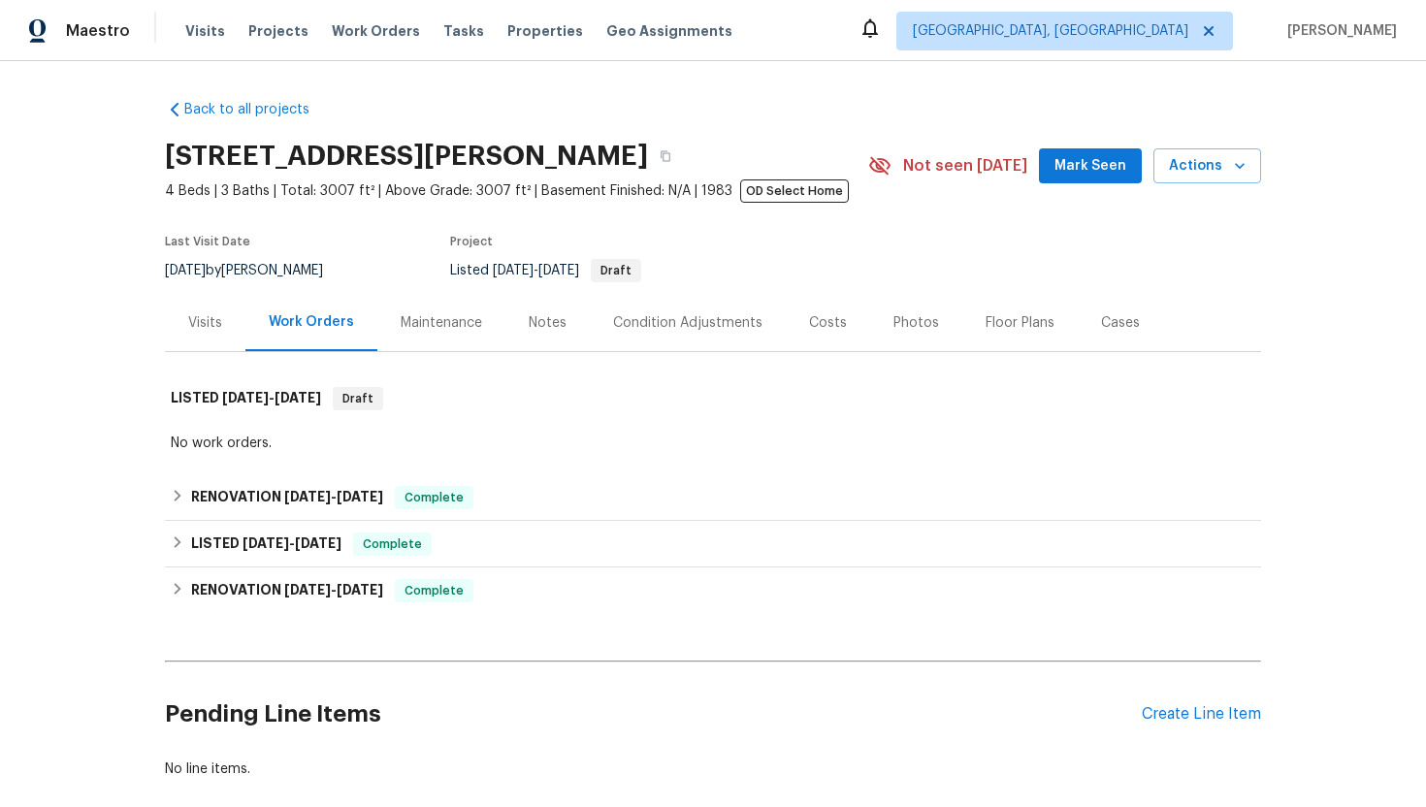
click at [209, 340] on div "Visits" at bounding box center [205, 322] width 81 height 57
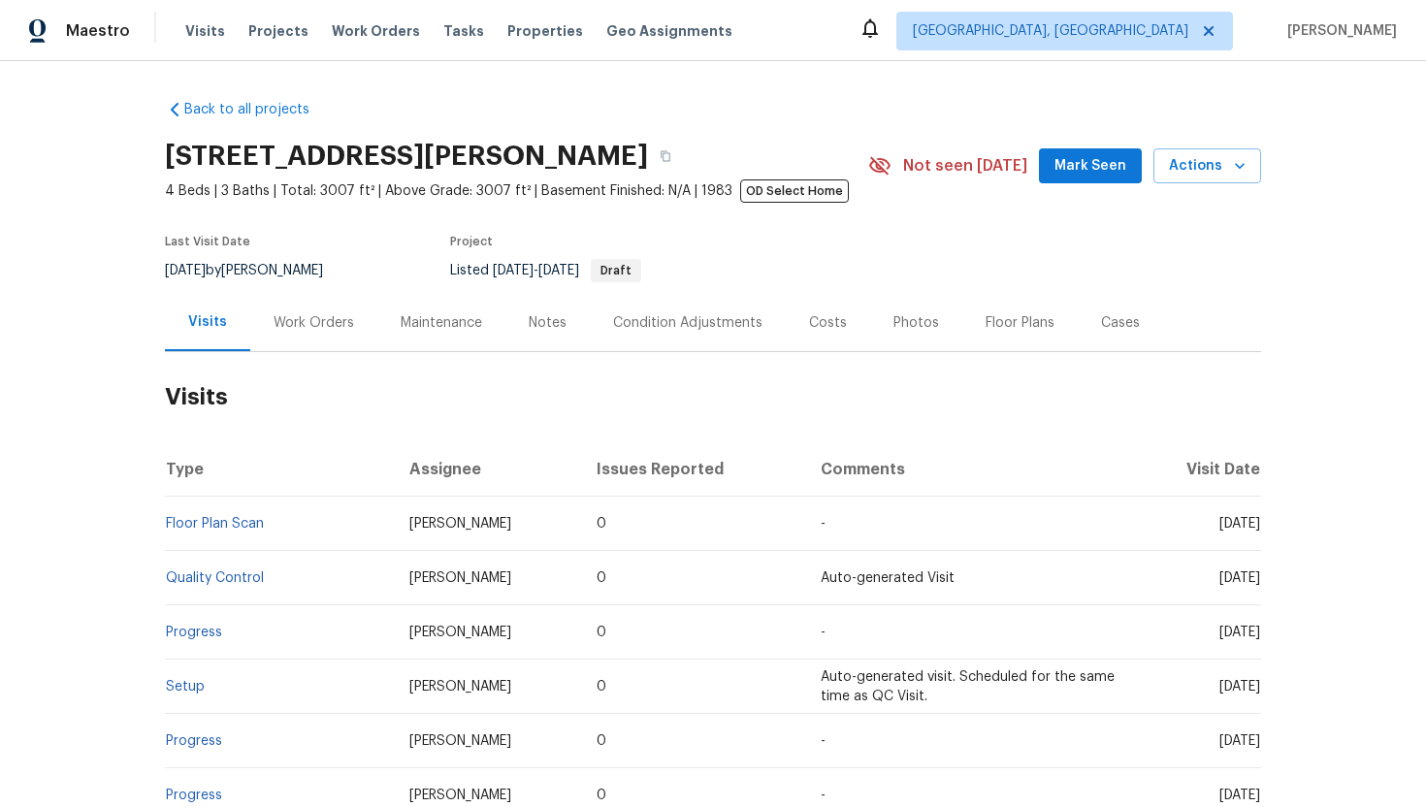
drag, startPoint x: 1181, startPoint y: 527, endPoint x: 1260, endPoint y: 528, distance: 79.6
click at [1260, 528] on td "Wed, Sep 10 2025" at bounding box center [1197, 524] width 127 height 54
copy span "Sep 10 2025"
click at [314, 332] on div "Work Orders" at bounding box center [313, 322] width 127 height 57
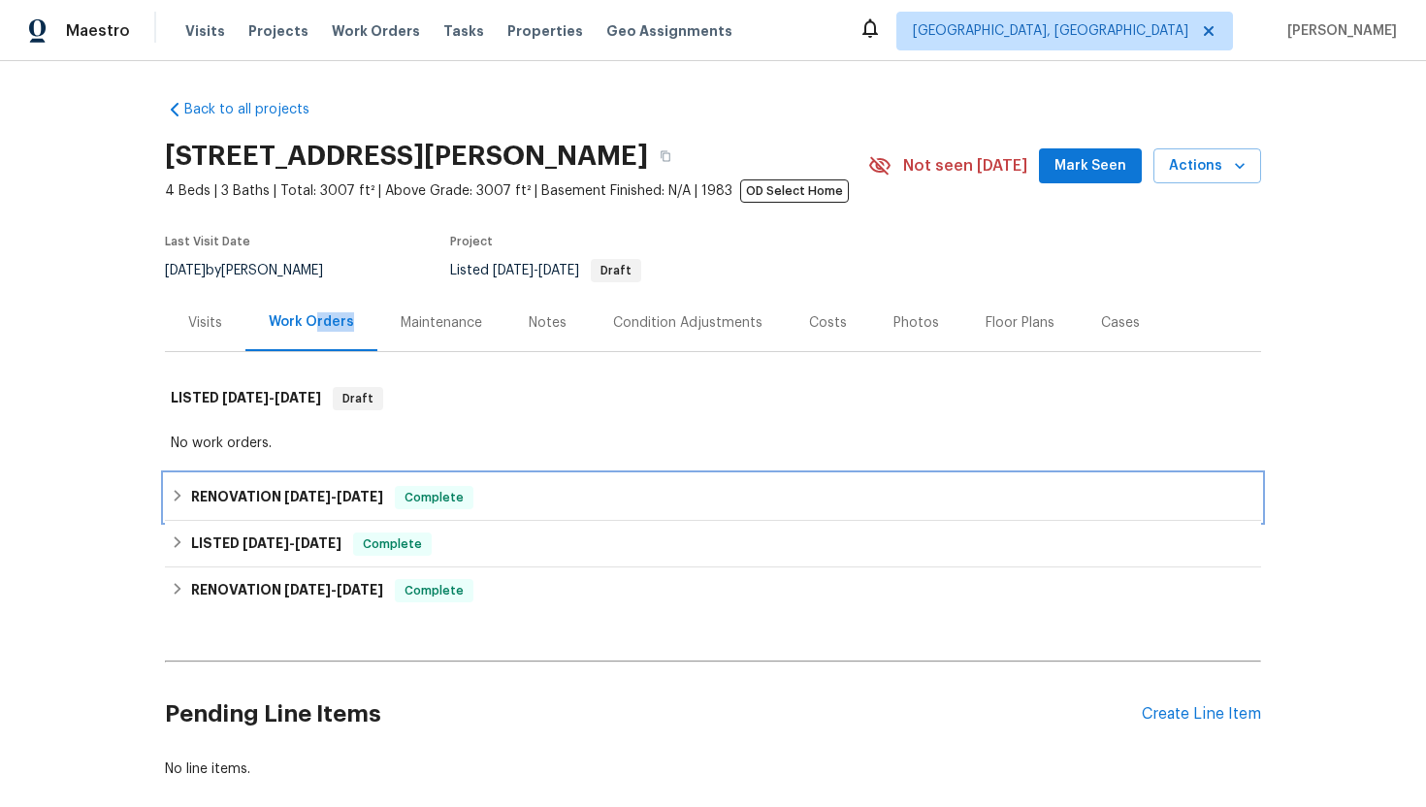
click at [383, 489] on h6 "RENOVATION 9/10/25 - 9/10/25" at bounding box center [287, 497] width 192 height 23
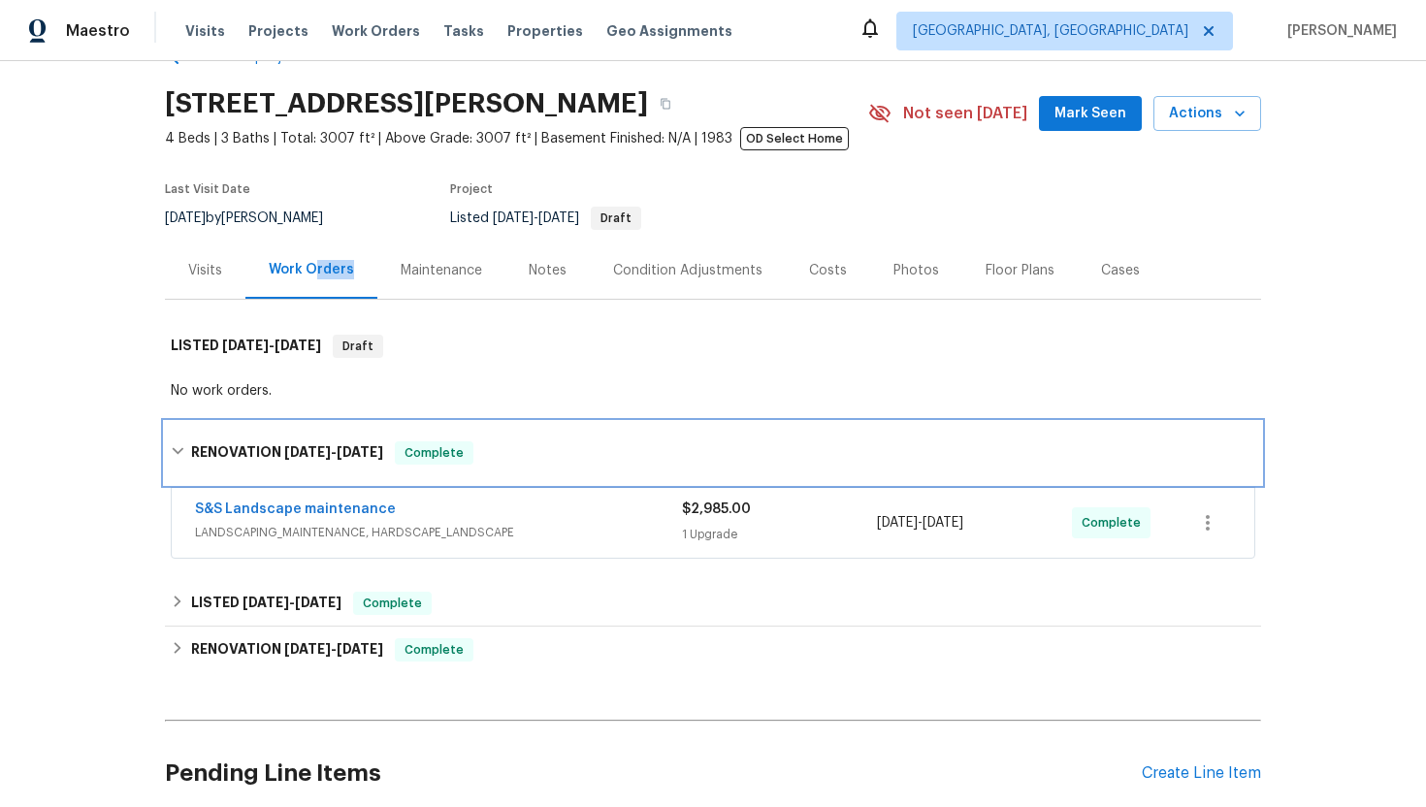
scroll to position [80, 0]
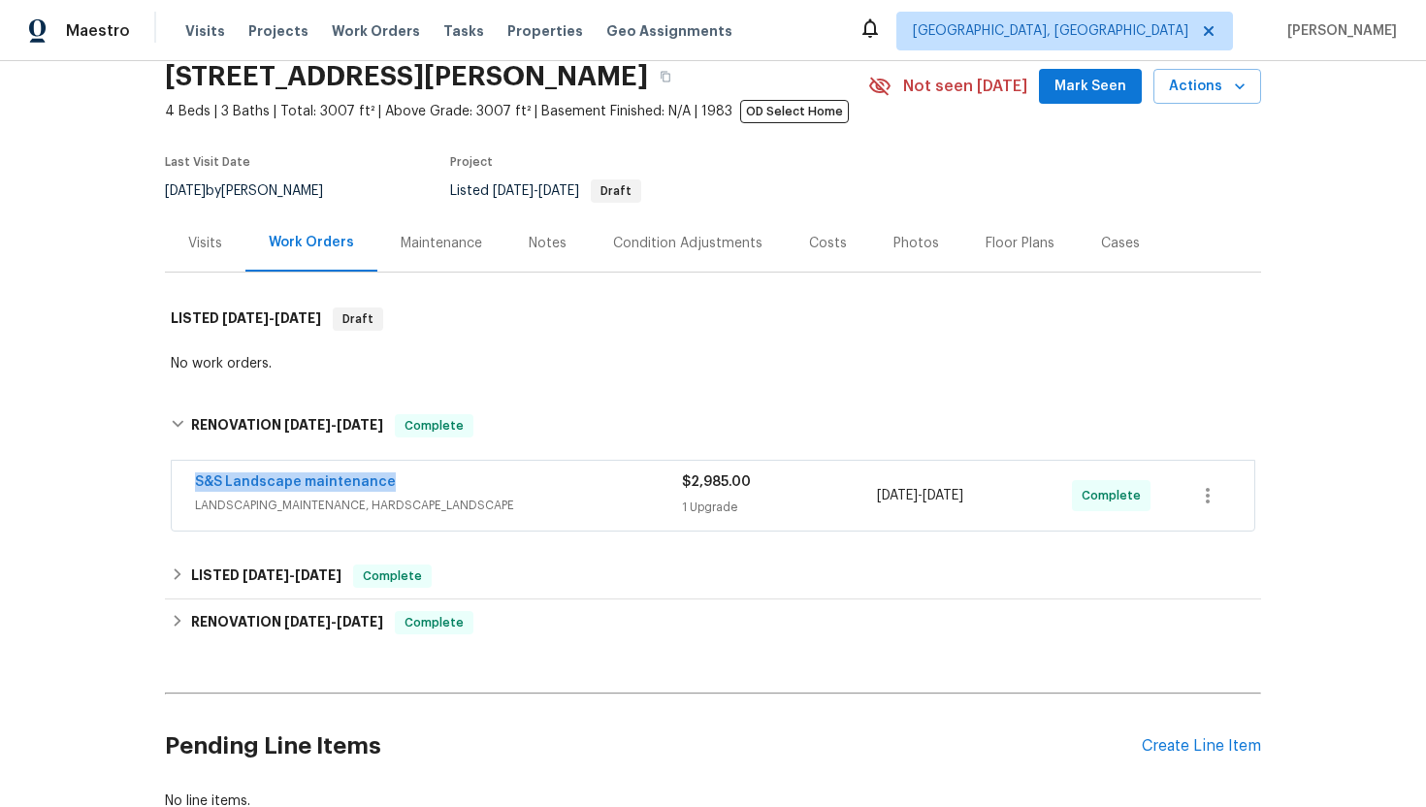
drag, startPoint x: 400, startPoint y: 488, endPoint x: 162, endPoint y: 484, distance: 237.7
click at [160, 484] on div "Back to all projects 7840 Hillary Dr, West Hills, CA 91304 4 Beds | 3 Baths | T…" at bounding box center [713, 434] width 1426 height 746
copy link "S&S Landscape maintenance"
drag, startPoint x: 1031, startPoint y: 502, endPoint x: 856, endPoint y: 503, distance: 175.6
click at [856, 503] on div "S&S Landscape maintenance LANDSCAPING_MAINTENANCE, HARDSCAPE_LANDSCAPE $2,985.0…" at bounding box center [689, 495] width 989 height 47
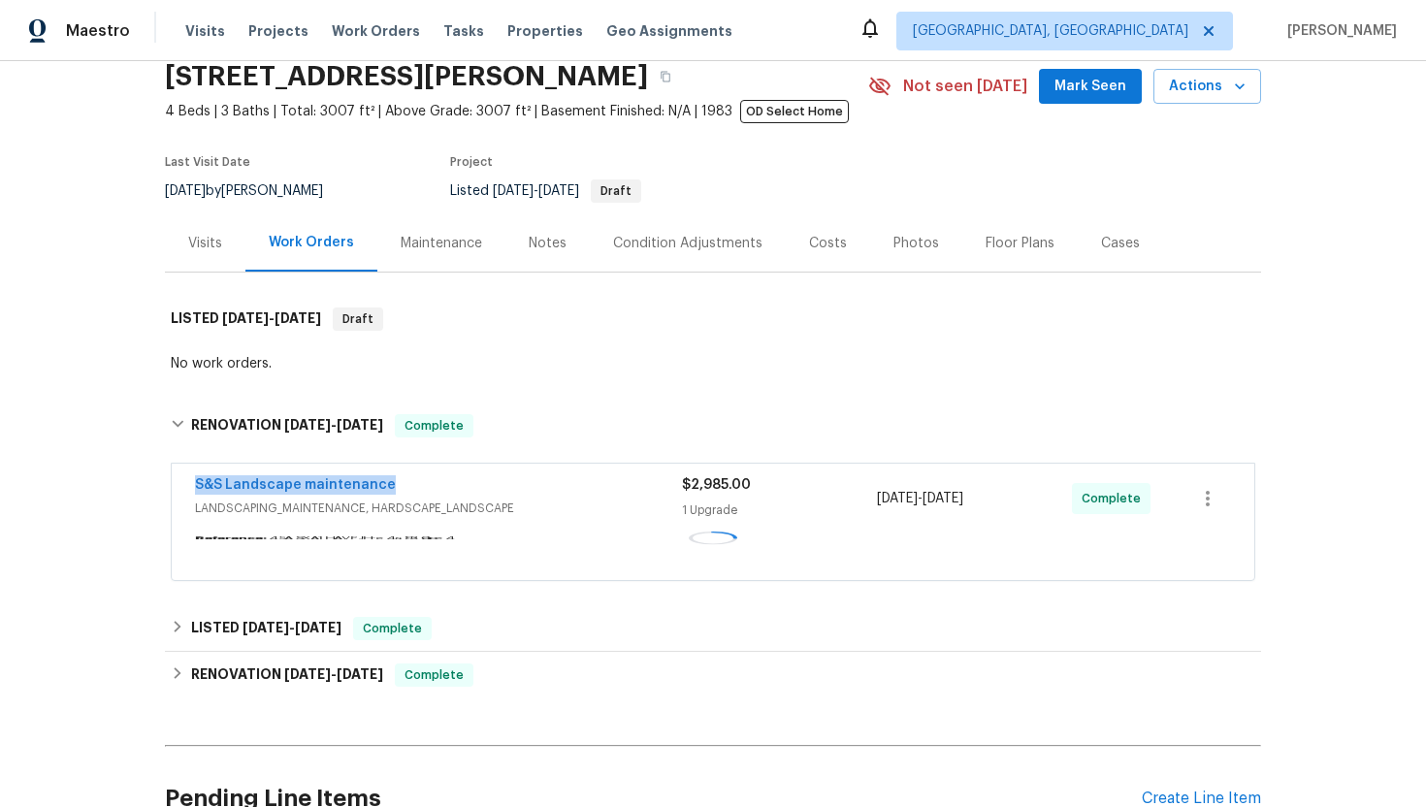
copy div "9/10/2025 - 9/10/2025"
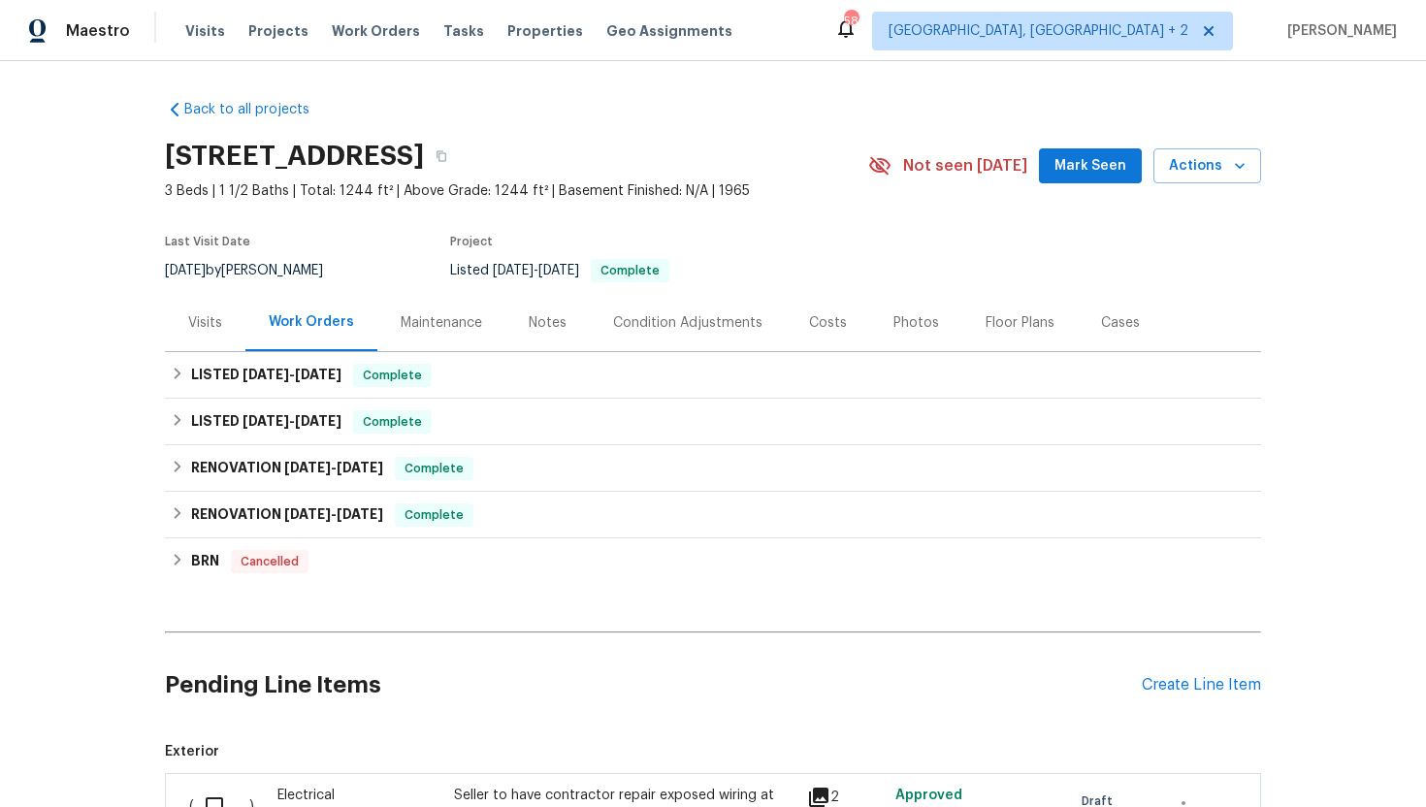
click at [199, 334] on div "Visits" at bounding box center [205, 322] width 81 height 57
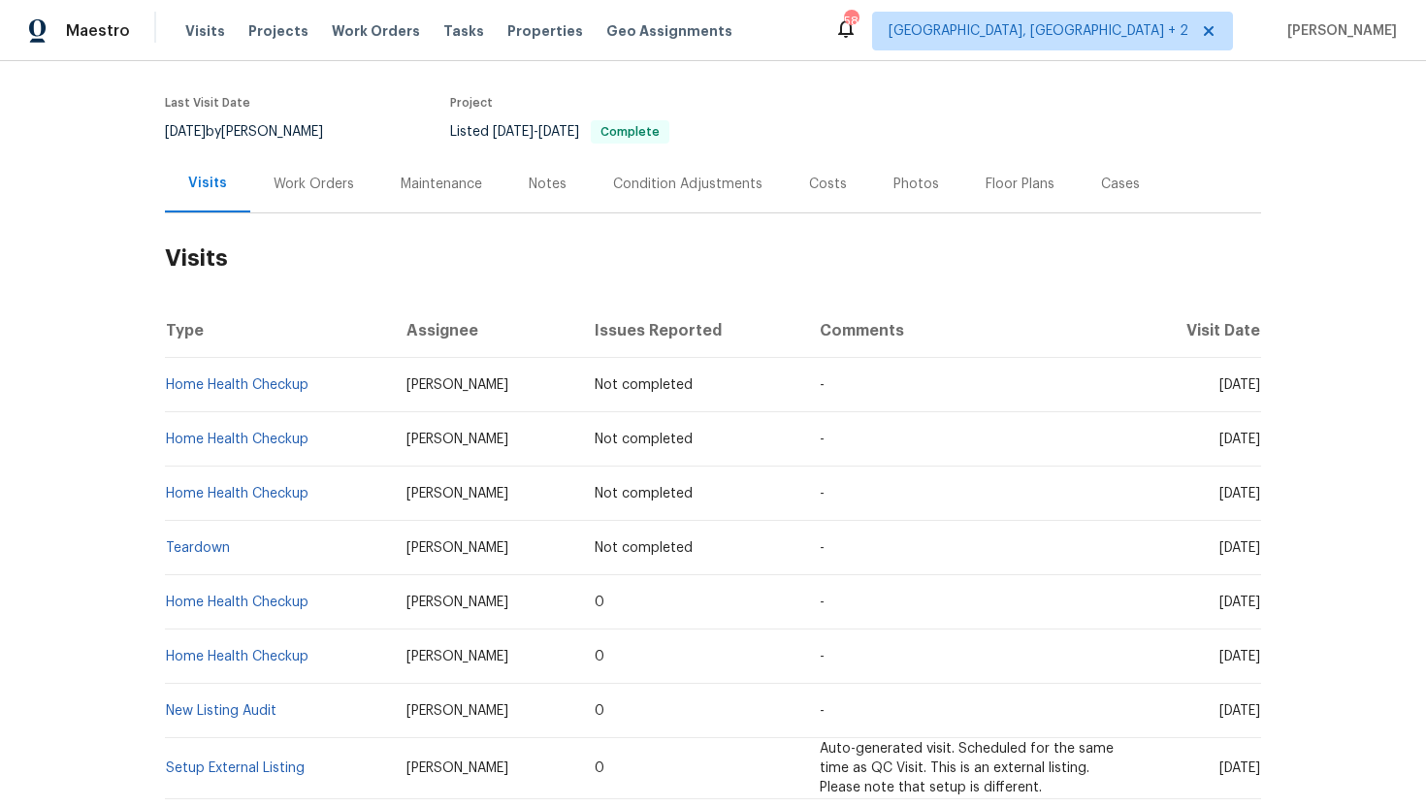
scroll to position [148, 0]
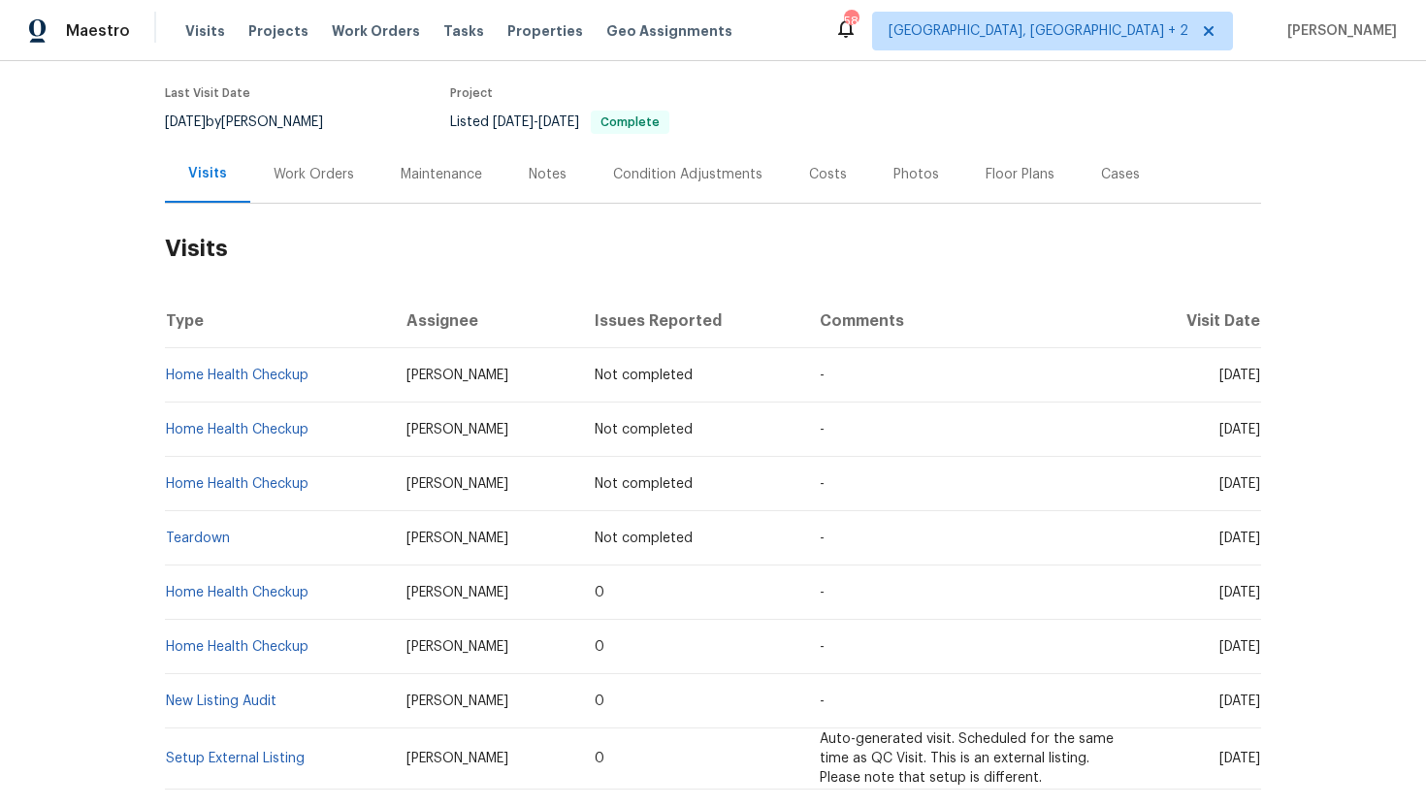
click at [320, 173] on div "Work Orders" at bounding box center [314, 174] width 81 height 19
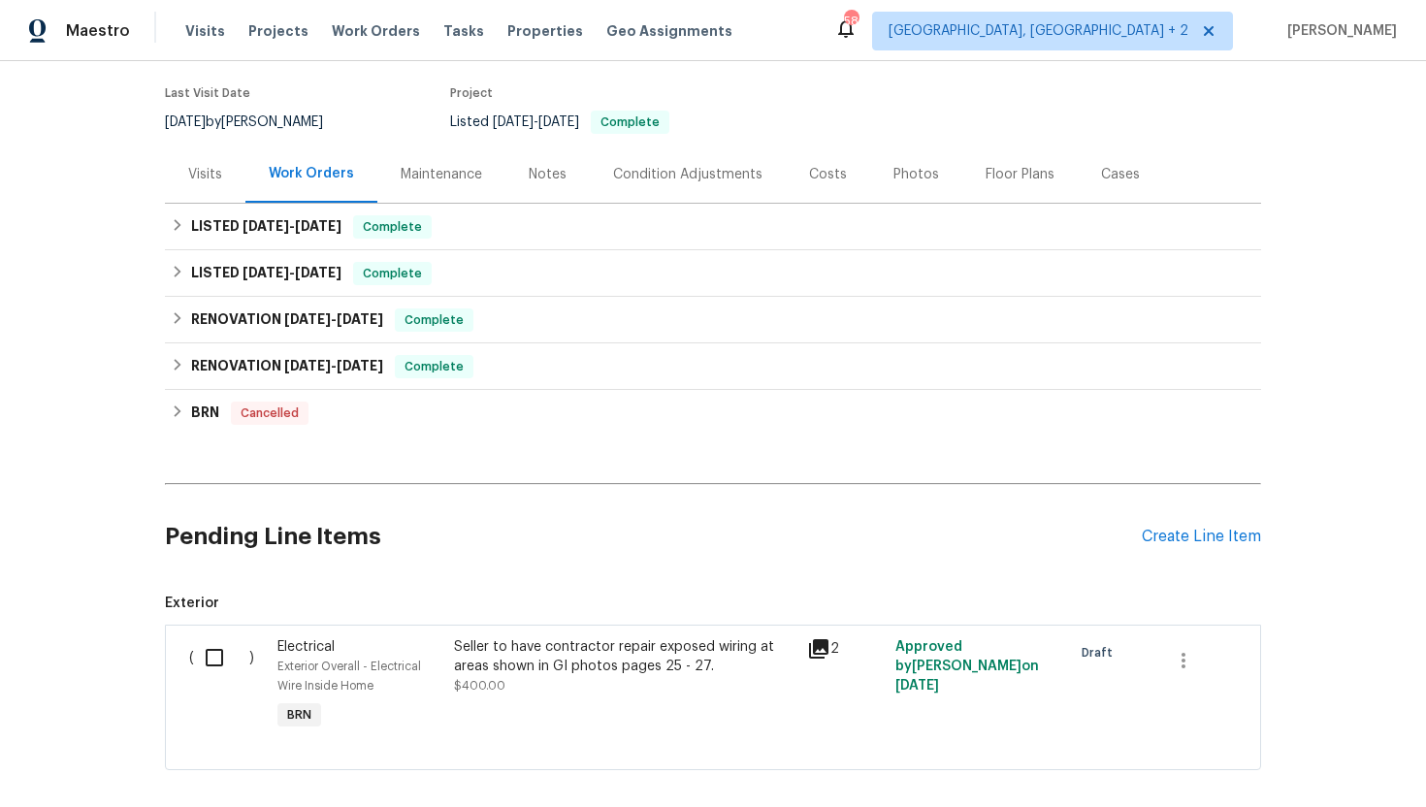
click at [229, 174] on div "Visits" at bounding box center [205, 174] width 81 height 57
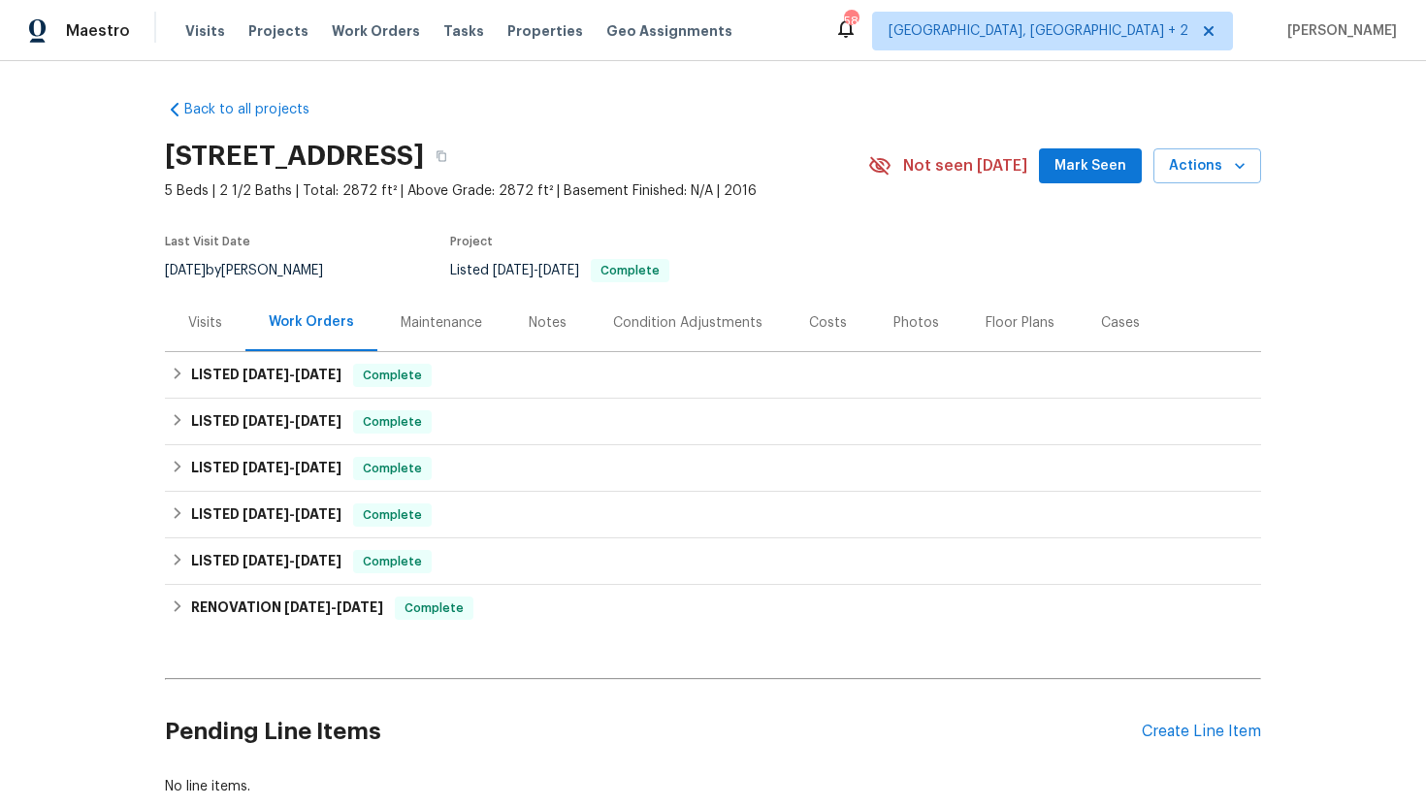
click at [200, 321] on div "Visits" at bounding box center [205, 322] width 34 height 19
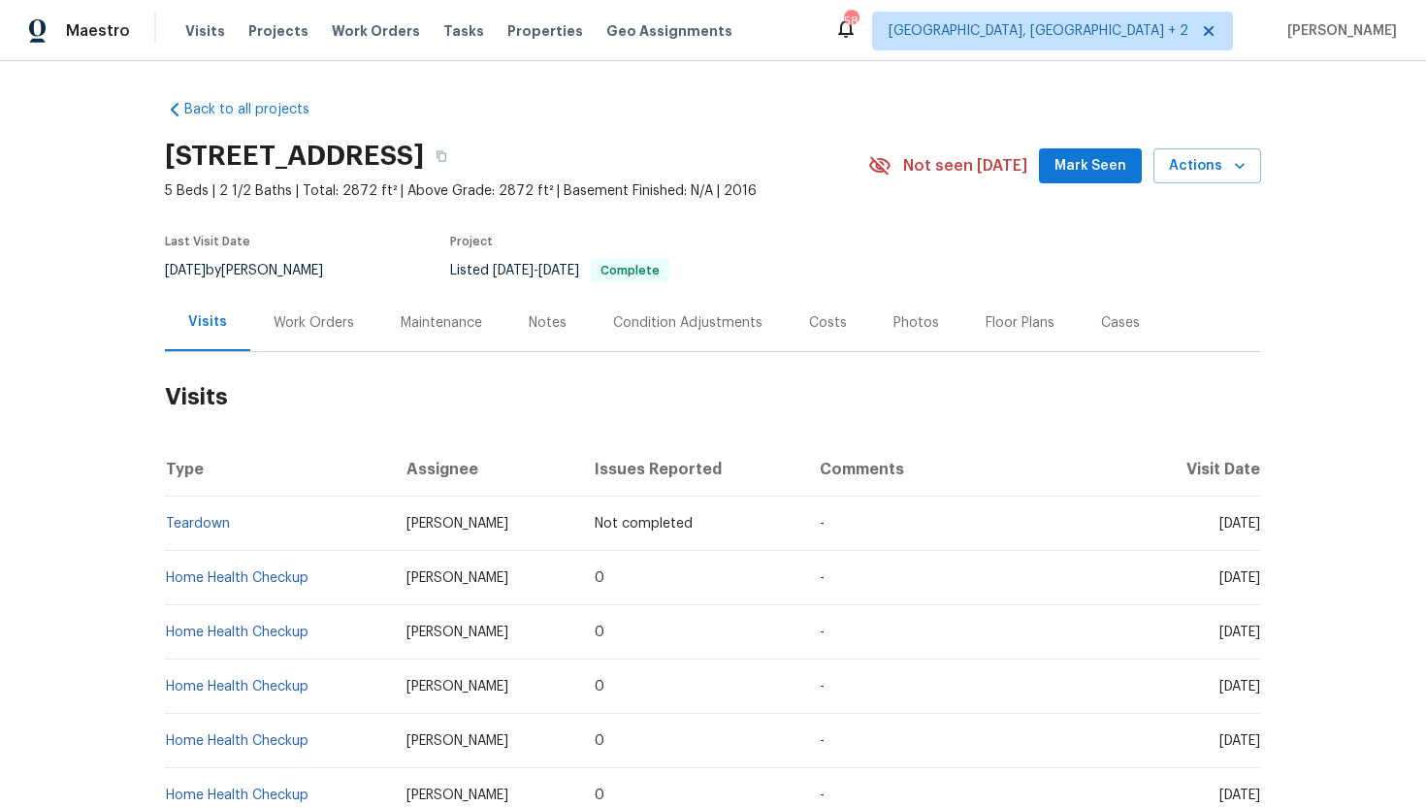
drag, startPoint x: 1181, startPoint y: 582, endPoint x: 1258, endPoint y: 588, distance: 77.8
click at [1258, 588] on td "[DATE]" at bounding box center [1197, 578] width 128 height 54
copy span "[DATE]"
click at [324, 304] on div "Work Orders" at bounding box center [313, 322] width 127 height 57
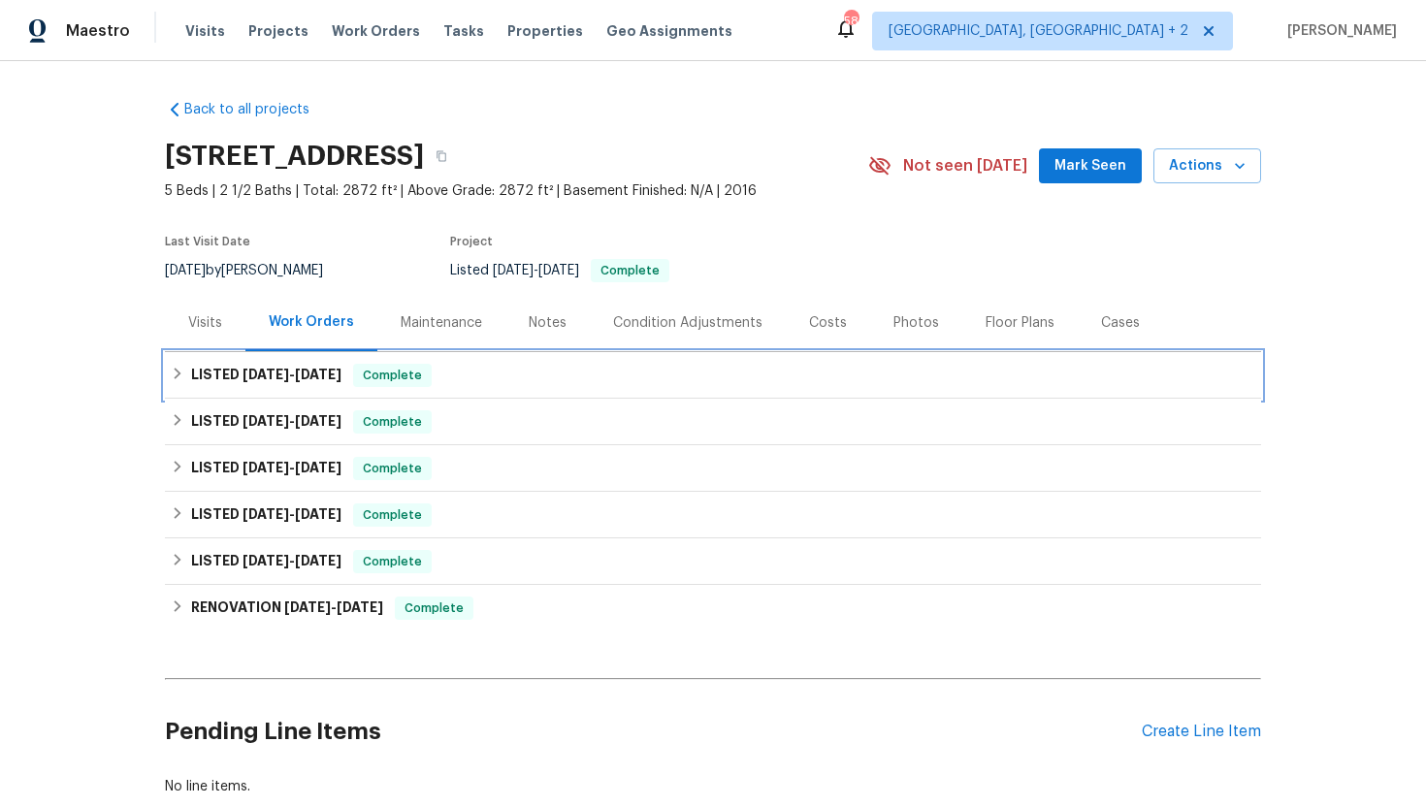
click at [330, 392] on div "LISTED [DATE] - [DATE] Complete" at bounding box center [713, 375] width 1096 height 47
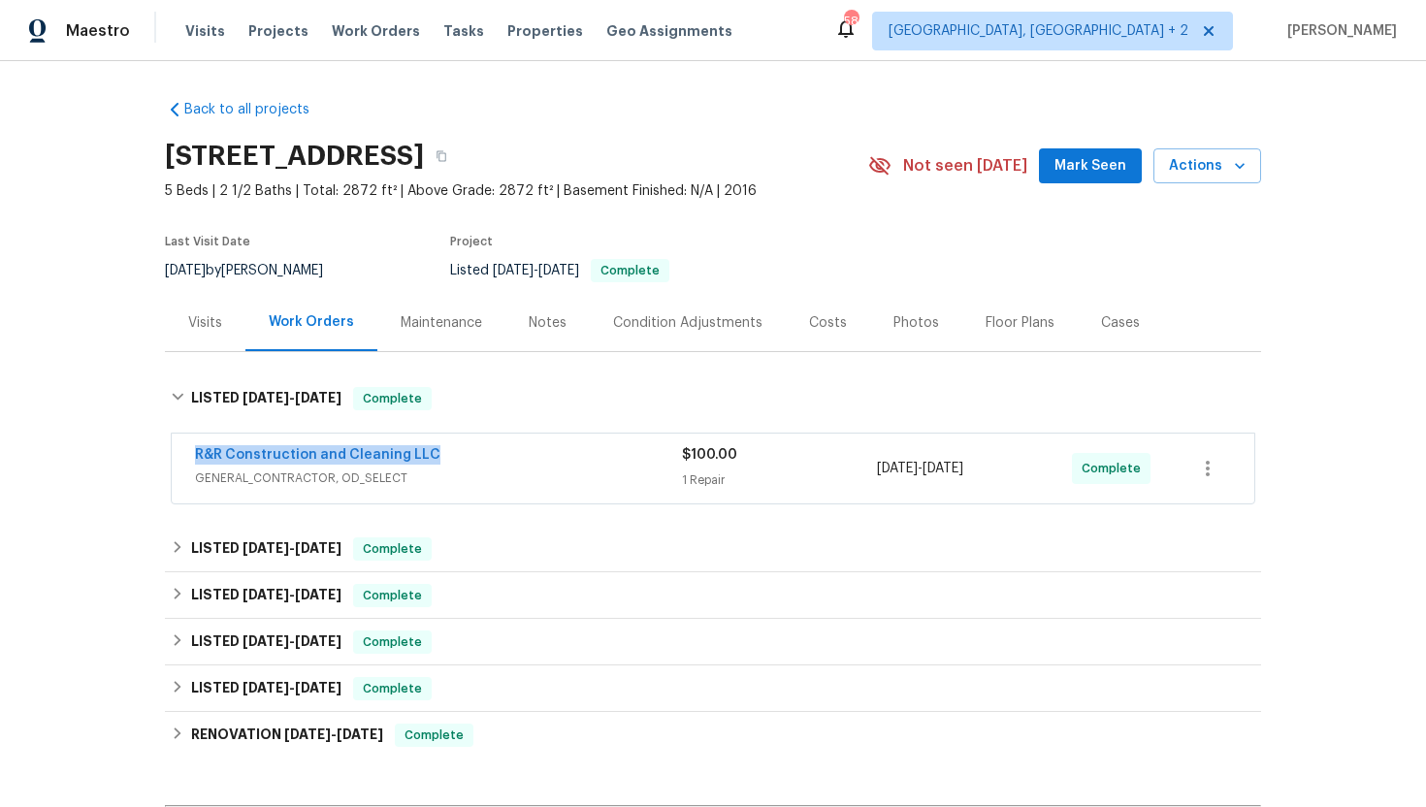
drag, startPoint x: 443, startPoint y: 453, endPoint x: 94, endPoint y: 460, distance: 349.3
click at [93, 460] on div "Back to all projects [STREET_ADDRESS] 5 Beds | 2 1/2 Baths | Total: 2872 ft² | …" at bounding box center [713, 434] width 1426 height 746
copy link "R&R Construction and Cleaning LLC"
drag, startPoint x: 1016, startPoint y: 476, endPoint x: 854, endPoint y: 476, distance: 162.0
click at [854, 476] on div "R&R Construction and Cleaning LLC GENERAL_CONTRACTOR, OD_SELECT $100.00 1 Repai…" at bounding box center [689, 468] width 989 height 47
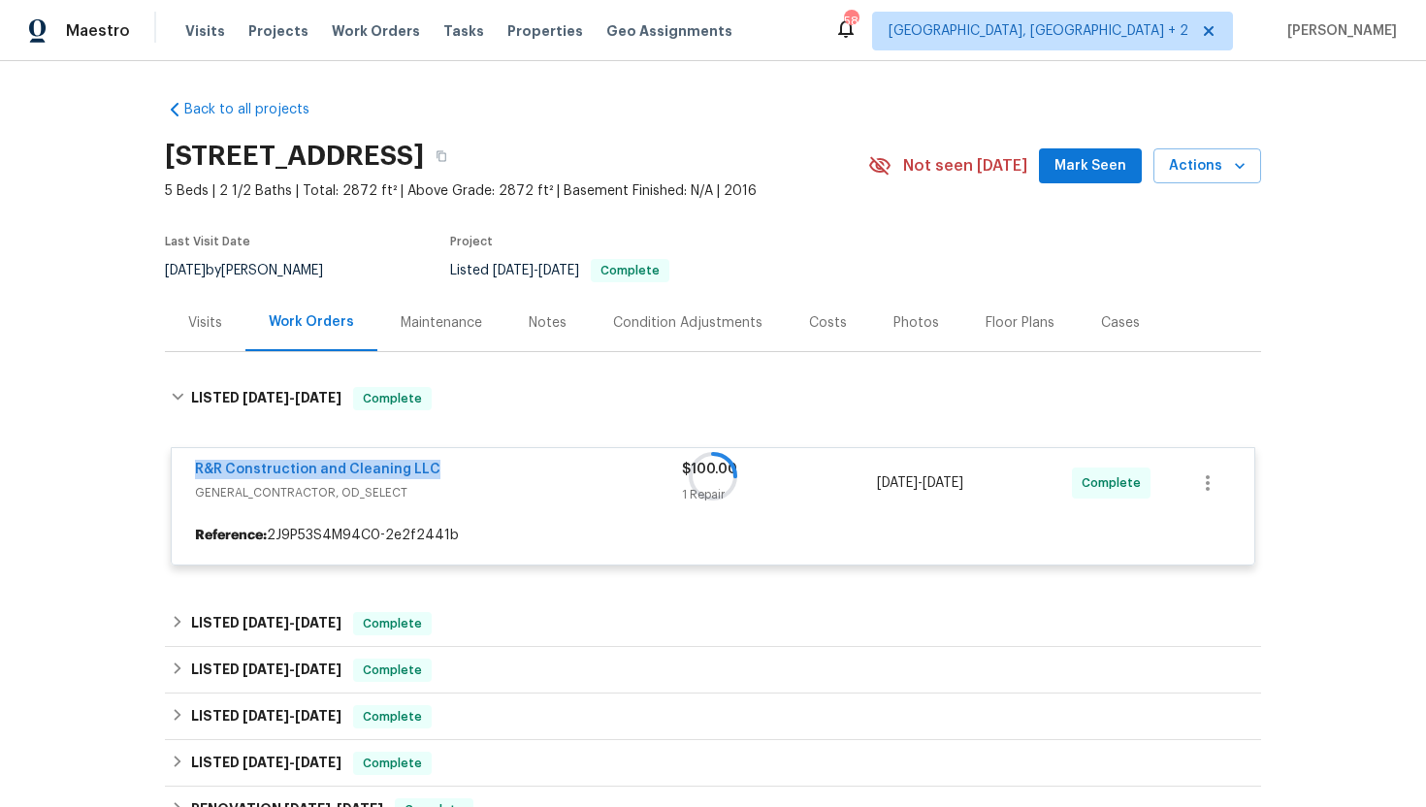
copy div "9/11/2025 - 9/12/2025"
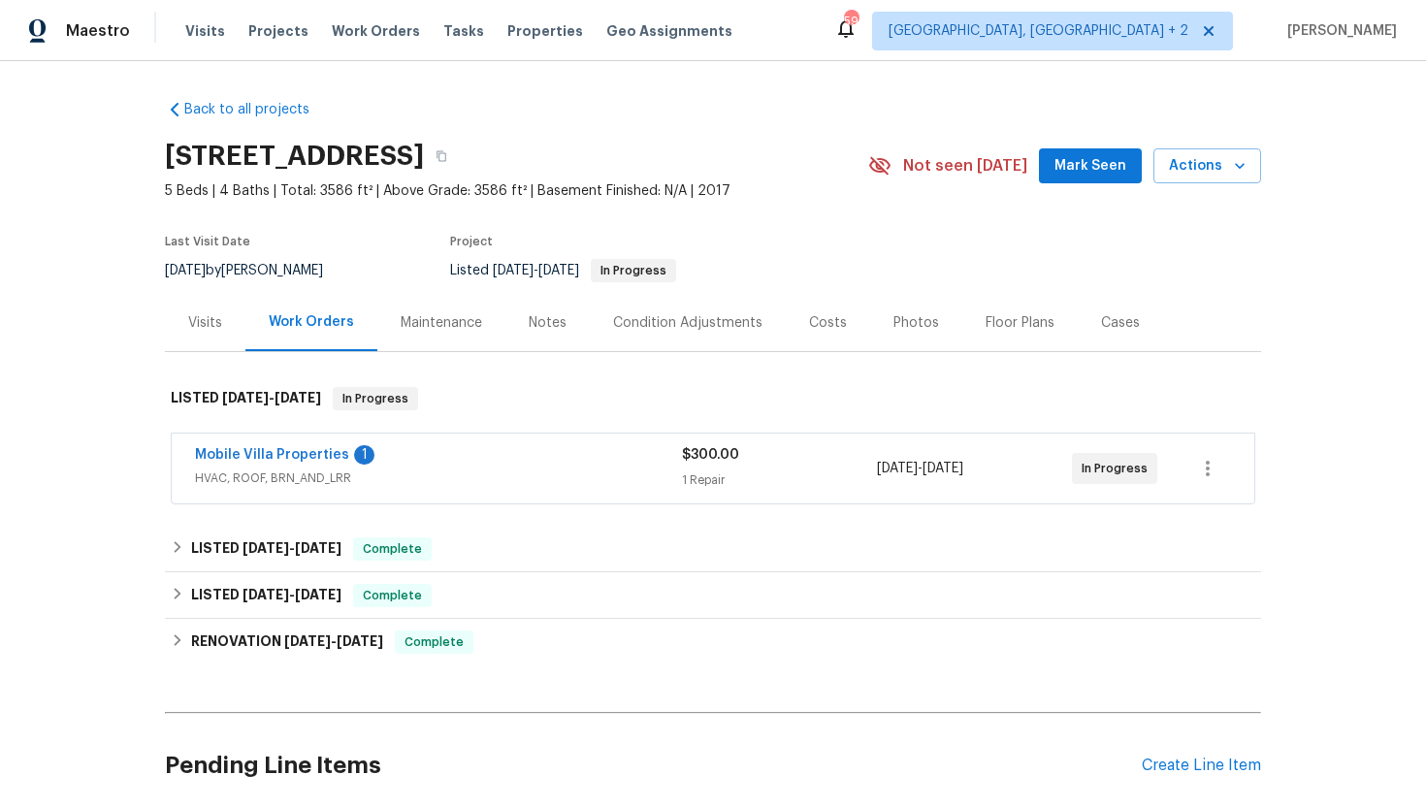
click at [450, 328] on div "Maintenance" at bounding box center [441, 322] width 81 height 19
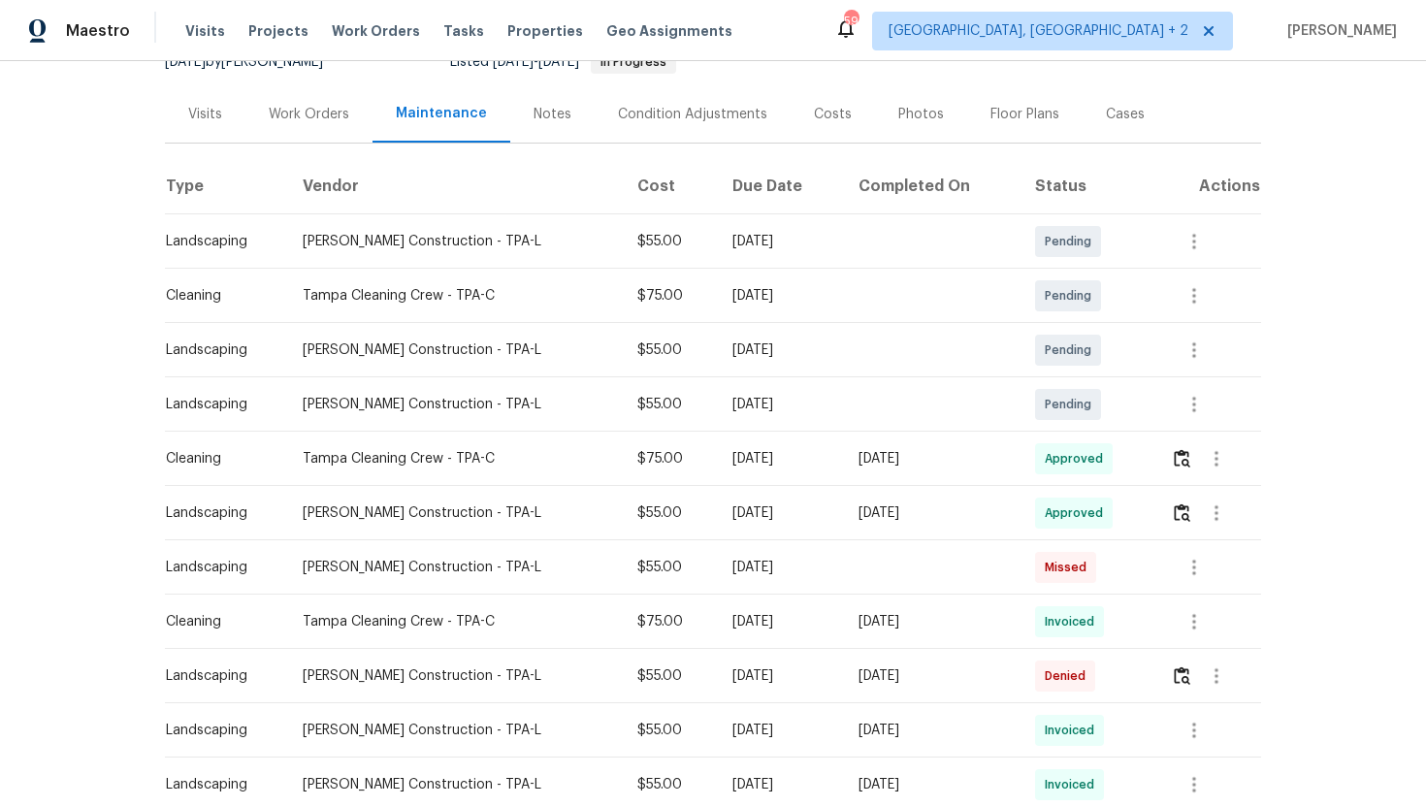
scroll to position [237, 0]
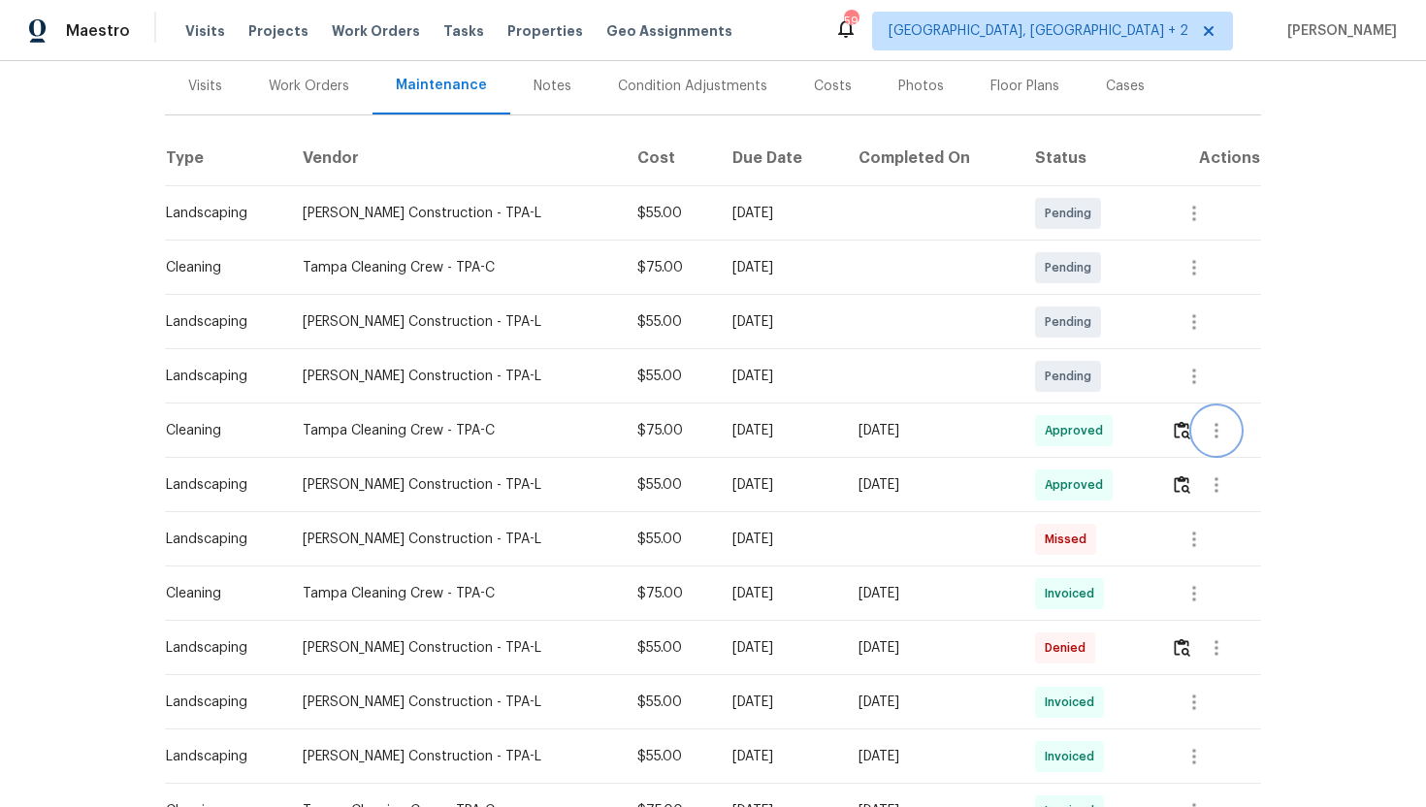
click at [1216, 438] on icon "button" at bounding box center [1216, 430] width 23 height 23
click at [1271, 465] on li "View details" at bounding box center [1260, 462] width 136 height 32
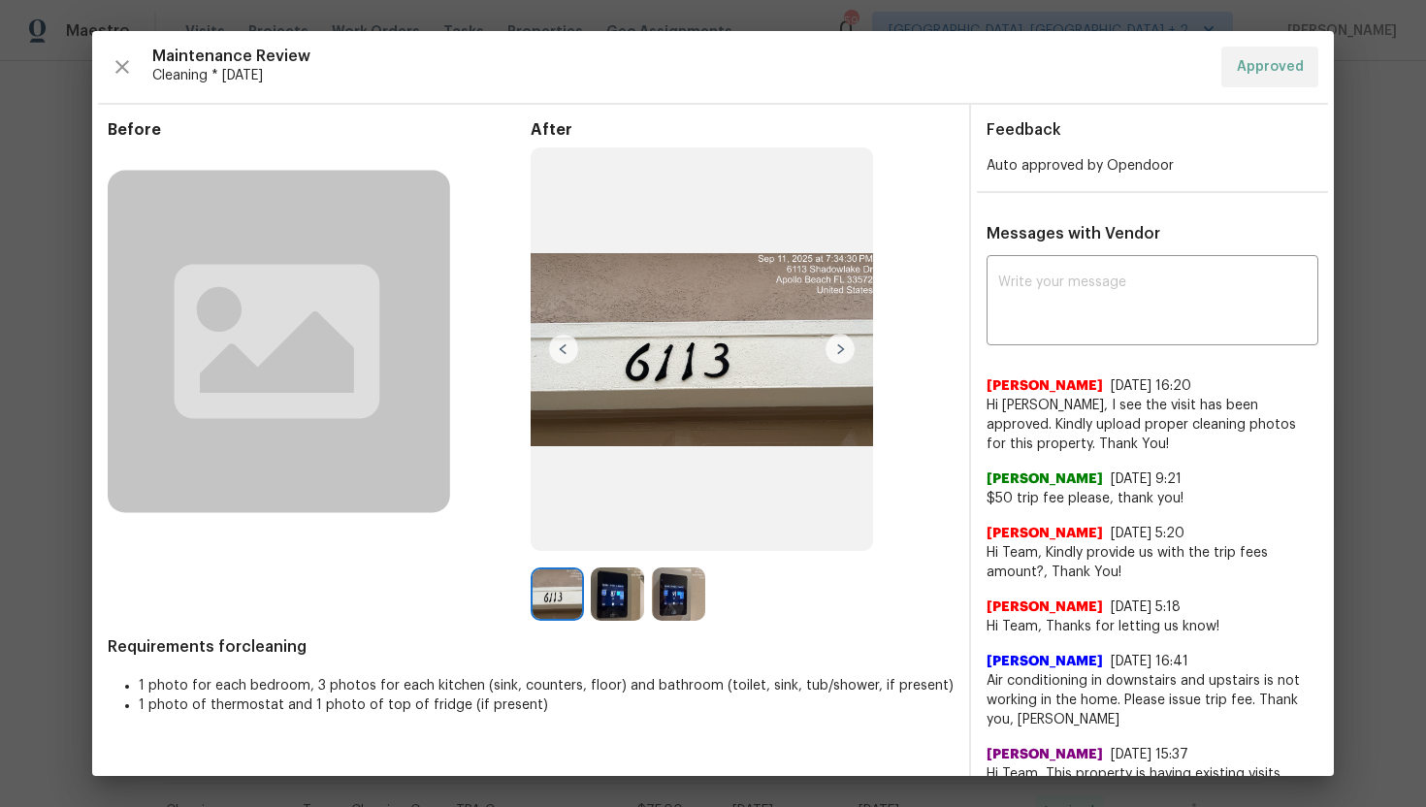
click at [842, 354] on img at bounding box center [840, 349] width 31 height 31
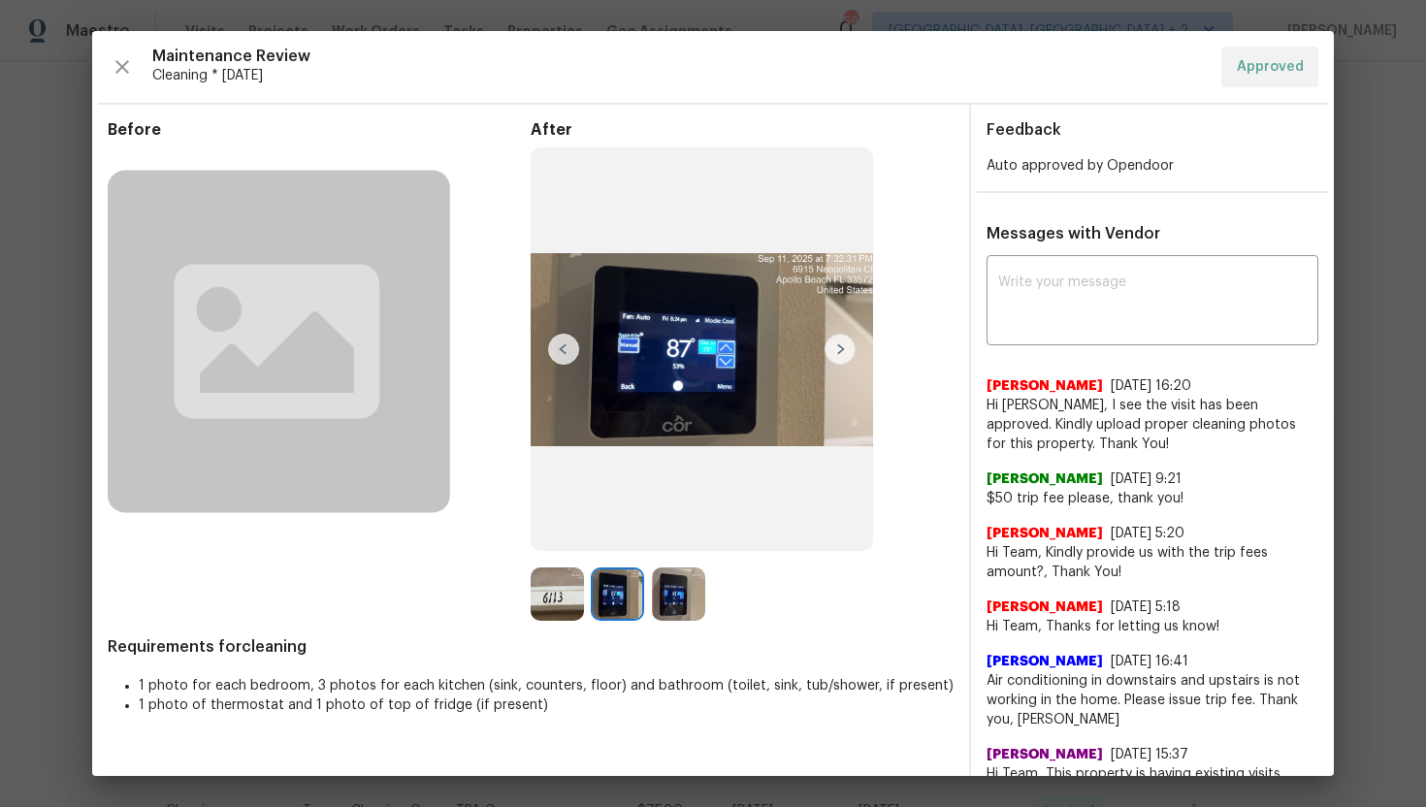
click at [842, 354] on img at bounding box center [840, 349] width 31 height 31
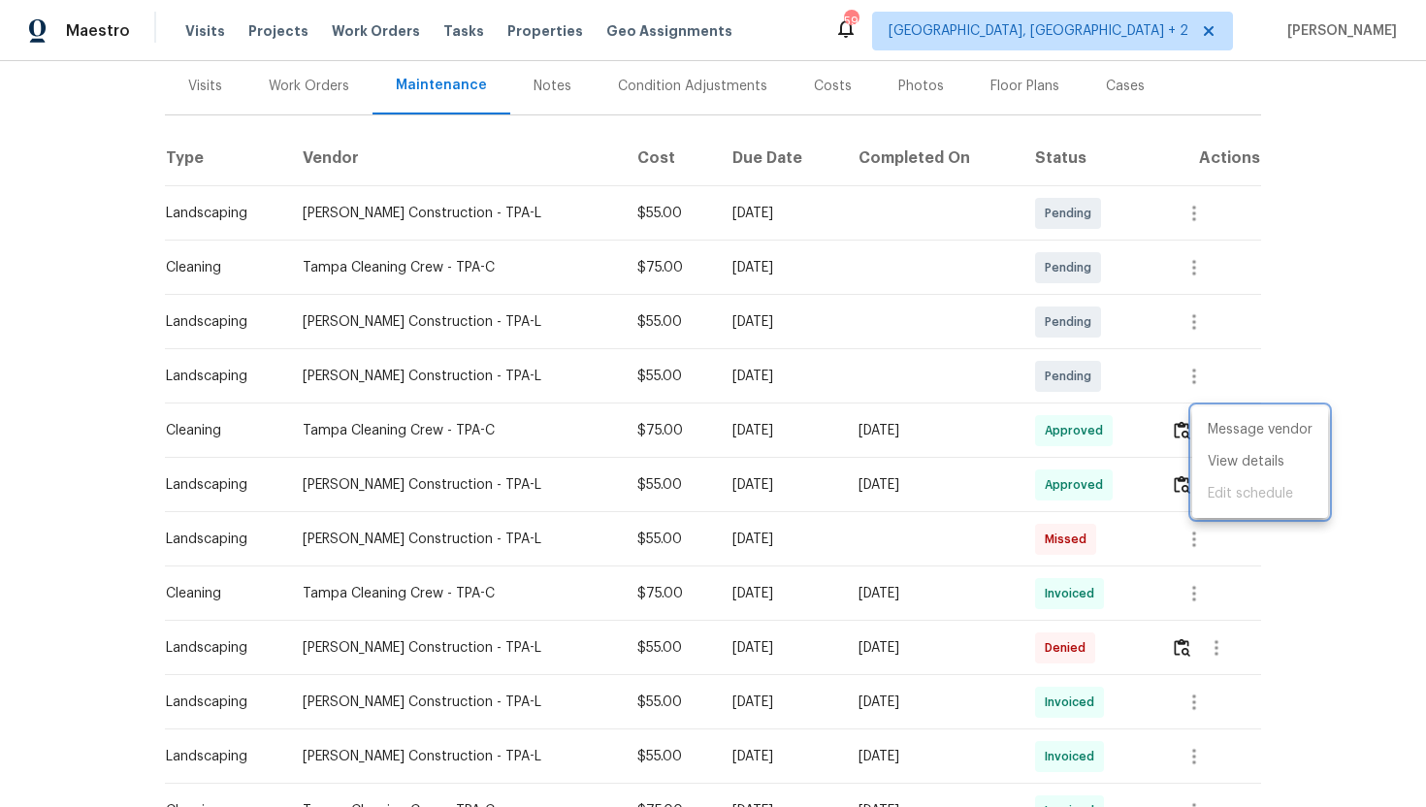
click at [1121, 444] on div at bounding box center [713, 403] width 1426 height 807
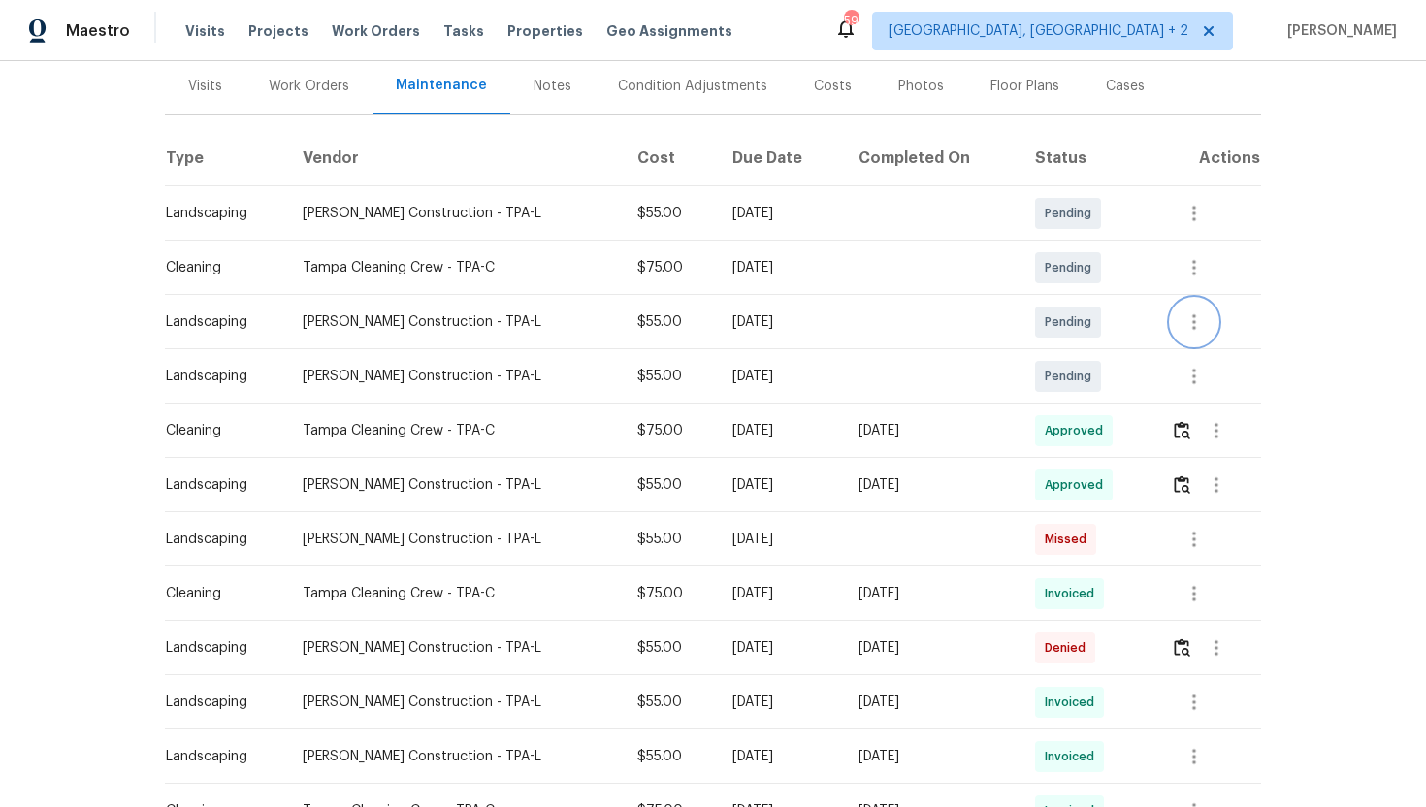
click at [1194, 329] on icon "button" at bounding box center [1194, 322] width 4 height 16
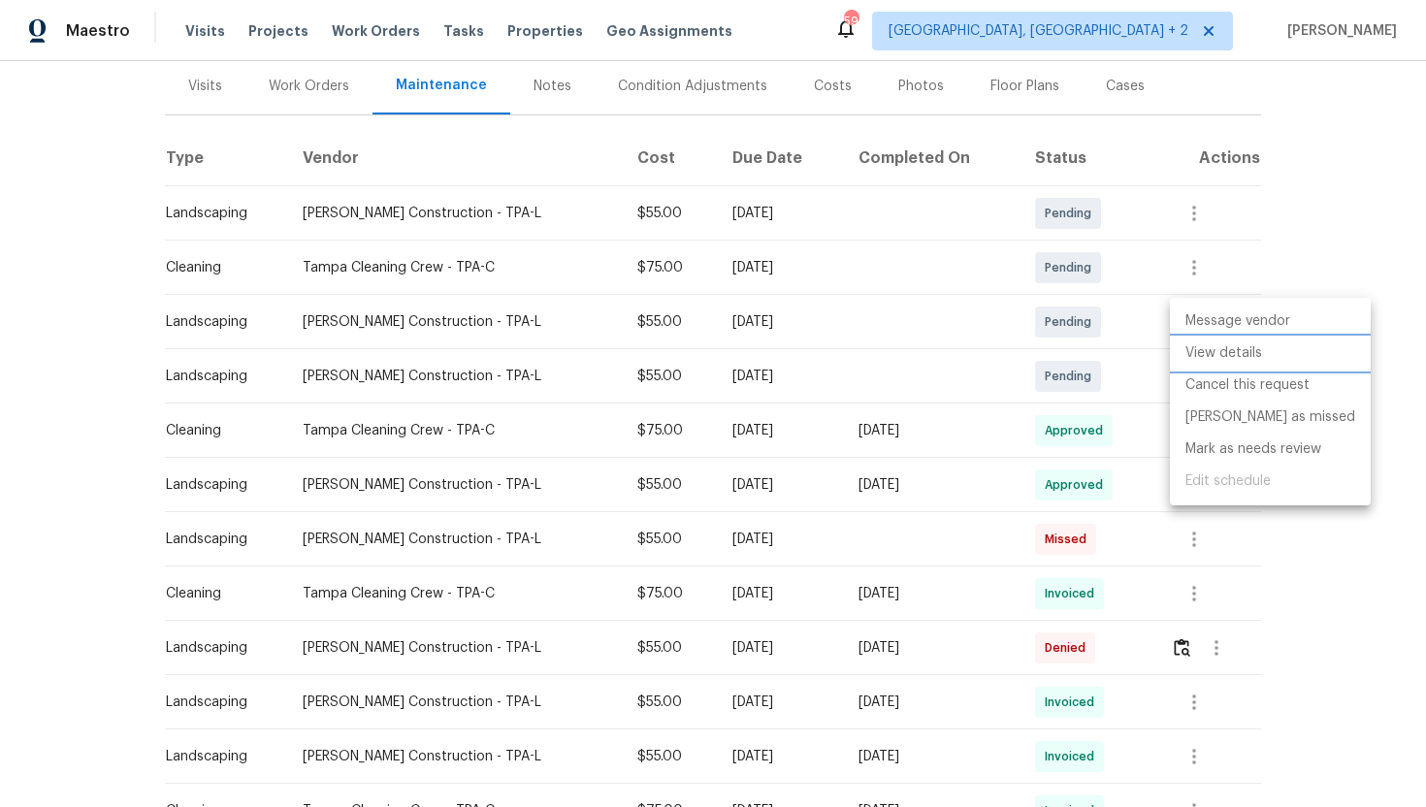
click at [1236, 359] on li "View details" at bounding box center [1270, 354] width 201 height 32
click at [1378, 353] on div at bounding box center [713, 403] width 1426 height 807
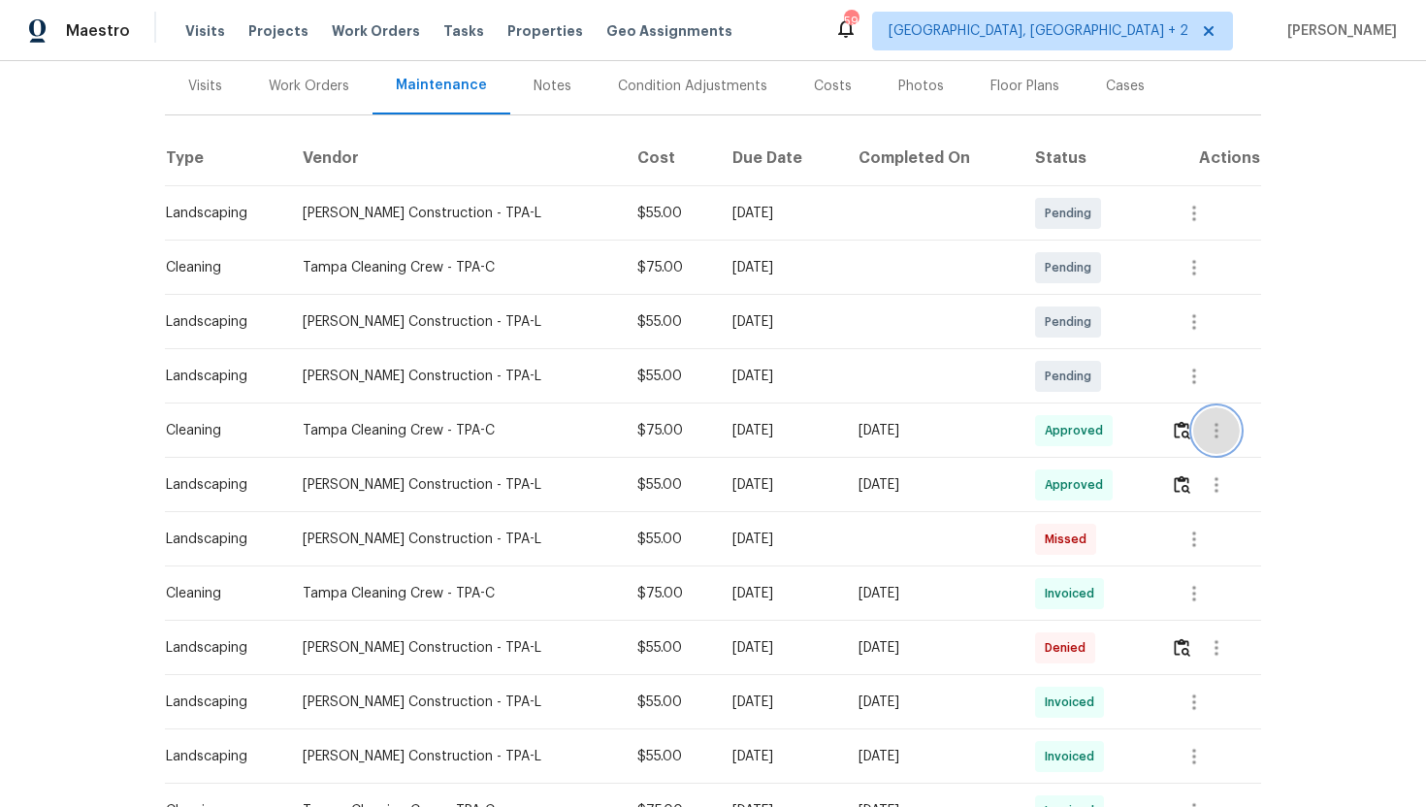
click at [1210, 437] on icon "button" at bounding box center [1216, 430] width 23 height 23
click at [1256, 466] on li "View details" at bounding box center [1260, 462] width 136 height 32
